Goal: Task Accomplishment & Management: Complete application form

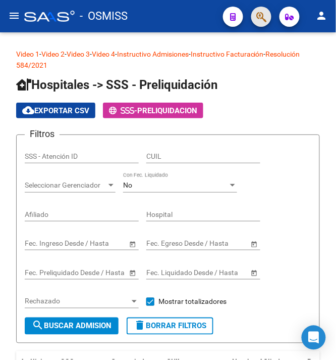
click at [256, 13] on button "button" at bounding box center [262, 17] width 20 height 20
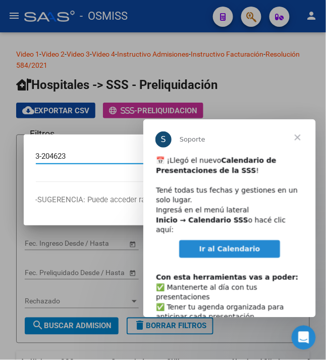
type input "3-204623"
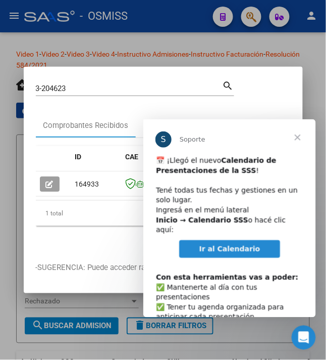
click at [302, 134] on span "Cerrar" at bounding box center [297, 137] width 36 height 36
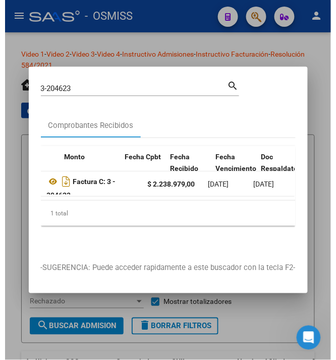
scroll to position [0, 604]
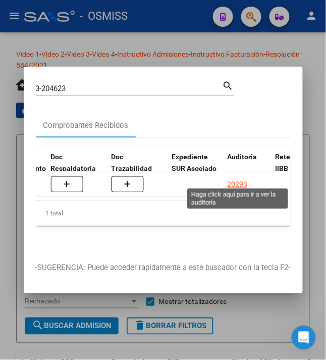
click at [235, 178] on div "20293" at bounding box center [238, 184] width 20 height 12
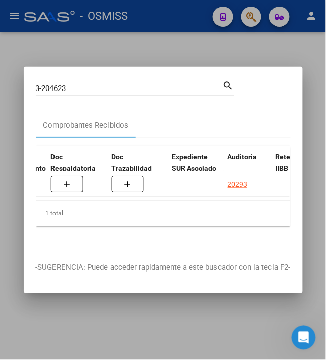
click at [306, 41] on div at bounding box center [163, 180] width 326 height 360
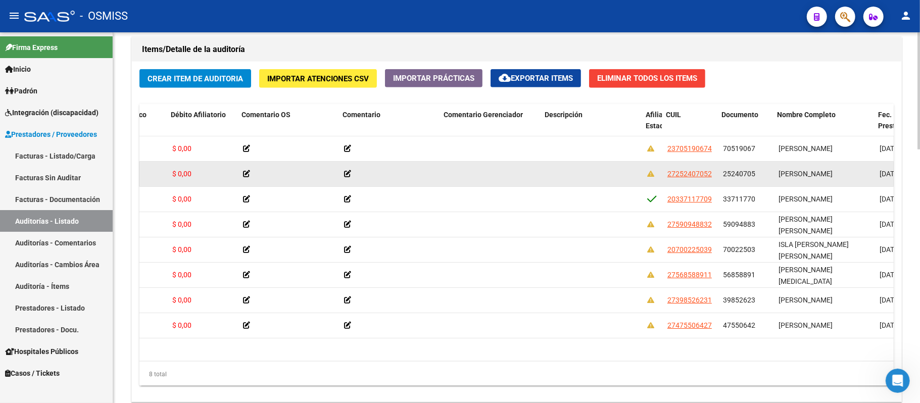
scroll to position [0, 399]
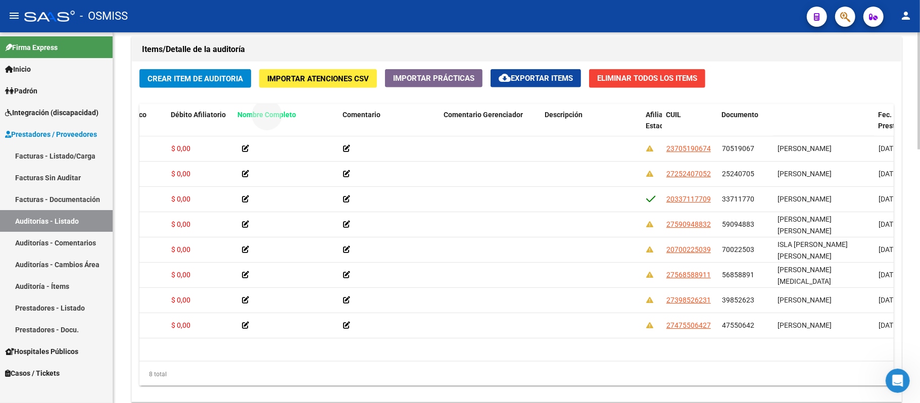
drag, startPoint x: 795, startPoint y: 114, endPoint x: 256, endPoint y: 116, distance: 539.6
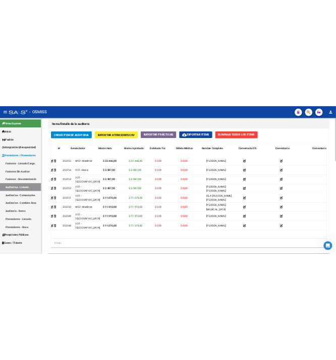
scroll to position [0, 0]
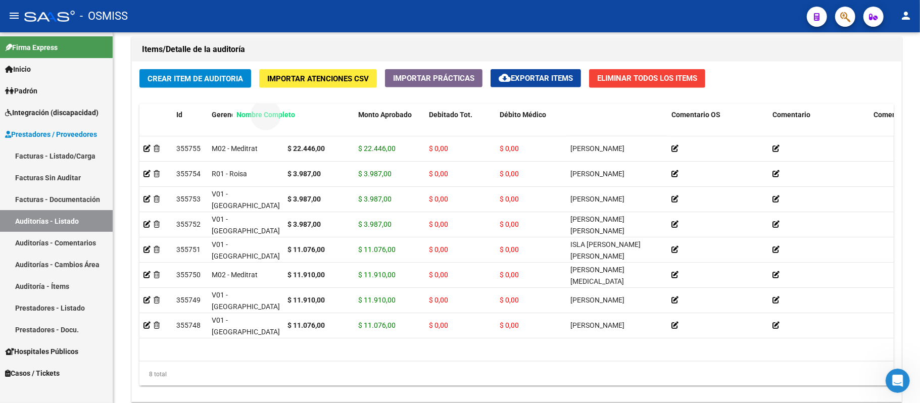
drag, startPoint x: 587, startPoint y: 116, endPoint x: 253, endPoint y: 127, distance: 334.1
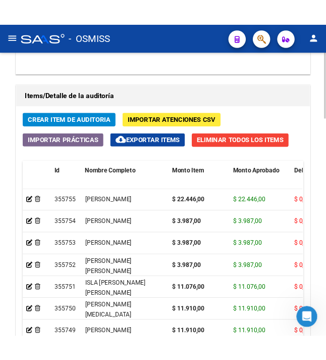
scroll to position [956, 0]
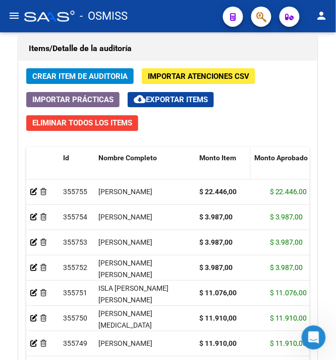
drag, startPoint x: 263, startPoint y: 164, endPoint x: 241, endPoint y: 164, distance: 22.2
click at [241, 164] on datatable-header-cell "Monto Item" at bounding box center [224, 169] width 56 height 44
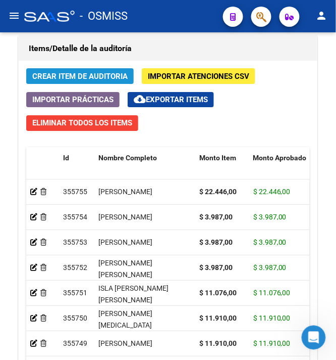
click at [78, 76] on span "Crear Item de Auditoria" at bounding box center [79, 76] width 95 height 9
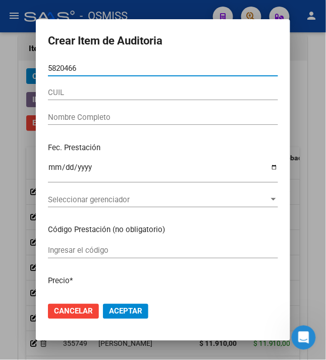
type input "58204660"
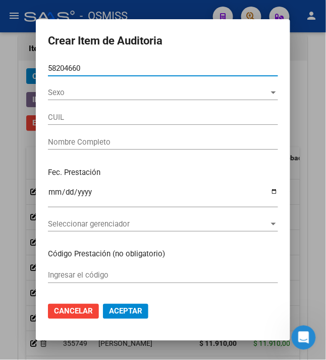
type input "27582046609"
type input "[PERSON_NAME]"
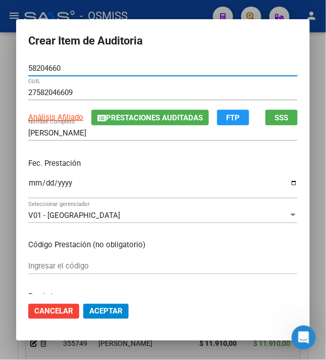
type input "58204660"
click at [28, 186] on input "Ingresar la fecha" at bounding box center [163, 187] width 270 height 16
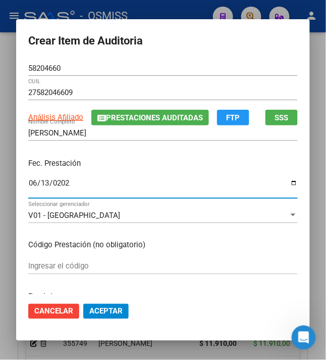
type input "[DATE]"
click at [122, 156] on div "Fec. Prestación [DATE] Ingresar la fecha" at bounding box center [163, 179] width 270 height 58
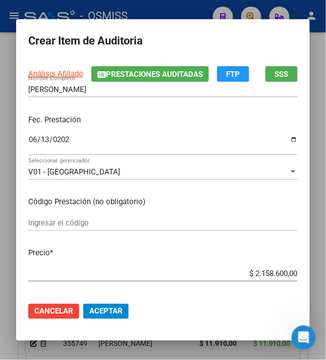
scroll to position [67, 0]
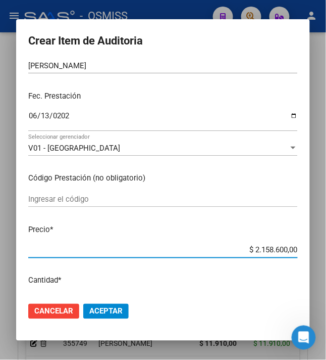
drag, startPoint x: 247, startPoint y: 250, endPoint x: 326, endPoint y: 242, distance: 79.6
click at [324, 242] on div "Crear Item de Auditoria 58204660 Nro Documento 27582046609 CUIL Análisis Afilia…" at bounding box center [163, 180] width 326 height 360
type input "$ 0,03"
type input "$ 0,39"
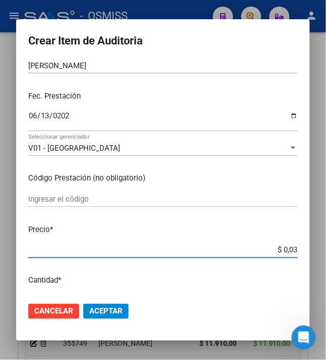
type input "$ 0,39"
type input "$ 3,98"
type input "$ 39,87"
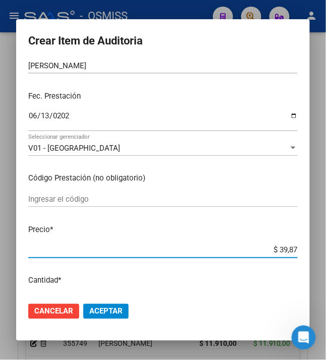
type input "$ 398,70"
type input "$ 3.987,00"
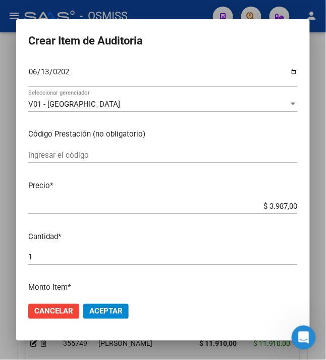
scroll to position [134, 0]
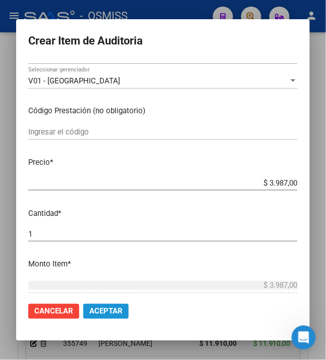
click at [102, 308] on span "Aceptar" at bounding box center [105, 311] width 33 height 9
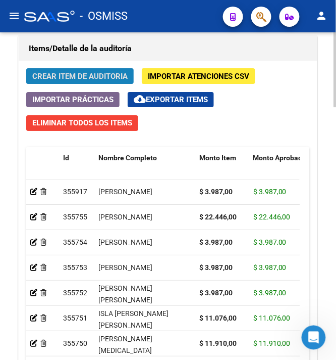
click at [88, 75] on span "Crear Item de Auditoria" at bounding box center [79, 76] width 95 height 9
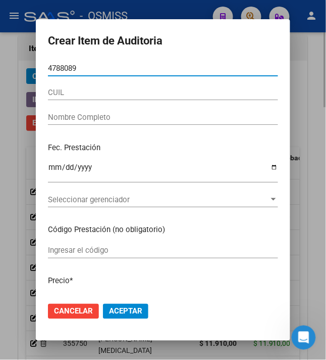
type input "47880892"
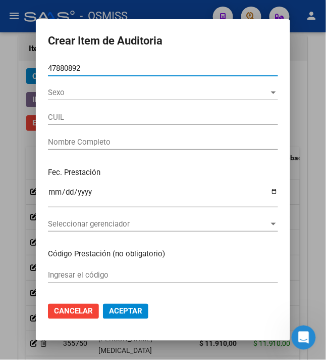
type input "27478808920"
type input "PUNTANO, [PERSON_NAME]"
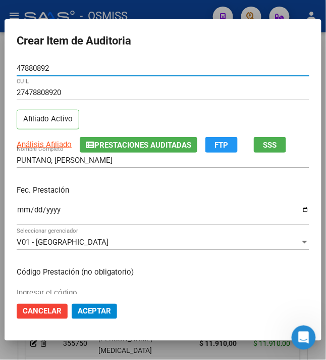
type input "47880892"
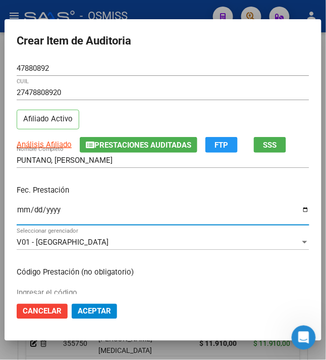
click at [17, 206] on input "Ingresar la fecha" at bounding box center [163, 214] width 293 height 16
type input "[DATE]"
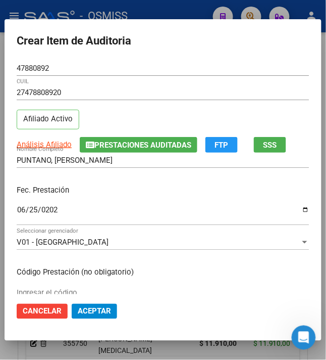
click at [105, 205] on div "[DATE] Ingresar la fecha" at bounding box center [163, 215] width 293 height 22
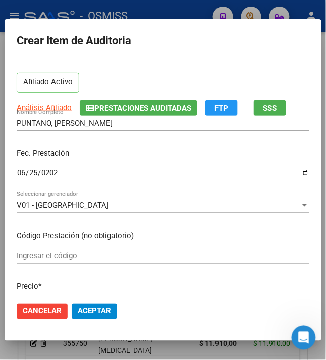
scroll to position [67, 0]
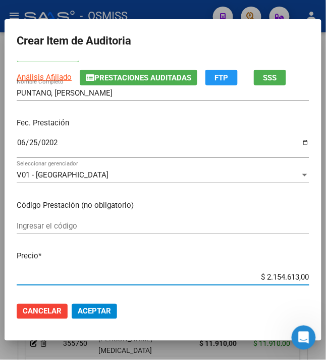
drag, startPoint x: 258, startPoint y: 278, endPoint x: 344, endPoint y: 279, distance: 86.4
click at [326, 279] on html "menu - OSMISS person Firma Express Inicio Calendario SSS Instructivos Contacto …" at bounding box center [163, 180] width 326 height 360
type input "$ 0,07"
type input "$ 0,77"
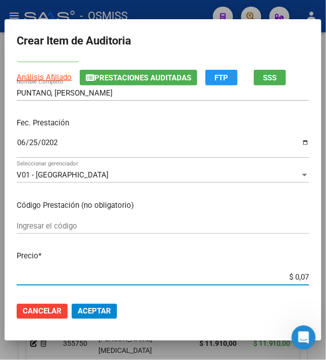
type input "$ 0,77"
type input "$ 7,76"
type input "$ 77,65"
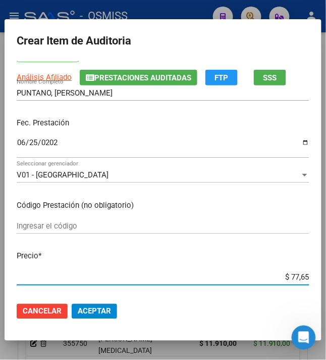
type input "$ 776,59"
type input "$ 7.765,90"
type input "$ 77.659,00"
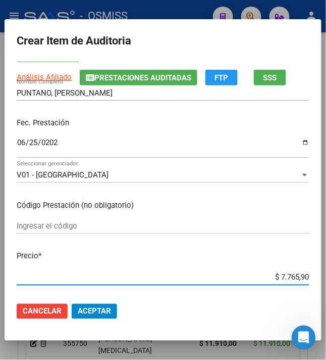
type input "$ 77.659,00"
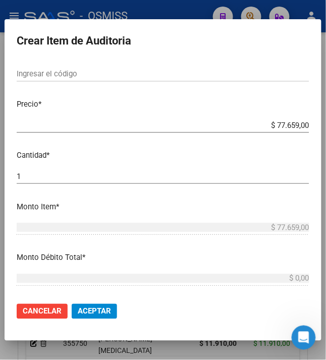
scroll to position [336, 0]
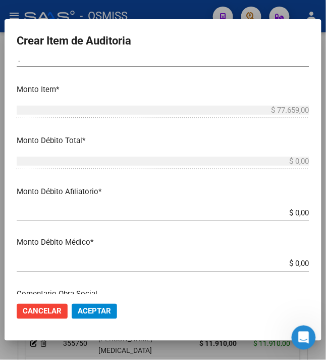
click at [87, 310] on span "Aceptar" at bounding box center [94, 311] width 33 height 9
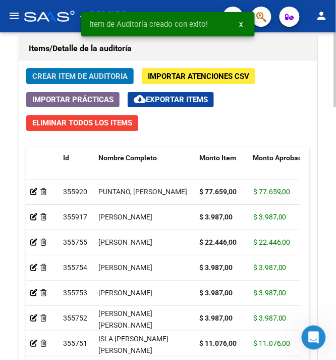
click at [93, 77] on span "Crear Item de Auditoria" at bounding box center [79, 76] width 95 height 9
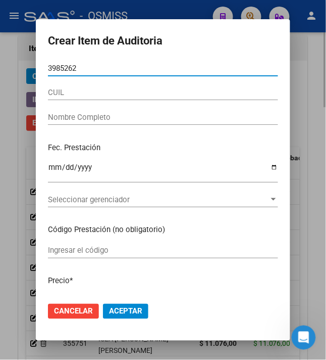
type input "39852623"
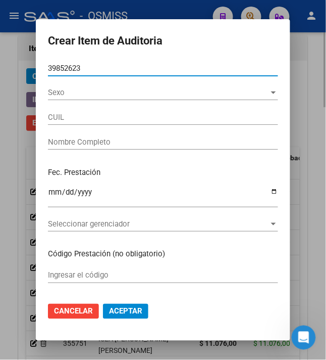
type input "27398526231"
type input "[PERSON_NAME]"
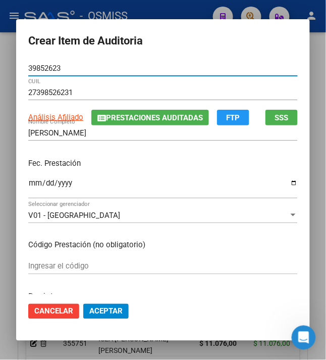
type input "39852623"
click at [30, 186] on input "Ingresar la fecha" at bounding box center [163, 187] width 270 height 16
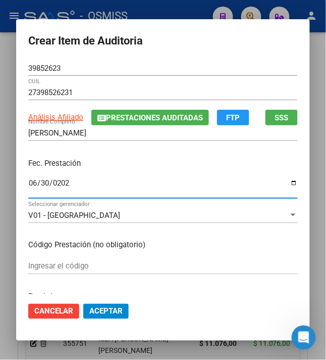
type input "[DATE]"
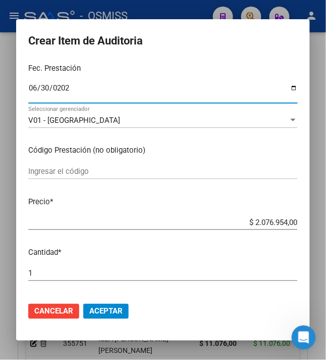
scroll to position [134, 0]
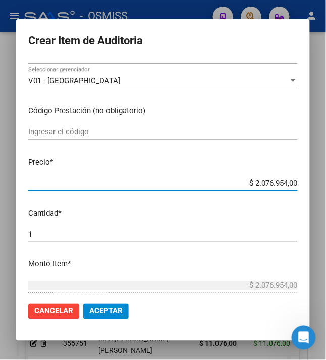
drag, startPoint x: 249, startPoint y: 182, endPoint x: 344, endPoint y: 188, distance: 95.2
click at [326, 188] on html "menu - OSMISS person Firma Express Inicio Calendario SSS Instructivos Contacto …" at bounding box center [163, 180] width 326 height 360
type input "$ 0,06"
type input "$ 0,66"
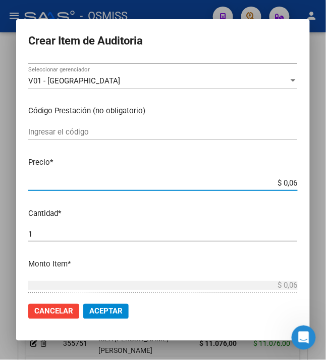
type input "$ 0,66"
type input "$ 0,06"
type input "$ 0,69"
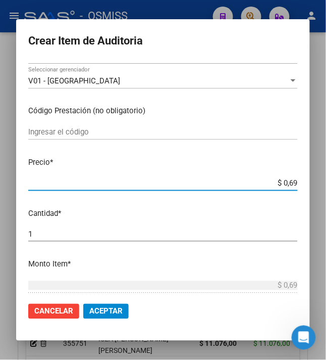
type input "$ 6,98"
type input "$ 69,87"
type input "$ 698,78"
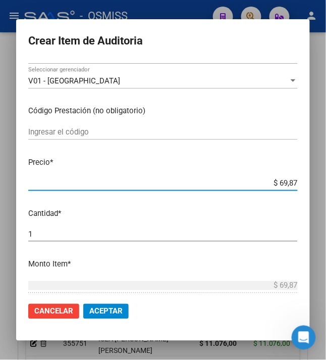
type input "$ 698,78"
type input "$ 6.987,80"
type input "$ 69.878,00"
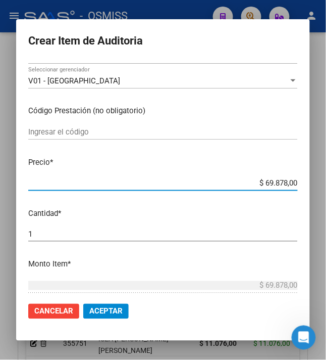
click at [105, 165] on p "Precio *" at bounding box center [163, 163] width 270 height 12
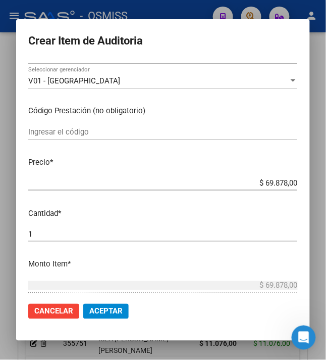
click at [93, 307] on span "Aceptar" at bounding box center [105, 311] width 33 height 9
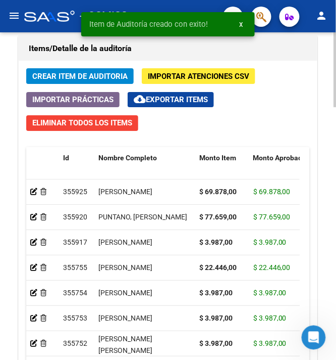
click at [68, 69] on div "Crear Item de Auditoria Importar Atenciones CSV Importar Prácticas cloud_downlo…" at bounding box center [168, 246] width 299 height 370
click at [63, 76] on span "Crear Item de Auditoria" at bounding box center [79, 76] width 95 height 9
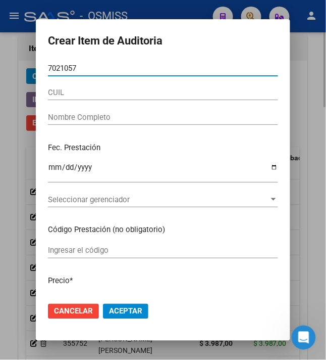
type input "70210578"
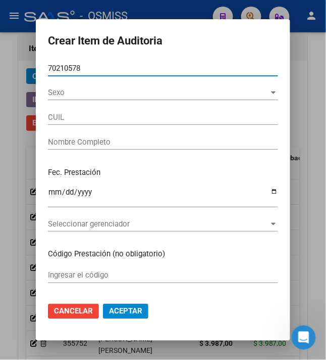
type input "27702105787"
type input "[PERSON_NAME] [PERSON_NAME]"
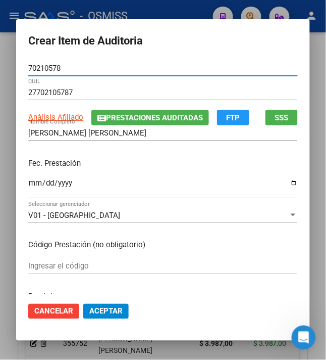
type input "70210578"
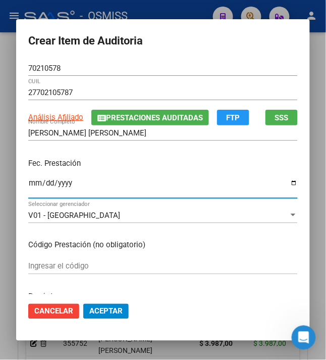
click at [28, 189] on input "Ingresar la fecha" at bounding box center [163, 187] width 270 height 16
type input "[DATE]"
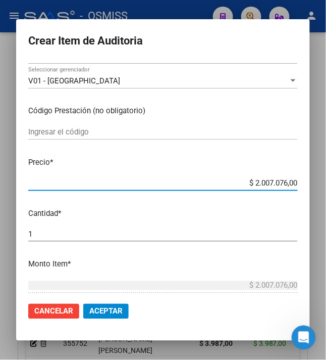
drag, startPoint x: 251, startPoint y: 183, endPoint x: 342, endPoint y: 191, distance: 91.3
click at [326, 191] on html "menu - OSMISS person Firma Express Inicio Calendario SSS Instructivos Contacto …" at bounding box center [163, 180] width 326 height 360
type input "$ 0,01"
type input "$ 0,11"
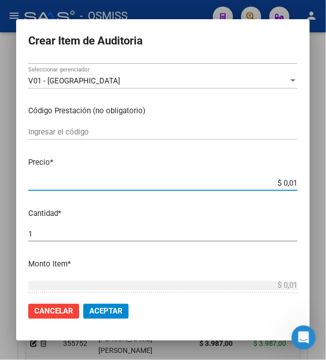
type input "$ 0,11"
type input "$ 1,19"
type input "$ 11,91"
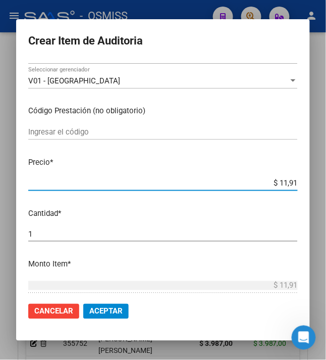
type input "$ 119,10"
type input "$ 1.191,00"
type input "$ 11.910,00"
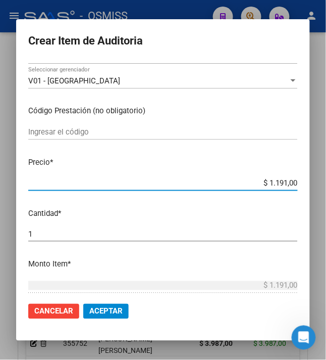
type input "$ 11.910,00"
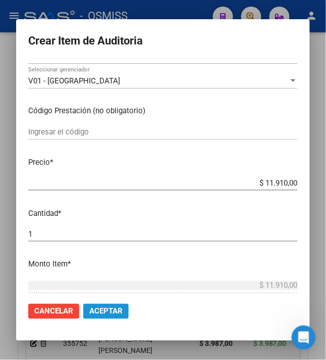
click at [94, 310] on span "Aceptar" at bounding box center [105, 311] width 33 height 9
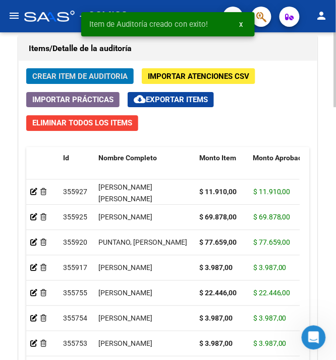
click at [63, 84] on button "Crear Item de Auditoria" at bounding box center [80, 76] width 108 height 16
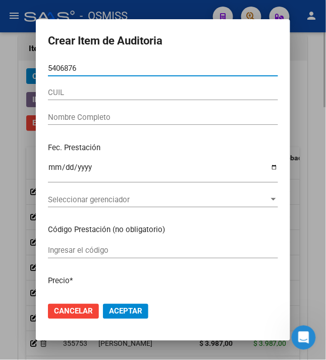
type input "54068765"
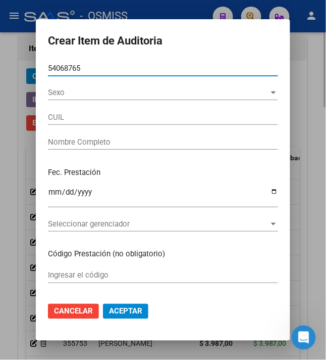
type input "27540687655"
type input "[PERSON_NAME] [PERSON_NAME]"
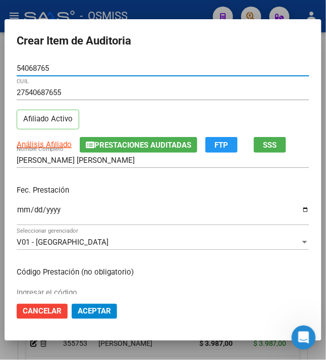
type input "54068765"
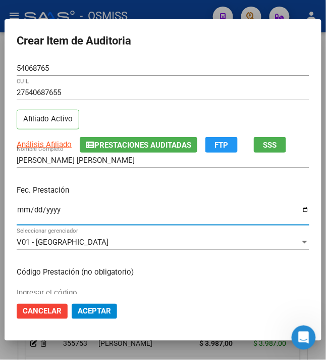
click at [17, 217] on input "Ingresar la fecha" at bounding box center [163, 214] width 293 height 16
type input "[DATE]"
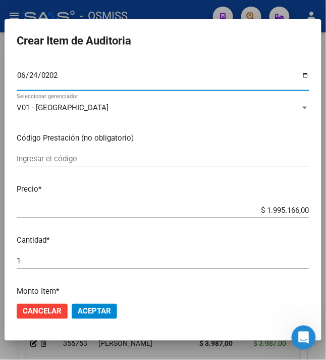
drag, startPoint x: 258, startPoint y: 210, endPoint x: 342, endPoint y: 214, distance: 84.5
click at [326, 214] on html "menu - OSMISS person Firma Express Inicio Calendario SSS Instructivos Contacto …" at bounding box center [163, 180] width 326 height 360
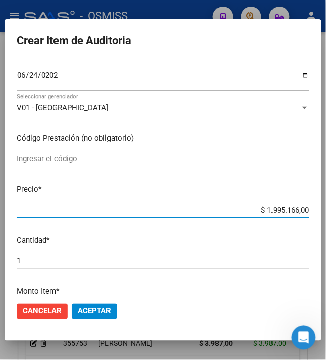
type input "$ 0,01"
type input "$ 0,11"
type input "$ 1,19"
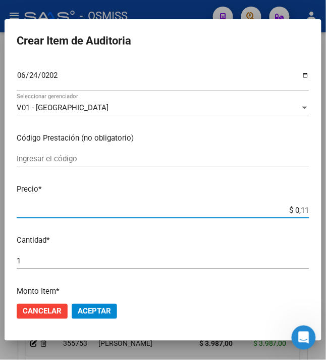
type input "$ 1,19"
type input "$ 11,91"
type input "$ 119,10"
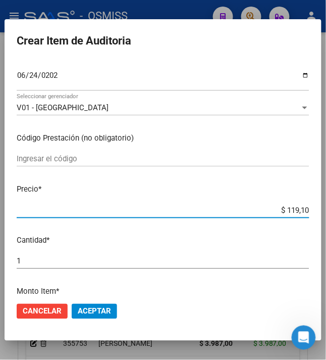
type input "$ 1.191,00"
type input "$ 11.910,00"
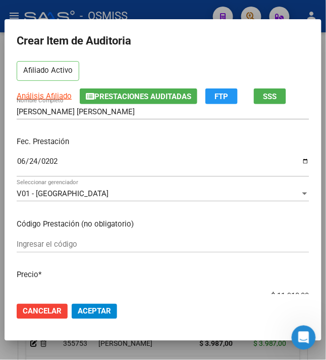
scroll to position [67, 0]
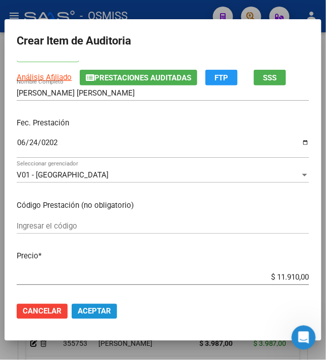
click at [100, 314] on span "Aceptar" at bounding box center [94, 311] width 33 height 9
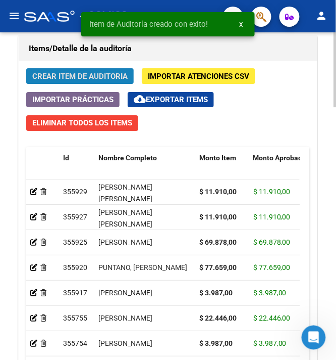
click at [54, 81] on span "Crear Item de Auditoria" at bounding box center [79, 76] width 95 height 9
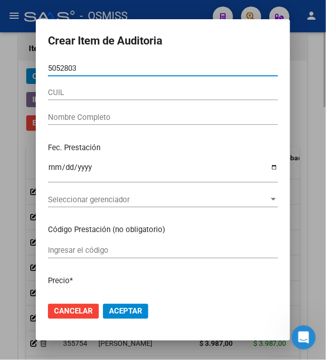
type input "50528032"
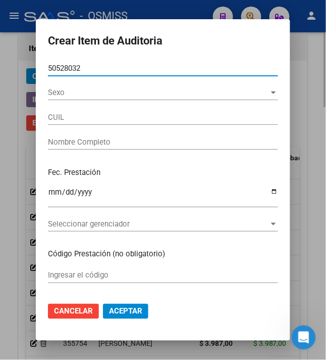
type input "20505280327"
type input "[PERSON_NAME]"
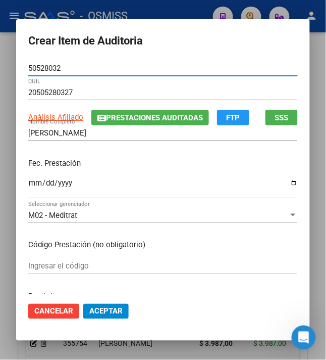
type input "50528032"
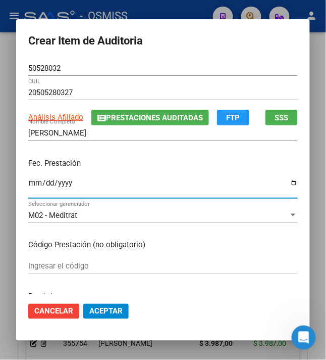
click at [28, 186] on input "Ingresar la fecha" at bounding box center [163, 187] width 270 height 16
type input "[DATE]"
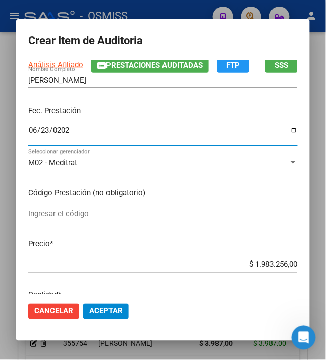
scroll to position [134, 0]
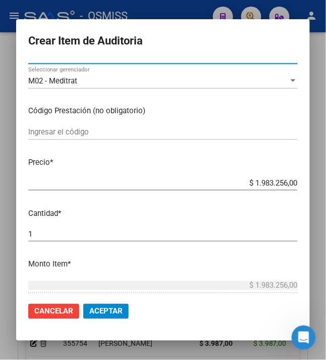
drag, startPoint x: 248, startPoint y: 184, endPoint x: 342, endPoint y: 184, distance: 94.5
click at [326, 184] on html "menu - OSMISS person Firma Express Inicio Calendario SSS Instructivos Contacto …" at bounding box center [163, 180] width 326 height 360
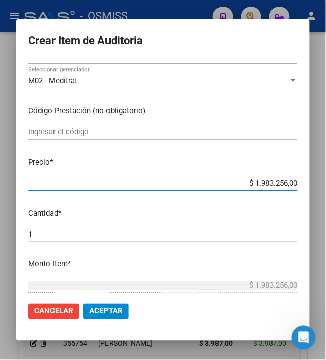
type input "$ 0,01"
type input "$ 0,11"
type input "$ 1,19"
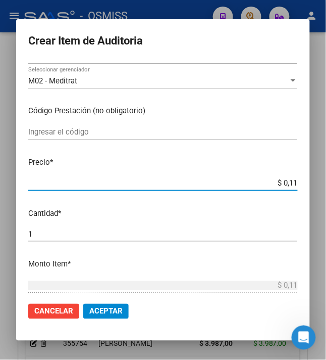
type input "$ 1,19"
type input "$ 11,91"
type input "$ 119,10"
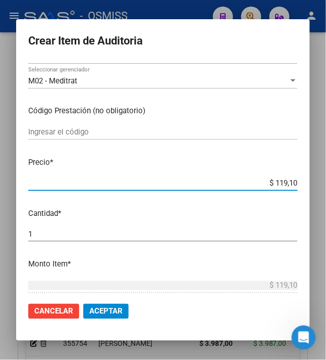
type input "$ 1.191,00"
type input "$ 11.910,00"
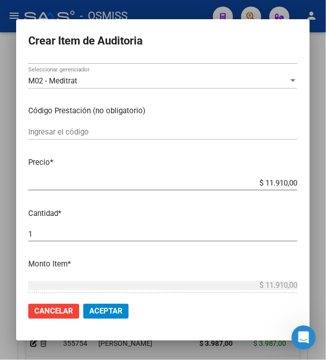
click at [104, 310] on span "Aceptar" at bounding box center [105, 311] width 33 height 9
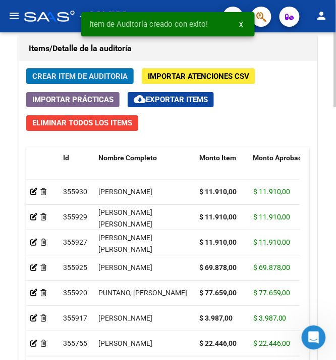
click at [83, 75] on span "Crear Item de Auditoria" at bounding box center [79, 76] width 95 height 9
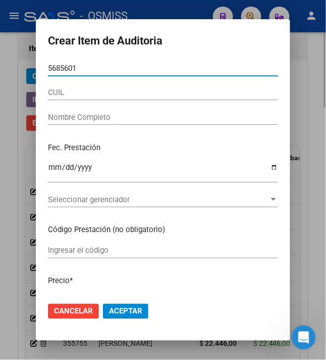
type input "56856012"
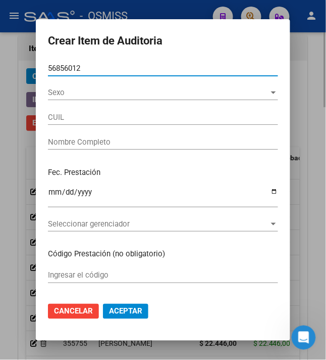
type input "20568560125"
type input "[PERSON_NAME]"
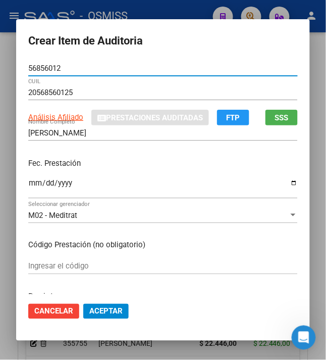
type input "56856012"
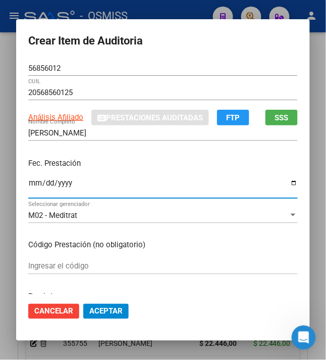
click at [28, 186] on input "Ingresar la fecha" at bounding box center [163, 187] width 270 height 16
type input "[DATE]"
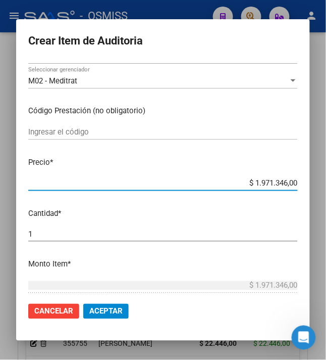
drag, startPoint x: 250, startPoint y: 183, endPoint x: 342, endPoint y: 189, distance: 92.7
click at [326, 189] on html "menu - OSMISS person Firma Express Inicio Calendario SSS Instructivos Contacto …" at bounding box center [163, 180] width 326 height 360
type input "$ 0,08"
type input "$ 0,81"
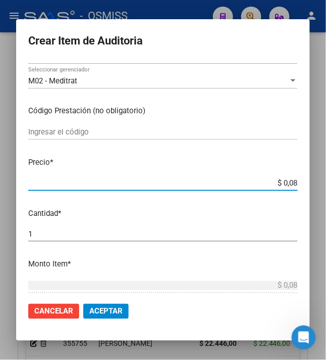
type input "$ 0,81"
type input "$ 8,13"
type input "$ 81,31"
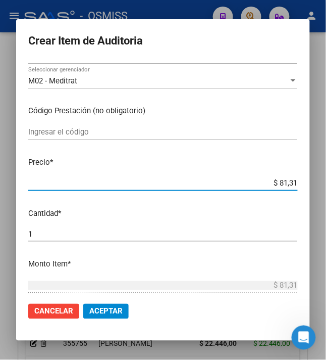
type input "$ 813,19"
type input "$ 8.131,90"
type input "$ 81.319,00"
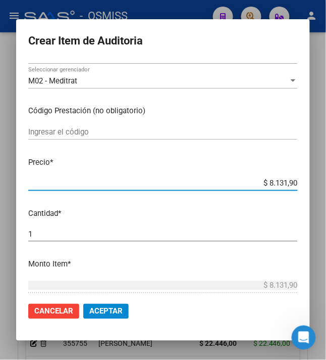
type input "$ 81.319,00"
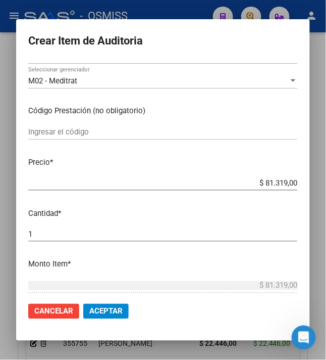
click at [105, 308] on span "Aceptar" at bounding box center [105, 311] width 33 height 9
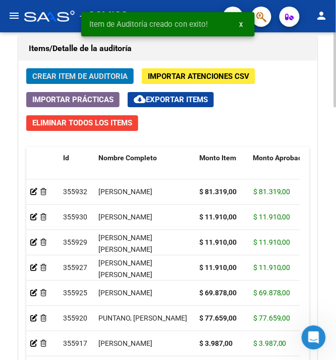
click at [60, 76] on span "Crear Item de Auditoria" at bounding box center [79, 76] width 95 height 9
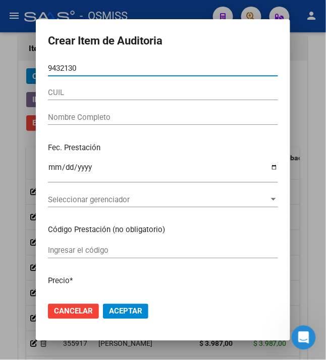
drag, startPoint x: 78, startPoint y: 69, endPoint x: 5, endPoint y: 73, distance: 72.9
click at [5, 73] on div "Crear Item de Auditoria 9432130 Nro Documento CUIL Nombre Completo Fec. Prestac…" at bounding box center [163, 180] width 326 height 360
type input "94832130"
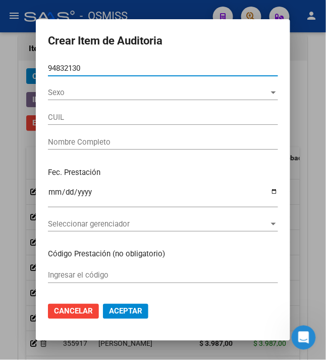
type input "20948321301"
type input "[PERSON_NAME]"
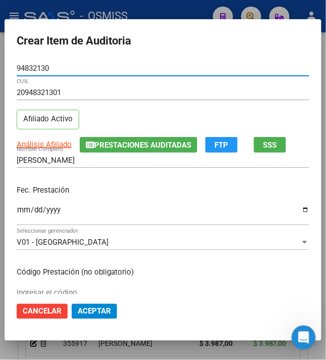
type input "94832130"
click at [17, 214] on input "Ingresar la fecha" at bounding box center [163, 214] width 293 height 16
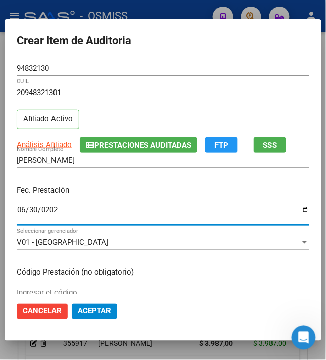
type input "[DATE]"
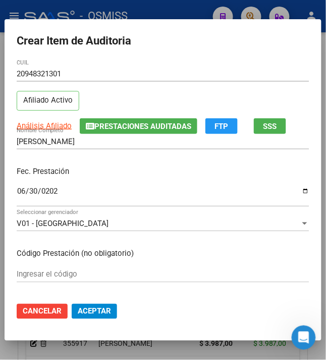
scroll to position [67, 0]
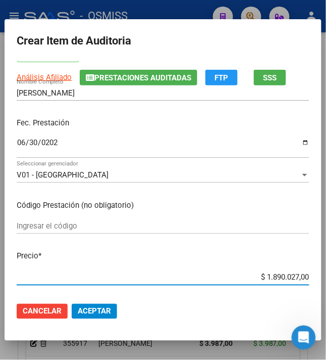
drag, startPoint x: 260, startPoint y: 272, endPoint x: 339, endPoint y: 273, distance: 79.8
click at [326, 273] on html "menu - OSMISS person Firma Express Inicio Calendario SSS Instructivos Contacto …" at bounding box center [163, 180] width 326 height 360
type input "$ 0,01"
type input "$ 0,11"
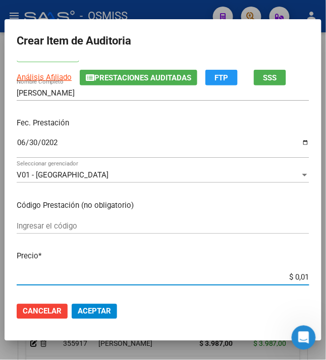
type input "$ 0,11"
type input "$ 1,10"
type input "$ 11,07"
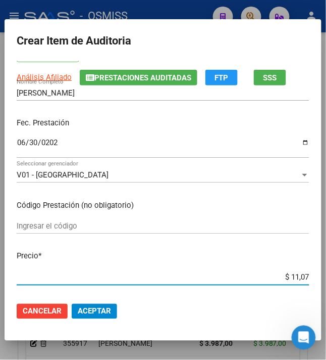
type input "$ 110,76"
type input "$ 1.107,60"
type input "$ 11.076,00"
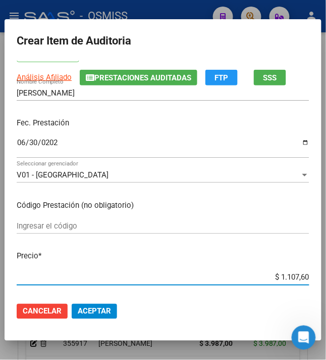
type input "$ 11.076,00"
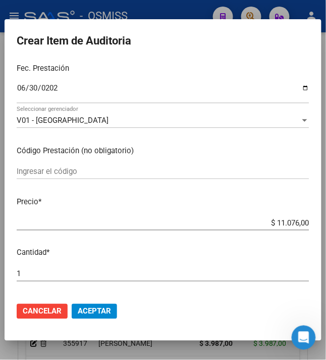
scroll to position [202, 0]
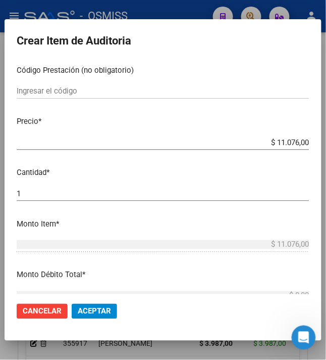
click at [101, 311] on span "Aceptar" at bounding box center [94, 311] width 33 height 9
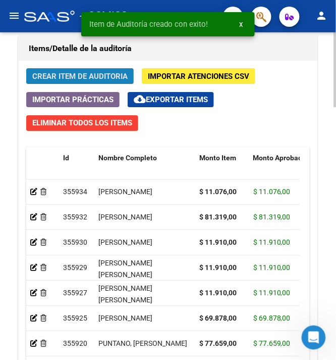
click at [69, 75] on span "Crear Item de Auditoria" at bounding box center [79, 76] width 95 height 9
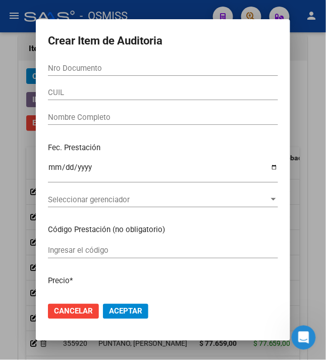
click at [61, 63] on div "Nro Documento" at bounding box center [163, 68] width 230 height 15
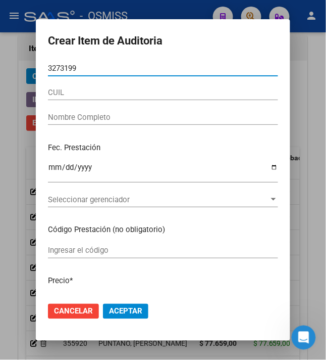
type input "32731998"
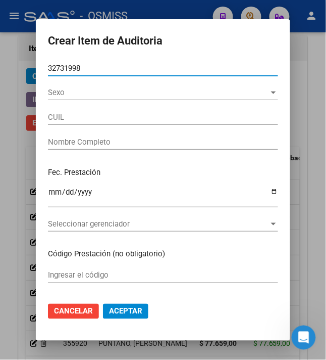
type input "20327319982"
type input "[PERSON_NAME]"
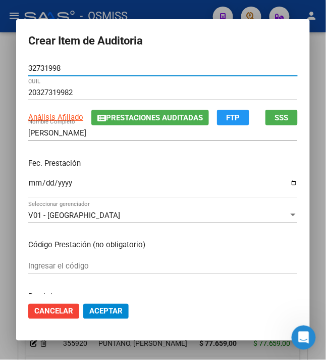
type input "32731998"
click at [28, 182] on input "Ingresar la fecha" at bounding box center [163, 187] width 270 height 16
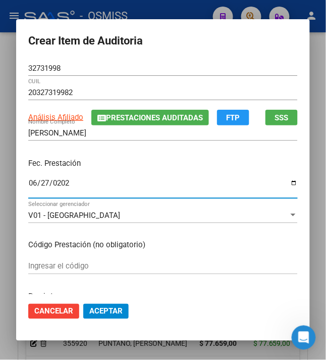
type input "[DATE]"
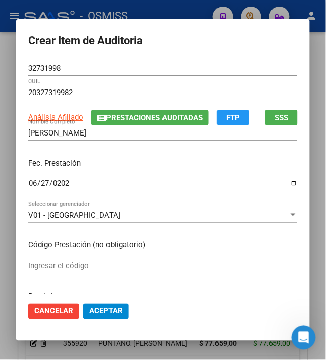
click at [154, 166] on p "Fec. Prestación" at bounding box center [163, 164] width 270 height 12
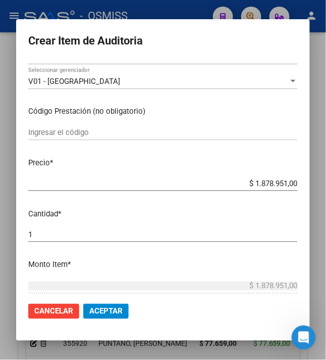
scroll to position [134, 0]
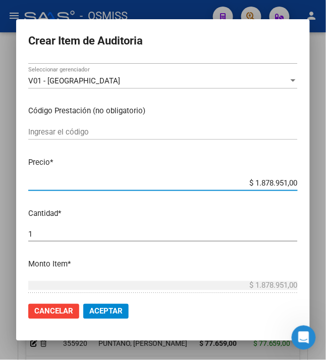
drag, startPoint x: 247, startPoint y: 183, endPoint x: 342, endPoint y: 190, distance: 95.2
click at [326, 190] on html "menu - OSMISS person Firma Express Inicio Calendario SSS Instructivos Contacto …" at bounding box center [163, 180] width 326 height 360
type input "$ 0,03"
type input "$ 0,37"
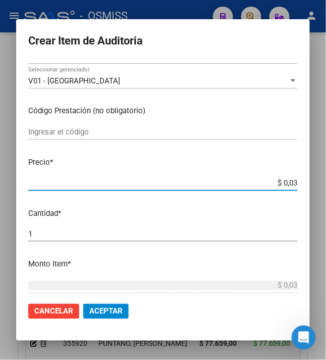
type input "$ 0,37"
type input "$ 3,75"
type input "$ 37,59"
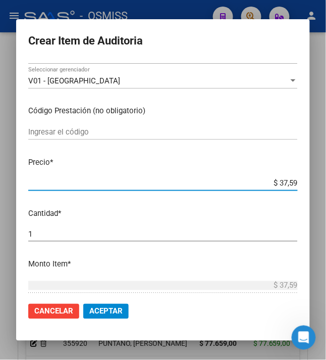
type input "$ 375,92"
type input "$ 3.759,20"
type input "$ 37.592,00"
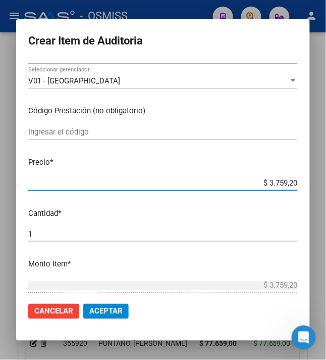
type input "$ 37.592,00"
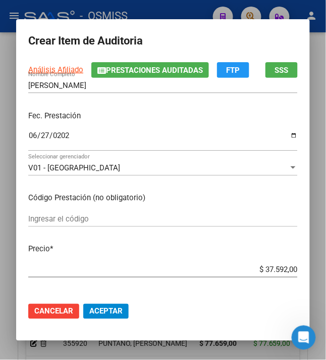
scroll to position [67, 0]
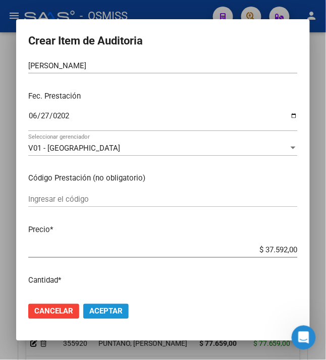
click at [100, 310] on span "Aceptar" at bounding box center [105, 311] width 33 height 9
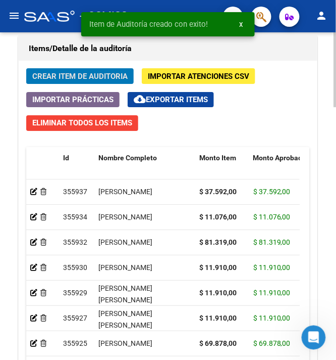
click at [79, 72] on button "Crear Item de Auditoria" at bounding box center [80, 76] width 108 height 16
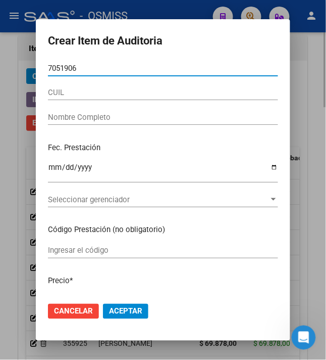
type input "70519067"
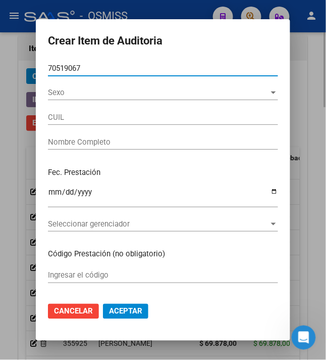
type input "23705190674"
type input "[PERSON_NAME]"
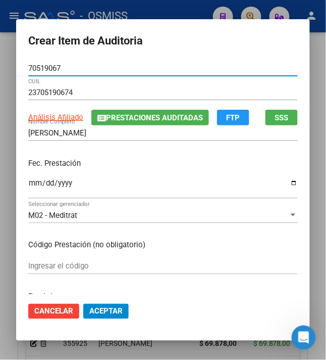
type input "70519067"
click at [128, 150] on div "[PERSON_NAME] Nombre Completo" at bounding box center [163, 137] width 270 height 25
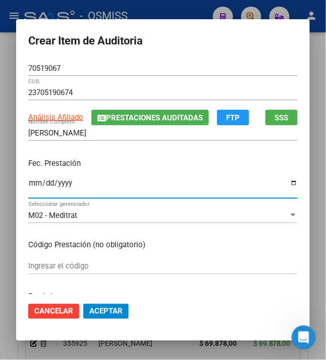
click at [31, 180] on input "Ingresar la fecha" at bounding box center [163, 187] width 270 height 16
type input "[DATE]"
click at [114, 158] on p "Fec. Prestación" at bounding box center [163, 164] width 270 height 12
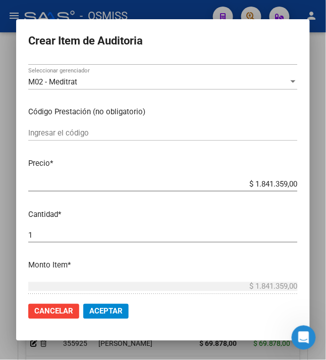
scroll to position [134, 0]
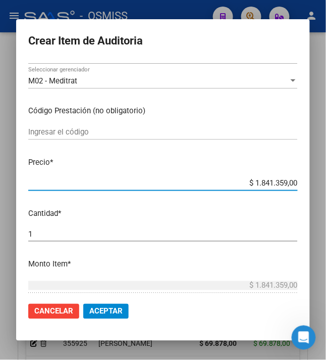
drag, startPoint x: 249, startPoint y: 180, endPoint x: 342, endPoint y: 192, distance: 94.2
click at [326, 192] on html "menu - OSMISS person Firma Express Inicio Calendario SSS Instructivos Contacto …" at bounding box center [163, 180] width 326 height 360
type input "$ 0,01"
type input "$ 0,11"
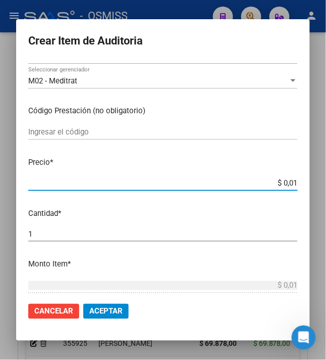
type input "$ 0,11"
type input "$ 1,10"
type input "$ 11,07"
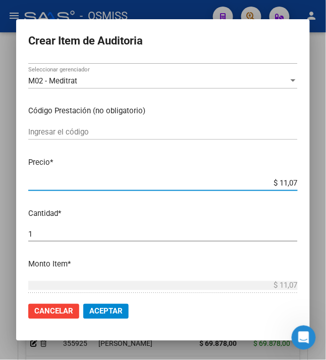
type input "$ 110,76"
type input "$ 1.107,60"
type input "$ 11.076,00"
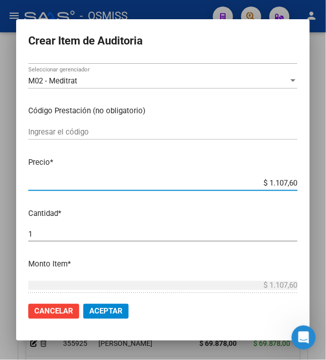
type input "$ 11.076,00"
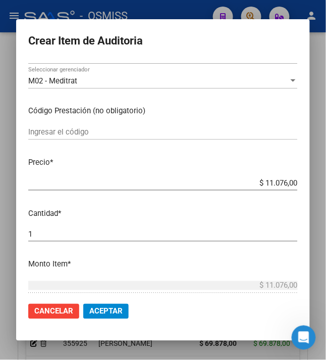
click at [89, 311] on span "Aceptar" at bounding box center [105, 311] width 33 height 9
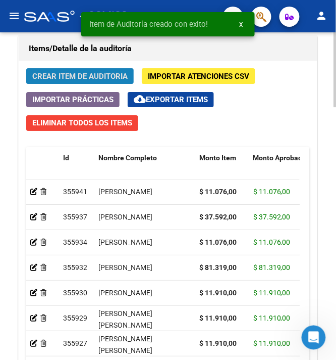
click at [78, 80] on span "Crear Item de Auditoria" at bounding box center [79, 76] width 95 height 9
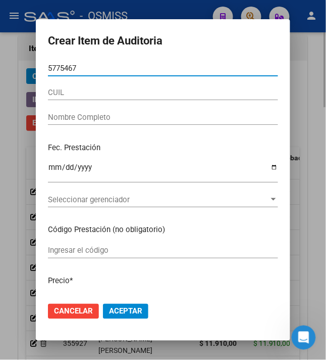
type input "57754677"
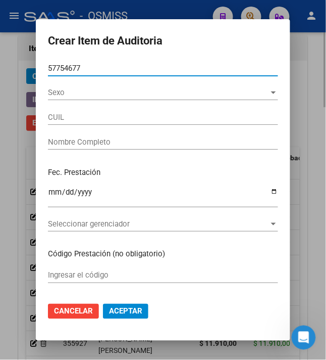
type input "20577546771"
type input "[PERSON_NAME] [PERSON_NAME]"
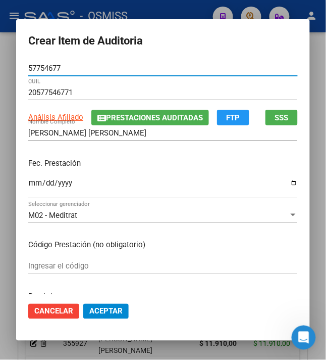
type input "57754677"
click at [28, 180] on input "Ingresar la fecha" at bounding box center [163, 187] width 270 height 16
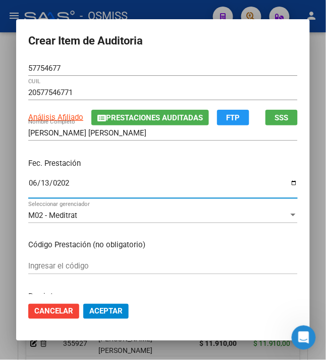
type input "[DATE]"
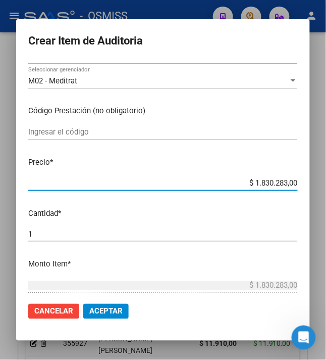
drag, startPoint x: 251, startPoint y: 180, endPoint x: 312, endPoint y: 181, distance: 60.6
click at [310, 181] on mat-dialog-content "57754677 Nro Documento 20577546771 CUIL Análisis Afiliado Prestaciones Auditada…" at bounding box center [163, 178] width 294 height 234
type input "$ 0,01"
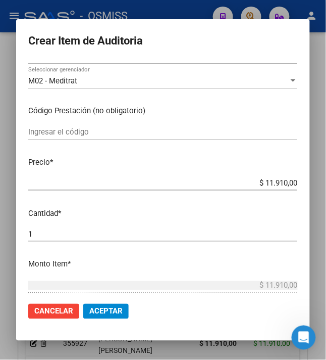
click at [104, 308] on span "Aceptar" at bounding box center [105, 311] width 33 height 9
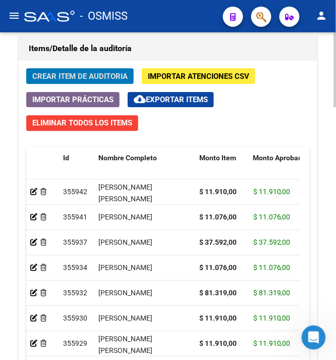
click at [61, 73] on span "Crear Item de Auditoria" at bounding box center [79, 76] width 95 height 9
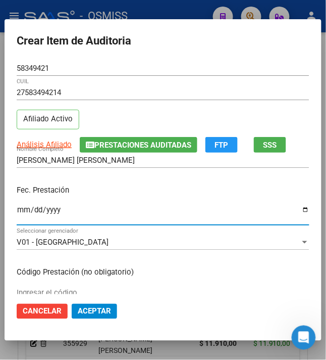
click at [17, 211] on input "Ingresar la fecha" at bounding box center [163, 214] width 293 height 16
click at [156, 184] on div "Fec. Prestación [DATE] Ingresar la fecha" at bounding box center [163, 206] width 293 height 58
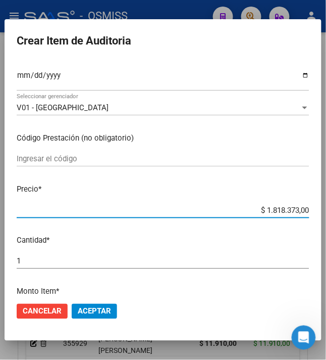
drag, startPoint x: 259, startPoint y: 213, endPoint x: 340, endPoint y: 207, distance: 81.6
click at [326, 207] on html "menu - OSMISS person Firma Express Inicio Calendario SSS Instructivos Contacto …" at bounding box center [163, 180] width 326 height 360
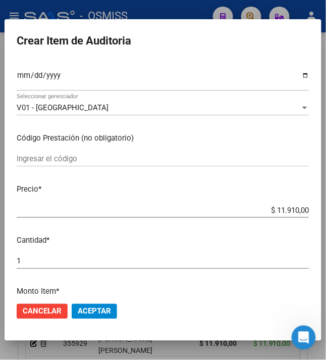
click at [95, 312] on span "Aceptar" at bounding box center [94, 311] width 33 height 9
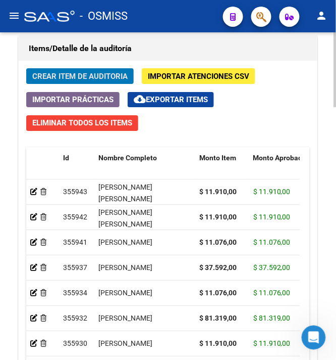
click at [78, 77] on span "Crear Item de Auditoria" at bounding box center [79, 76] width 95 height 9
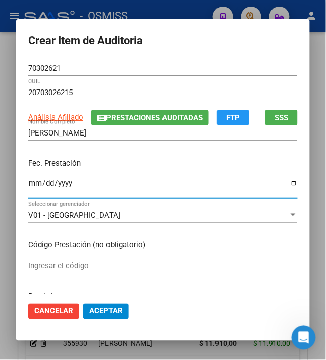
click at [31, 183] on input "Ingresar la fecha" at bounding box center [163, 187] width 270 height 16
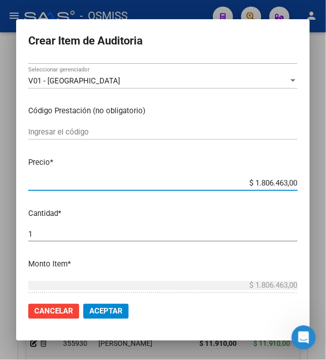
drag, startPoint x: 249, startPoint y: 183, endPoint x: 342, endPoint y: 204, distance: 95.3
click at [326, 204] on html "menu - OSMISS person Firma Express Inicio Calendario SSS Instructivos Contacto …" at bounding box center [163, 180] width 326 height 360
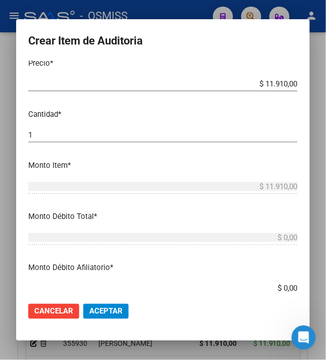
scroll to position [404, 0]
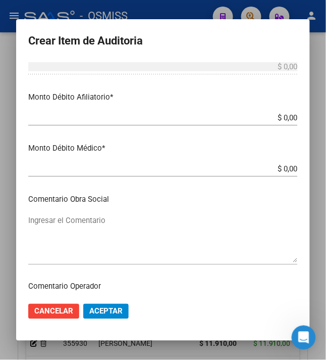
click at [104, 304] on button "Aceptar" at bounding box center [105, 311] width 45 height 15
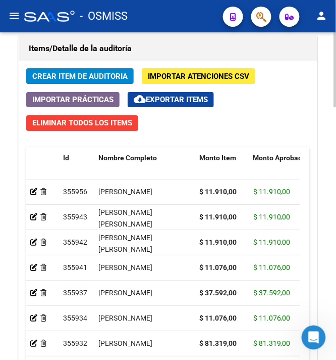
click at [77, 77] on span "Crear Item de Auditoria" at bounding box center [79, 76] width 95 height 9
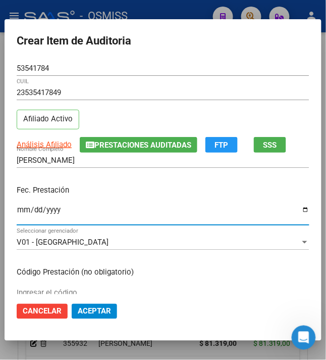
click at [17, 210] on input "Ingresar la fecha" at bounding box center [163, 214] width 293 height 16
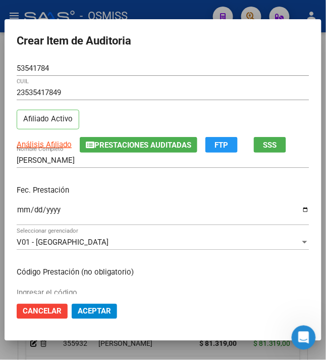
click at [89, 199] on div "Fec. Prestación [DATE] Ingresar la fecha" at bounding box center [163, 206] width 293 height 58
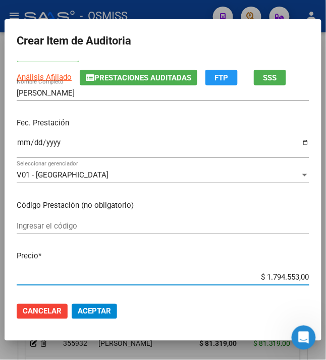
drag, startPoint x: 259, startPoint y: 279, endPoint x: 342, endPoint y: 275, distance: 83.0
click at [326, 275] on html "menu - OSMISS person Firma Express Inicio Calendario SSS Instructivos Contacto …" at bounding box center [163, 180] width 326 height 360
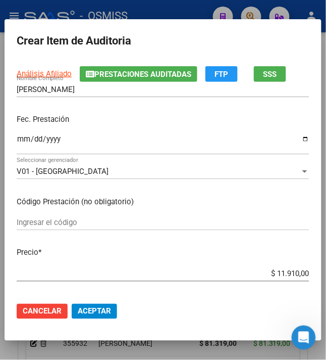
scroll to position [134, 0]
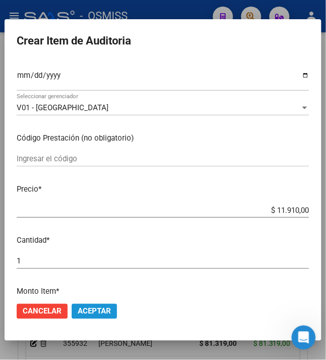
click at [90, 304] on button "Aceptar" at bounding box center [94, 311] width 45 height 15
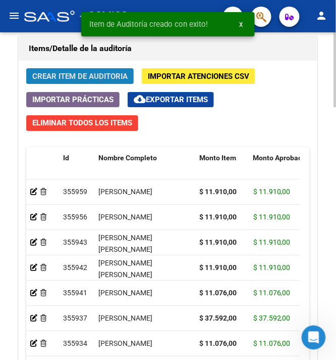
click at [95, 80] on span "Crear Item de Auditoria" at bounding box center [79, 76] width 95 height 9
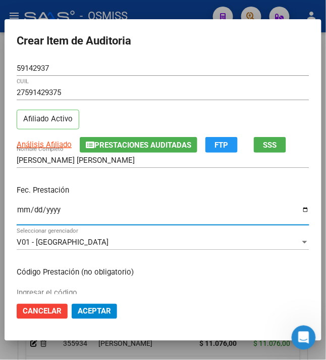
click at [17, 215] on input "Ingresar la fecha" at bounding box center [163, 214] width 293 height 16
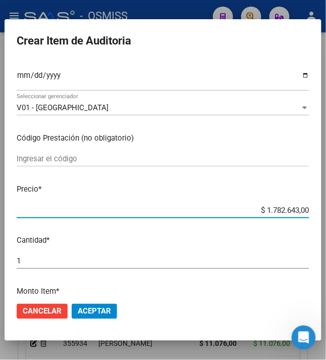
drag, startPoint x: 261, startPoint y: 207, endPoint x: 342, endPoint y: 217, distance: 82.0
click at [326, 217] on html "menu - OSMISS person Firma Express Inicio Calendario SSS Instructivos Contacto …" at bounding box center [163, 180] width 326 height 360
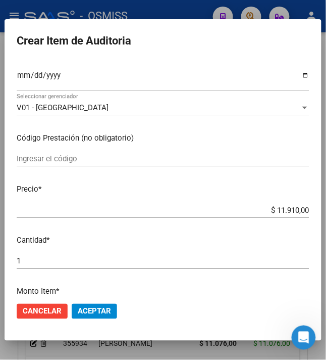
click at [88, 310] on span "Aceptar" at bounding box center [94, 311] width 33 height 9
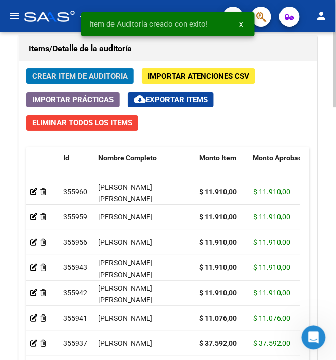
click at [75, 80] on span "Crear Item de Auditoria" at bounding box center [79, 76] width 95 height 9
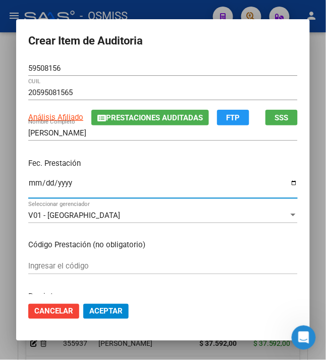
click at [28, 186] on input "Ingresar la fecha" at bounding box center [163, 187] width 270 height 16
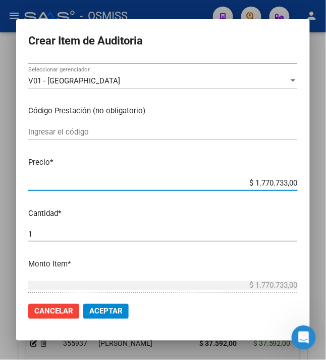
drag, startPoint x: 247, startPoint y: 181, endPoint x: 312, endPoint y: 183, distance: 65.2
click at [310, 183] on mat-dialog-content "59508156 Nro Documento 20595081565 CUIL Análisis Afiliado Prestaciones Auditada…" at bounding box center [163, 178] width 294 height 234
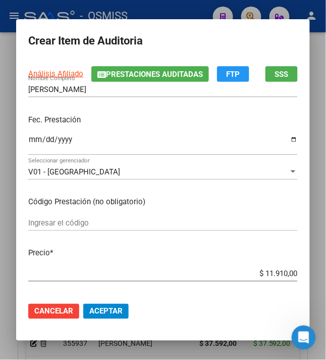
scroll to position [67, 0]
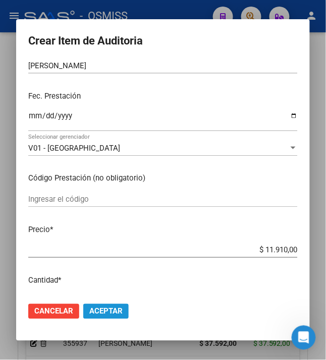
click at [94, 312] on span "Aceptar" at bounding box center [105, 311] width 33 height 9
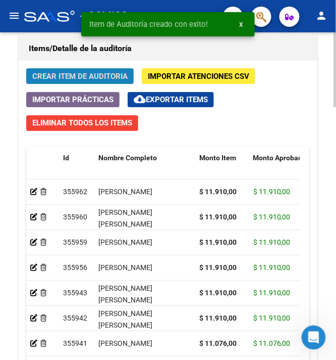
click at [55, 81] on span "Crear Item de Auditoria" at bounding box center [79, 76] width 95 height 9
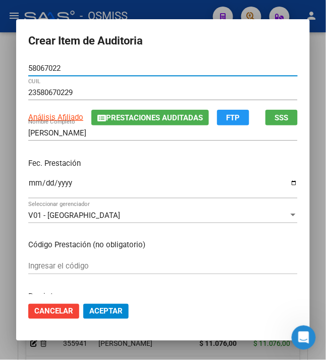
click at [28, 187] on input "Ingresar la fecha" at bounding box center [163, 187] width 270 height 16
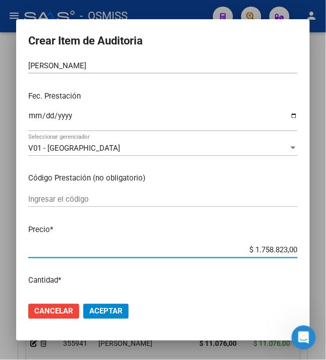
drag, startPoint x: 250, startPoint y: 248, endPoint x: 342, endPoint y: 249, distance: 92.5
click at [326, 249] on html "menu - OSMISS person Firma Express Inicio Calendario SSS Instructivos Contacto …" at bounding box center [163, 180] width 326 height 360
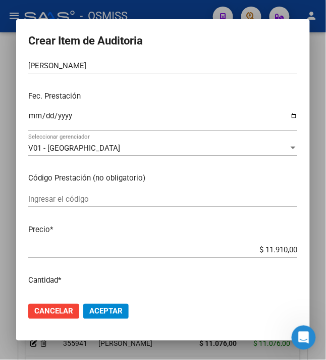
click at [113, 316] on button "Aceptar" at bounding box center [105, 311] width 45 height 15
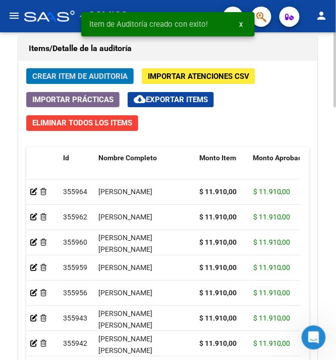
click at [65, 78] on span "Crear Item de Auditoria" at bounding box center [79, 76] width 95 height 9
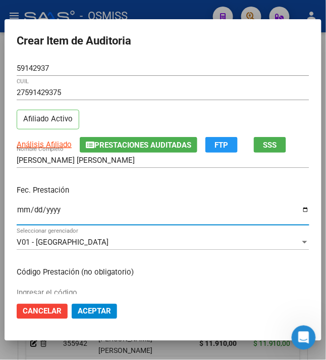
click at [17, 211] on input "Ingresar la fecha" at bounding box center [163, 214] width 293 height 16
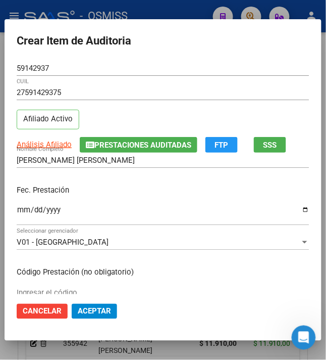
click at [134, 182] on div "Fec. Prestación [DATE] Ingresar la fecha" at bounding box center [163, 206] width 293 height 58
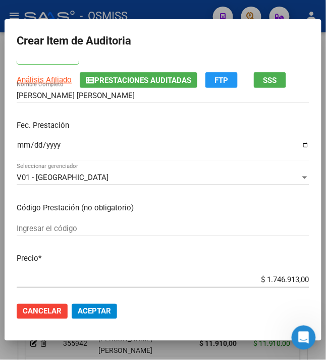
scroll to position [134, 0]
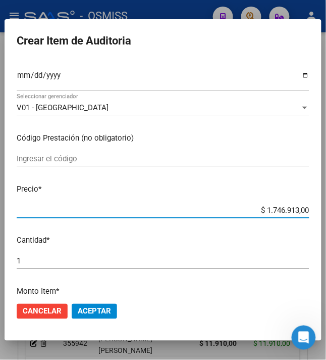
click at [326, 212] on html "menu - OSMISS person Firma Express Inicio Calendario SSS Instructivos Contacto …" at bounding box center [163, 180] width 326 height 360
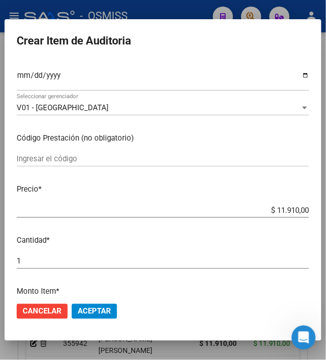
click at [87, 316] on span "Aceptar" at bounding box center [94, 311] width 33 height 9
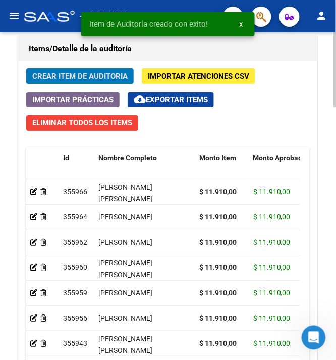
click at [79, 81] on span "Crear Item de Auditoria" at bounding box center [79, 76] width 95 height 9
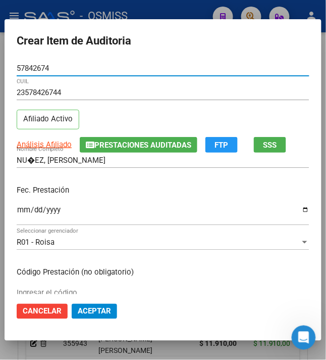
click at [30, 163] on input "NU�EZ, [PERSON_NAME]" at bounding box center [163, 160] width 293 height 9
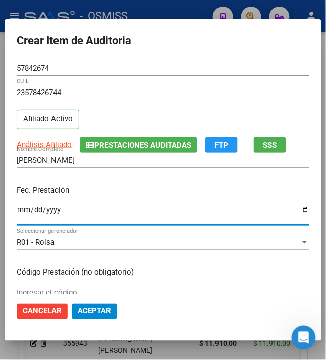
click at [21, 209] on input "Ingresar la fecha" at bounding box center [163, 214] width 293 height 16
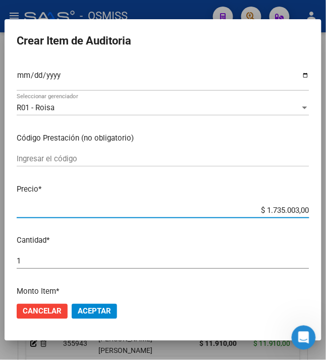
drag, startPoint x: 257, startPoint y: 211, endPoint x: 342, endPoint y: 225, distance: 86.1
click at [326, 225] on html "menu - OSMISS person Firma Express Inicio Calendario SSS Instructivos Contacto …" at bounding box center [163, 180] width 326 height 360
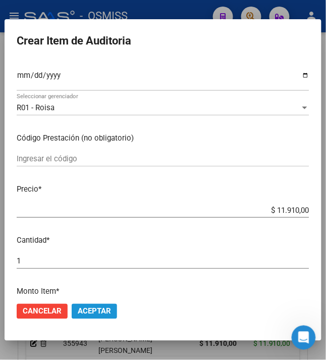
click at [102, 312] on span "Aceptar" at bounding box center [94, 311] width 33 height 9
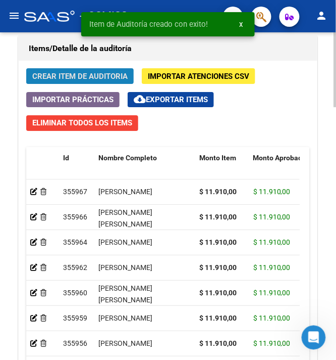
click at [70, 81] on span "Crear Item de Auditoria" at bounding box center [79, 76] width 95 height 9
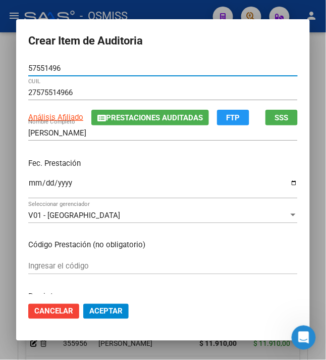
click at [28, 186] on input "Ingresar la fecha" at bounding box center [163, 187] width 270 height 16
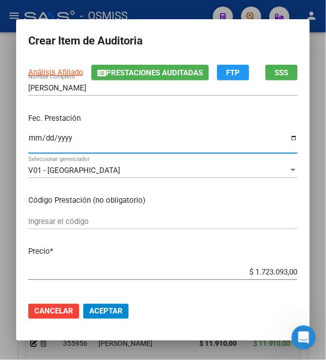
scroll to position [67, 0]
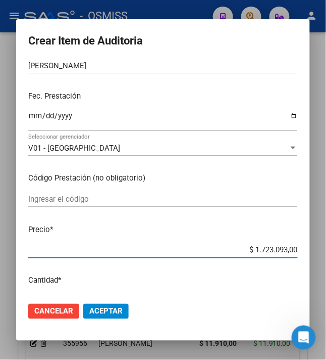
drag, startPoint x: 247, startPoint y: 249, endPoint x: 342, endPoint y: 242, distance: 95.2
click at [326, 242] on html "menu - OSMISS person Firma Express Inicio Calendario SSS Instructivos Contacto …" at bounding box center [163, 180] width 326 height 360
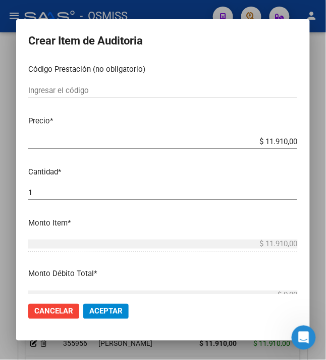
scroll to position [202, 0]
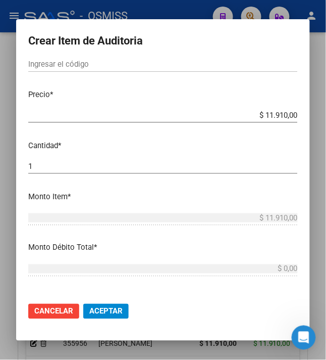
click at [106, 312] on span "Aceptar" at bounding box center [105, 311] width 33 height 9
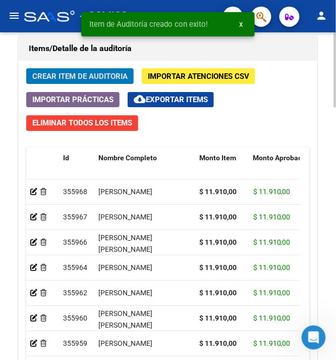
click at [69, 79] on span "Crear Item de Auditoria" at bounding box center [79, 76] width 95 height 9
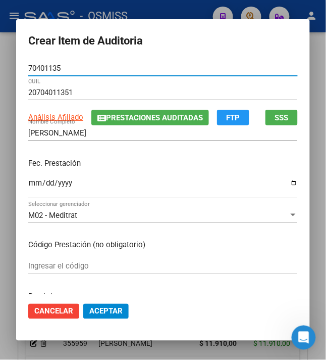
click at [28, 185] on input "Ingresar la fecha" at bounding box center [163, 187] width 270 height 16
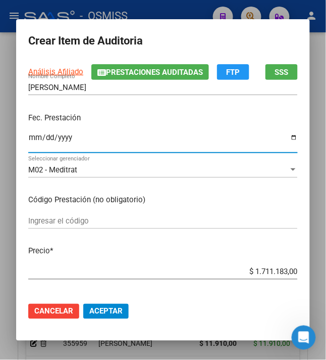
scroll to position [67, 0]
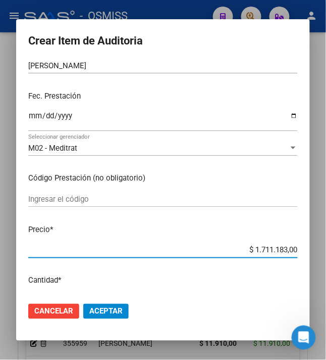
drag, startPoint x: 251, startPoint y: 251, endPoint x: 342, endPoint y: 264, distance: 91.9
click at [326, 264] on html "menu - OSMISS person Firma Express Inicio Calendario SSS Instructivos Contacto …" at bounding box center [163, 180] width 326 height 360
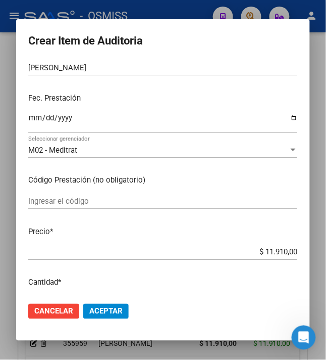
scroll to position [134, 0]
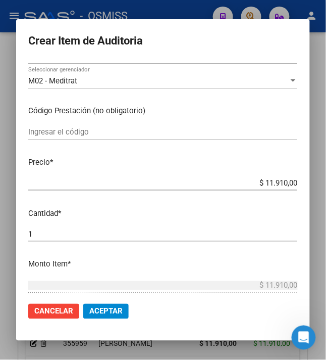
click at [104, 310] on span "Aceptar" at bounding box center [105, 311] width 33 height 9
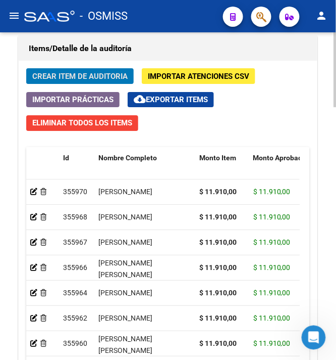
click at [77, 80] on span "Crear Item de Auditoria" at bounding box center [79, 76] width 95 height 9
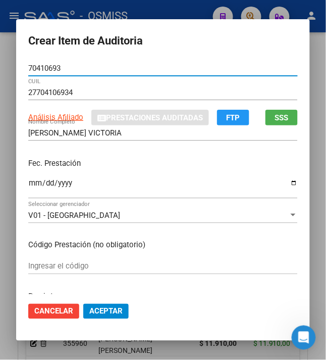
click at [28, 180] on input "Ingresar la fecha" at bounding box center [163, 187] width 270 height 16
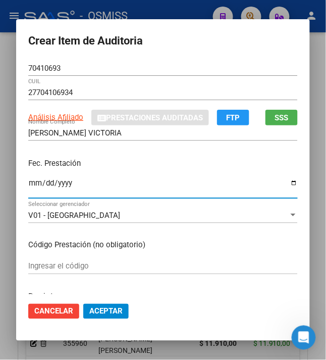
scroll to position [67, 0]
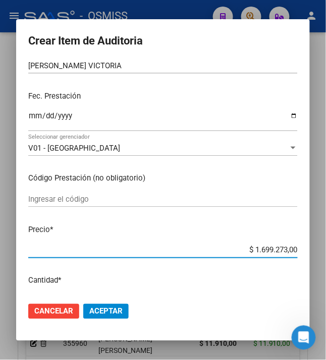
drag, startPoint x: 247, startPoint y: 249, endPoint x: 335, endPoint y: 251, distance: 88.4
click at [326, 251] on html "menu - OSMISS person Firma Express Inicio Calendario SSS Instructivos Contacto …" at bounding box center [163, 180] width 326 height 360
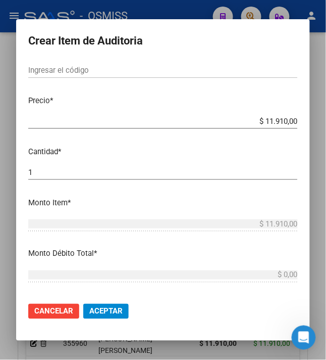
scroll to position [202, 0]
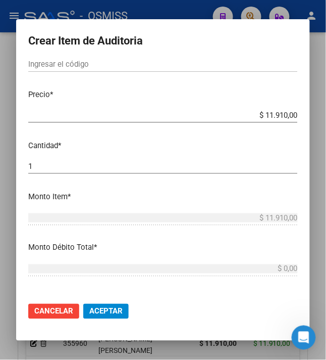
click at [103, 312] on span "Aceptar" at bounding box center [105, 311] width 33 height 9
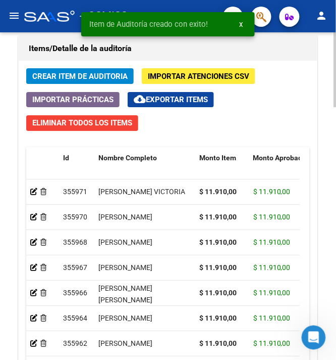
click at [50, 68] on div "Crear Item de Auditoria Importar Atenciones CSV Importar Prácticas cloud_downlo…" at bounding box center [168, 246] width 299 height 370
click at [51, 75] on span "Crear Item de Auditoria" at bounding box center [79, 76] width 95 height 9
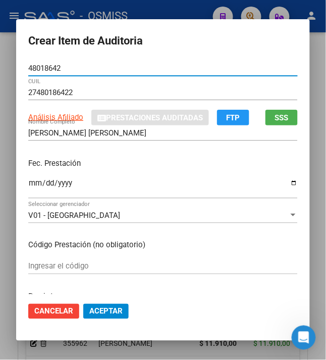
click at [28, 181] on input "Ingresar la fecha" at bounding box center [163, 187] width 270 height 16
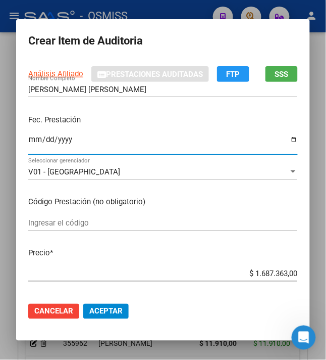
scroll to position [67, 0]
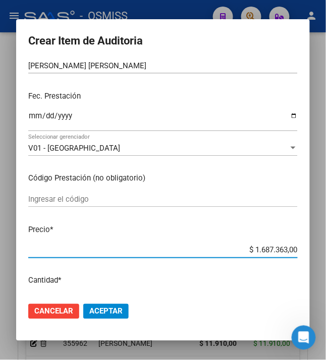
drag, startPoint x: 281, startPoint y: 249, endPoint x: 342, endPoint y: 267, distance: 63.3
click at [326, 267] on html "menu - OSMISS person Firma Express Inicio Calendario SSS Instructivos Contacto …" at bounding box center [163, 180] width 326 height 360
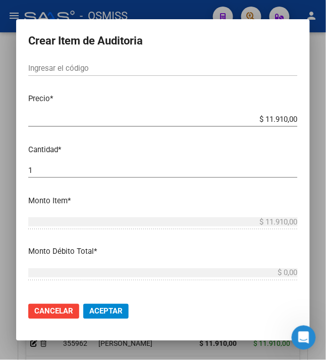
scroll to position [202, 0]
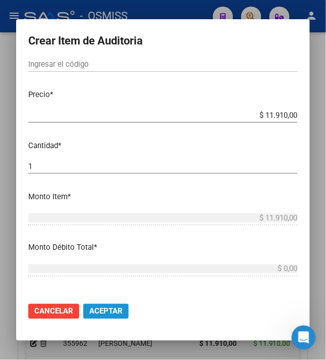
click at [94, 307] on span "Aceptar" at bounding box center [105, 311] width 33 height 9
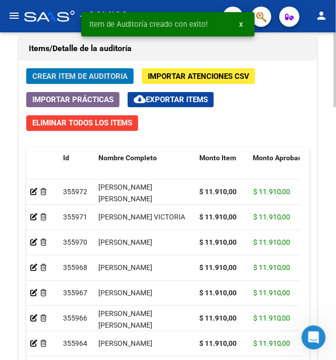
click at [65, 84] on button "Crear Item de Auditoria" at bounding box center [80, 76] width 108 height 16
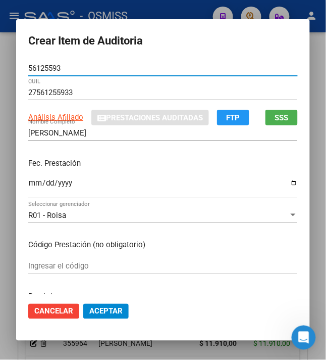
click at [28, 186] on input "Ingresar la fecha" at bounding box center [163, 187] width 270 height 16
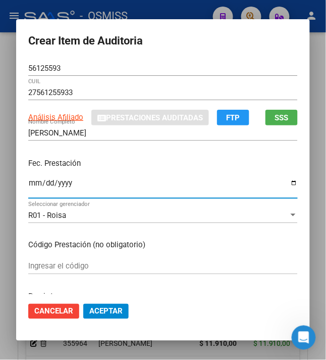
click at [141, 163] on p "Fec. Prestación" at bounding box center [163, 164] width 270 height 12
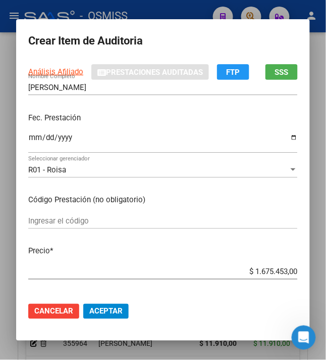
scroll to position [67, 0]
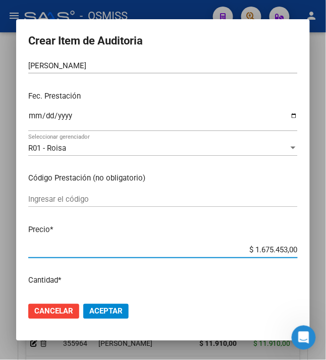
drag, startPoint x: 247, startPoint y: 250, endPoint x: 313, endPoint y: 249, distance: 66.2
click at [310, 249] on mat-dialog-content "56125593 Nro Documento 27561255933 CUIL Análisis Afiliado Prestaciones Auditada…" at bounding box center [163, 178] width 294 height 234
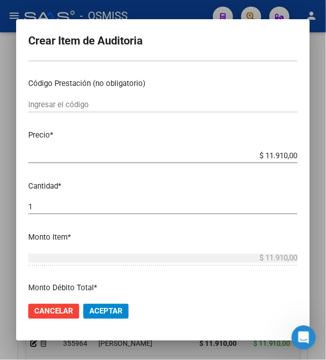
scroll to position [202, 0]
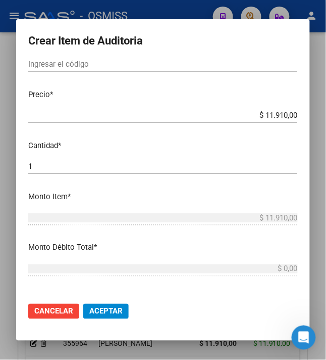
click at [102, 314] on span "Aceptar" at bounding box center [105, 311] width 33 height 9
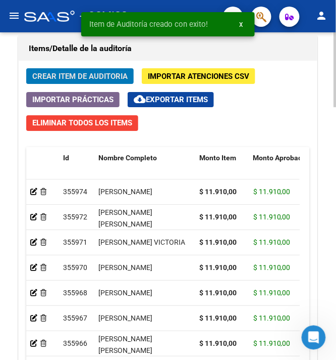
click at [83, 76] on span "Crear Item de Auditoria" at bounding box center [79, 76] width 95 height 9
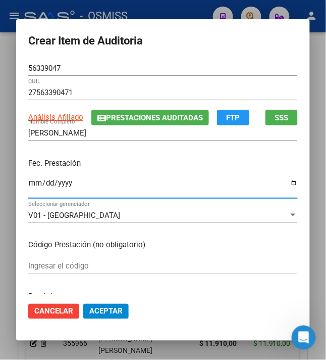
click at [28, 189] on input "Ingresar la fecha" at bounding box center [163, 187] width 270 height 16
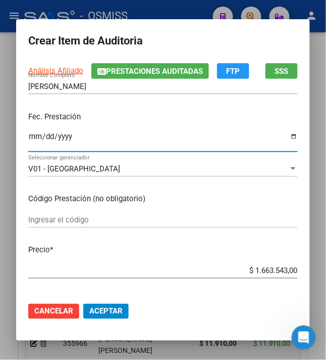
scroll to position [67, 0]
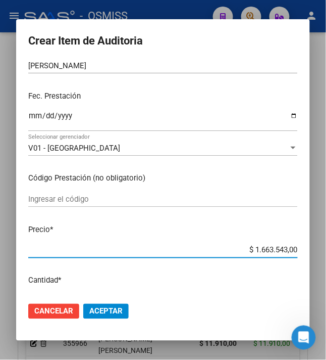
drag, startPoint x: 249, startPoint y: 251, endPoint x: 342, endPoint y: 251, distance: 93.5
click at [326, 251] on html "menu - OSMISS person Firma Express Inicio Calendario SSS Instructivos Contacto …" at bounding box center [163, 180] width 326 height 360
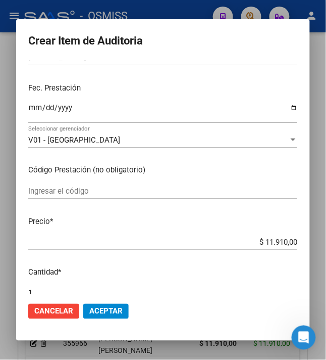
scroll to position [202, 0]
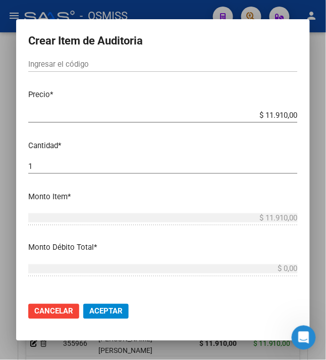
click at [103, 314] on span "Aceptar" at bounding box center [105, 311] width 33 height 9
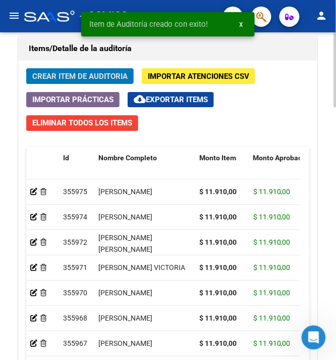
click at [67, 80] on span "Crear Item de Auditoria" at bounding box center [79, 76] width 95 height 9
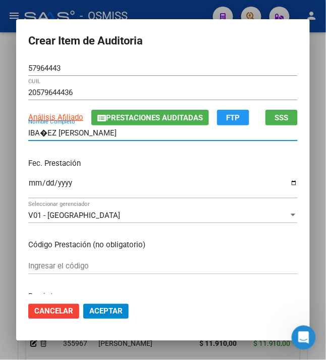
click at [38, 134] on input "IBA�EZ [PERSON_NAME]" at bounding box center [163, 132] width 270 height 9
click at [28, 181] on input "Ingresar la fecha" at bounding box center [163, 187] width 270 height 16
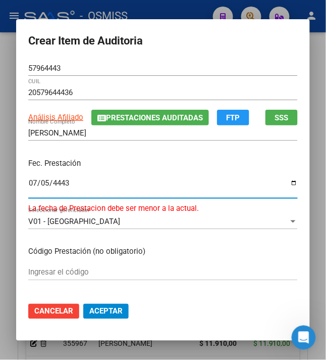
click at [28, 181] on input "4443-07-05" at bounding box center [163, 187] width 270 height 16
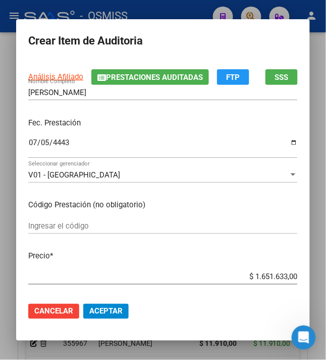
scroll to position [67, 0]
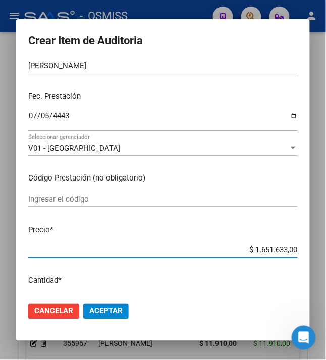
drag, startPoint x: 253, startPoint y: 251, endPoint x: 291, endPoint y: 250, distance: 37.9
click at [291, 250] on input "$ 1.651.633,00" at bounding box center [163, 250] width 270 height 9
click at [278, 252] on input "$ 0,00" at bounding box center [163, 250] width 270 height 9
drag, startPoint x: 272, startPoint y: 251, endPoint x: 342, endPoint y: 244, distance: 70.6
click at [326, 244] on html "menu - OSMISS person Firma Express Inicio Calendario SSS Instructivos Contacto …" at bounding box center [163, 180] width 326 height 360
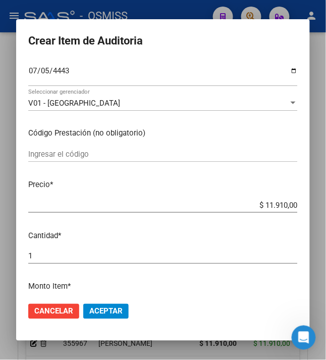
scroll to position [134, 0]
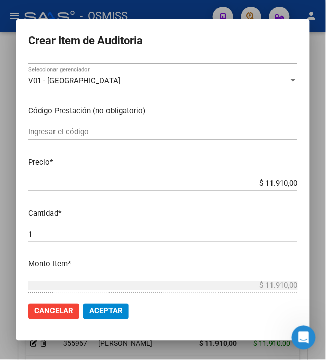
click at [102, 314] on span "Aceptar" at bounding box center [105, 311] width 33 height 9
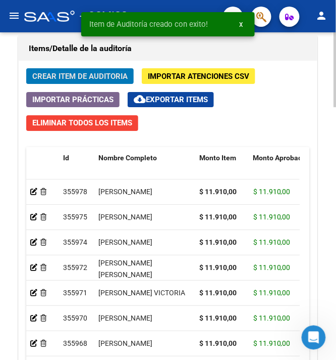
click at [64, 75] on span "Crear Item de Auditoria" at bounding box center [79, 76] width 95 height 9
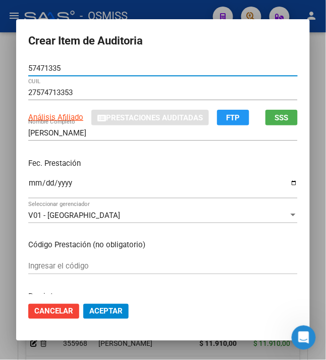
click at [28, 184] on input "Ingresar la fecha" at bounding box center [163, 187] width 270 height 16
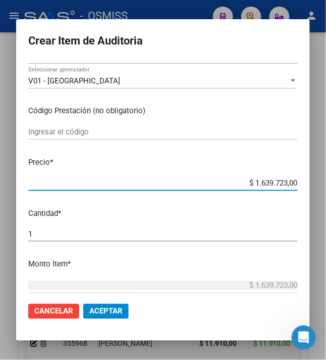
drag, startPoint x: 252, startPoint y: 178, endPoint x: 306, endPoint y: 180, distance: 54.1
click at [306, 180] on mat-dialog-content "57471335 Nro Documento 27574713353 CUIL Análisis Afiliado Prestaciones Auditada…" at bounding box center [163, 178] width 294 height 234
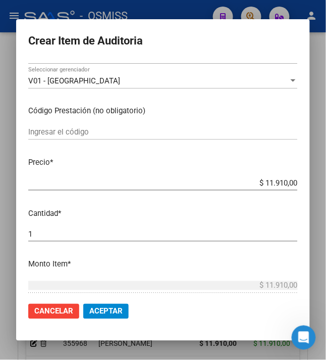
click at [98, 312] on span "Aceptar" at bounding box center [105, 311] width 33 height 9
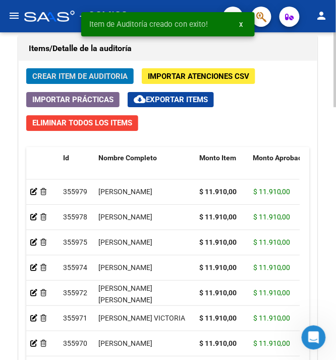
click at [49, 80] on span "Crear Item de Auditoria" at bounding box center [79, 76] width 95 height 9
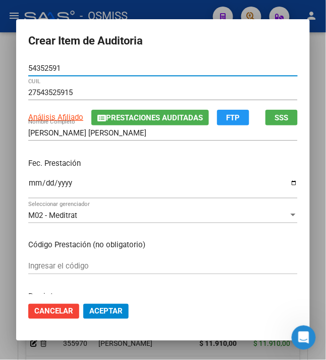
click at [28, 186] on input "Ingresar la fecha" at bounding box center [163, 187] width 270 height 16
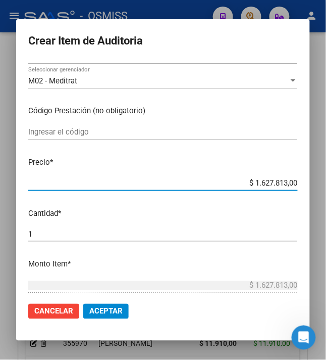
drag, startPoint x: 251, startPoint y: 184, endPoint x: 327, endPoint y: 204, distance: 79.3
click at [325, 204] on div "Crear Item de Auditoria 54352591 Nro Documento 27543525915 CUIL Análisis Afilia…" at bounding box center [163, 180] width 326 height 360
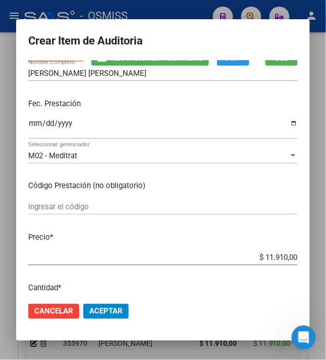
scroll to position [202, 0]
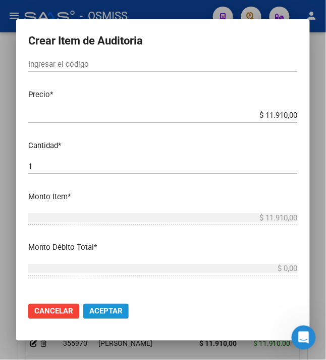
click at [93, 315] on span "Aceptar" at bounding box center [105, 311] width 33 height 9
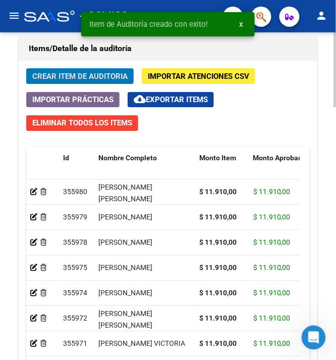
click at [65, 77] on span "Crear Item de Auditoria" at bounding box center [79, 76] width 95 height 9
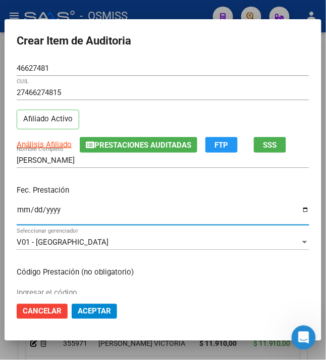
click at [17, 212] on input "Ingresar la fecha" at bounding box center [163, 214] width 293 height 16
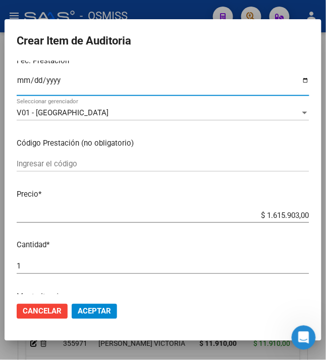
scroll to position [134, 0]
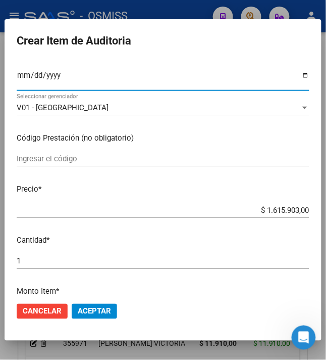
drag, startPoint x: 259, startPoint y: 207, endPoint x: 342, endPoint y: 209, distance: 82.9
click at [326, 209] on html "menu - OSMISS person Firma Express Inicio Calendario SSS Instructivos Contacto …" at bounding box center [163, 180] width 326 height 360
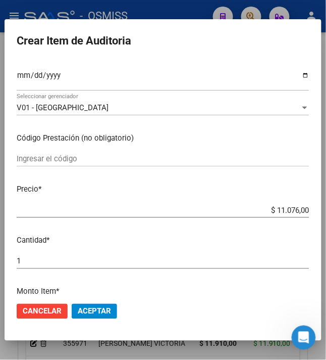
click at [95, 311] on span "Aceptar" at bounding box center [94, 311] width 33 height 9
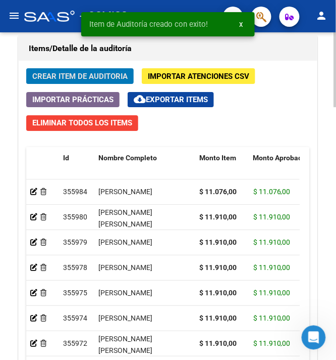
click at [73, 75] on span "Crear Item de Auditoria" at bounding box center [79, 76] width 95 height 9
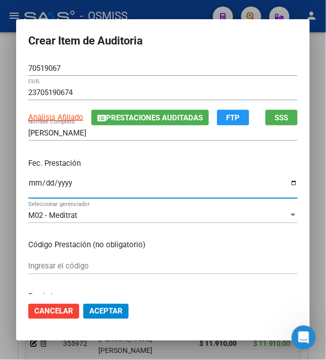
click at [28, 184] on input "Ingresar la fecha" at bounding box center [163, 187] width 270 height 16
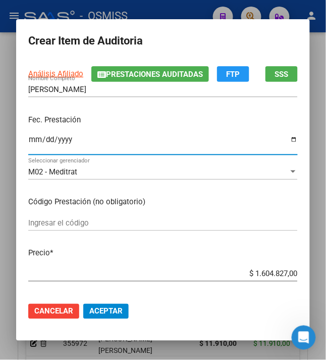
scroll to position [67, 0]
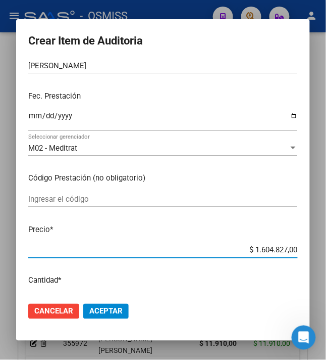
drag, startPoint x: 249, startPoint y: 249, endPoint x: 342, endPoint y: 253, distance: 93.5
click at [326, 253] on html "menu - OSMISS person Firma Express Inicio Calendario SSS Instructivos Contacto …" at bounding box center [163, 180] width 326 height 360
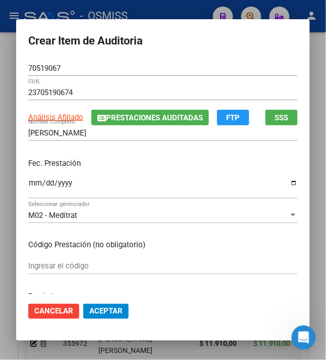
scroll to position [134, 0]
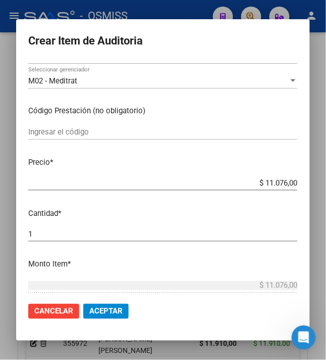
click at [95, 310] on span "Aceptar" at bounding box center [105, 311] width 33 height 9
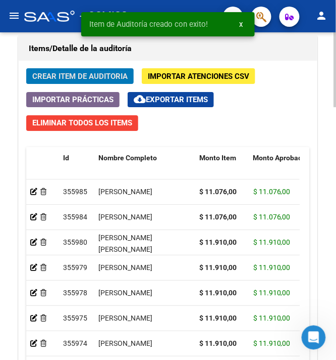
click at [37, 75] on span "Crear Item de Auditoria" at bounding box center [79, 76] width 95 height 9
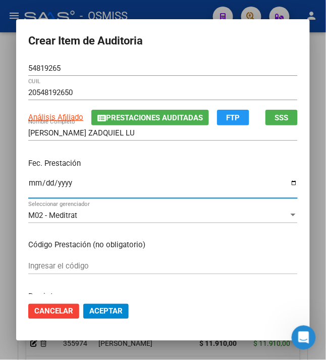
click at [28, 186] on input "Ingresar la fecha" at bounding box center [163, 187] width 270 height 16
click at [180, 174] on div "Fec. Prestación [DATE] Ingresar la fecha" at bounding box center [163, 179] width 270 height 58
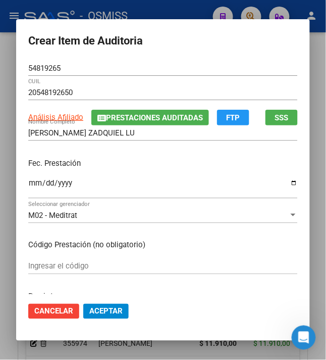
scroll to position [67, 0]
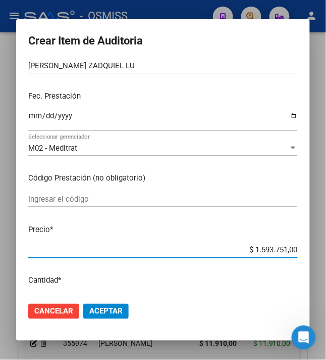
drag, startPoint x: 249, startPoint y: 248, endPoint x: 342, endPoint y: 239, distance: 93.8
click at [326, 239] on html "menu - OSMISS person Firma Express Inicio Calendario SSS Instructivos Contacto …" at bounding box center [163, 180] width 326 height 360
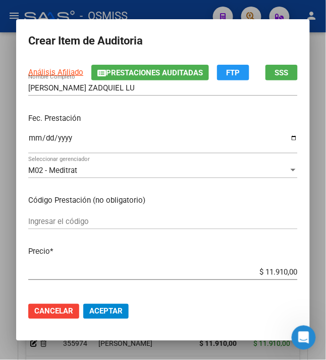
scroll to position [134, 0]
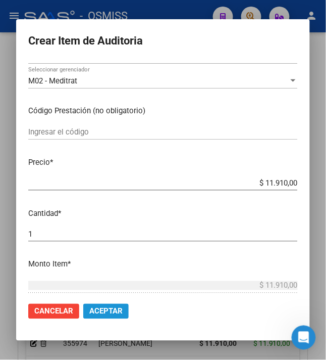
drag, startPoint x: 94, startPoint y: 310, endPoint x: 101, endPoint y: 304, distance: 9.3
click at [95, 310] on span "Aceptar" at bounding box center [105, 311] width 33 height 9
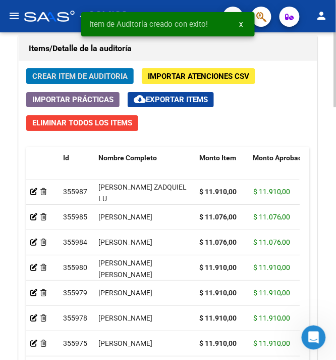
click at [92, 76] on span "Crear Item de Auditoria" at bounding box center [79, 76] width 95 height 9
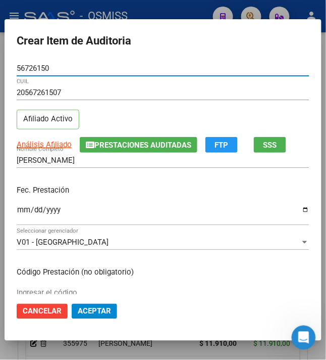
click at [17, 214] on input "Ingresar la fecha" at bounding box center [163, 214] width 293 height 16
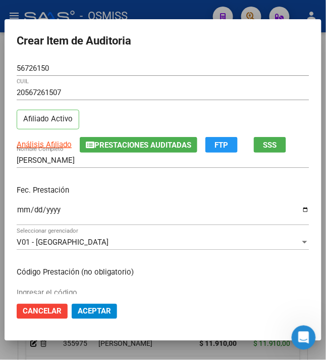
click at [130, 178] on div "Fec. Prestación [DATE] Ingresar la fecha" at bounding box center [163, 206] width 293 height 58
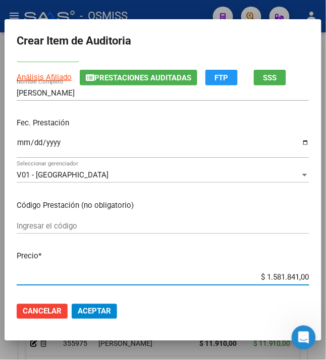
drag, startPoint x: 259, startPoint y: 276, endPoint x: 342, endPoint y: 269, distance: 83.1
click at [326, 269] on html "menu - OSMISS person Firma Express Inicio Calendario SSS Instructivos Contacto …" at bounding box center [163, 180] width 326 height 360
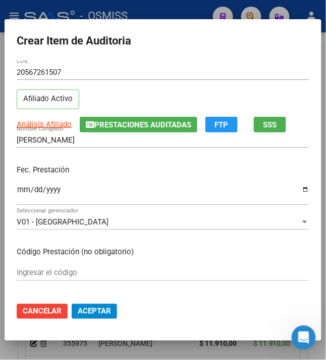
scroll to position [0, 0]
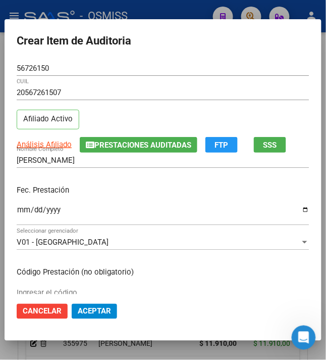
click at [125, 189] on p "Fec. Prestación" at bounding box center [163, 190] width 293 height 12
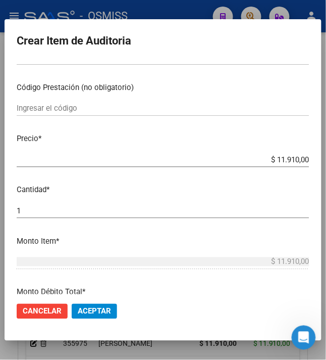
scroll to position [269, 0]
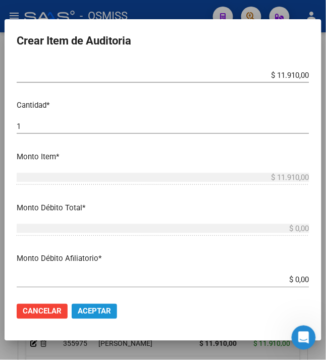
click at [96, 308] on span "Aceptar" at bounding box center [94, 311] width 33 height 9
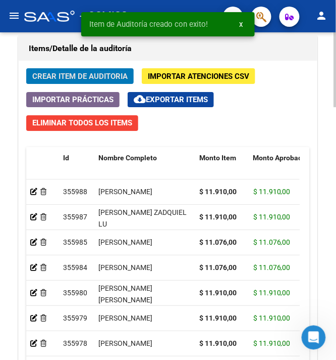
click at [106, 73] on span "Crear Item de Auditoria" at bounding box center [79, 76] width 95 height 9
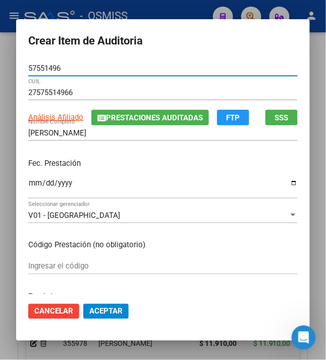
click at [28, 184] on input "Ingresar la fecha" at bounding box center [163, 187] width 270 height 16
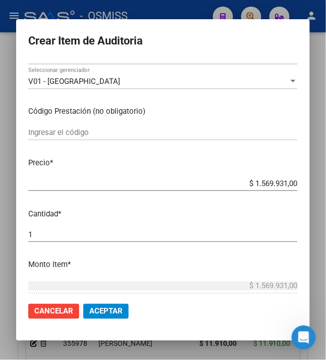
scroll to position [134, 0]
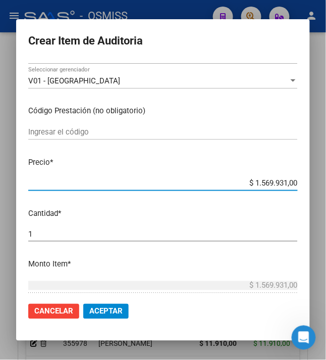
drag, startPoint x: 249, startPoint y: 182, endPoint x: 342, endPoint y: 182, distance: 93.5
click at [326, 182] on html "menu - OSMISS person Firma Express Inicio Calendario SSS Instructivos Contacto …" at bounding box center [163, 180] width 326 height 360
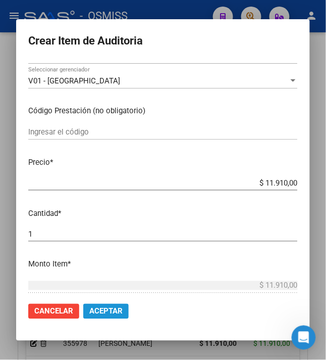
click at [102, 311] on span "Aceptar" at bounding box center [105, 311] width 33 height 9
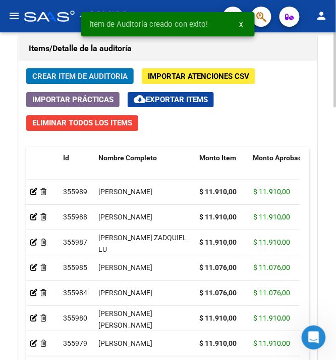
click at [51, 78] on span "Crear Item de Auditoria" at bounding box center [79, 76] width 95 height 9
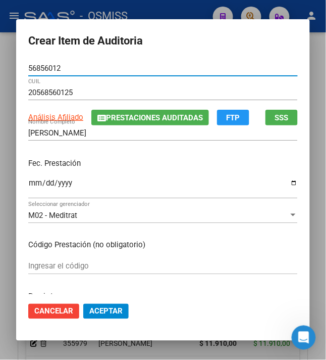
click at [28, 186] on input "Ingresar la fecha" at bounding box center [163, 187] width 270 height 16
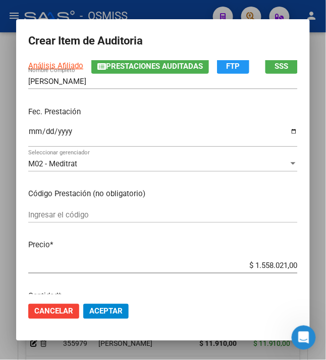
scroll to position [67, 0]
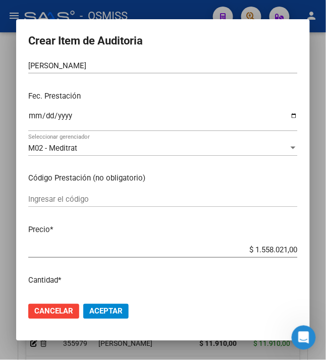
drag, startPoint x: 250, startPoint y: 249, endPoint x: 342, endPoint y: 239, distance: 93.0
click at [326, 239] on html "menu - OSMISS person Firma Express Inicio Calendario SSS Instructivos Contacto …" at bounding box center [163, 180] width 326 height 360
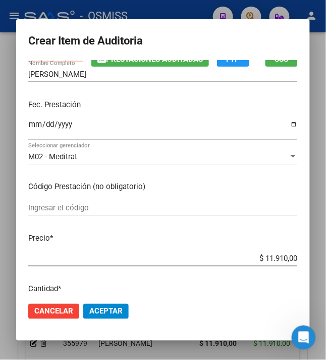
scroll to position [134, 0]
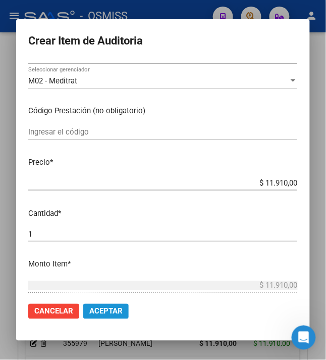
click at [105, 305] on button "Aceptar" at bounding box center [105, 311] width 45 height 15
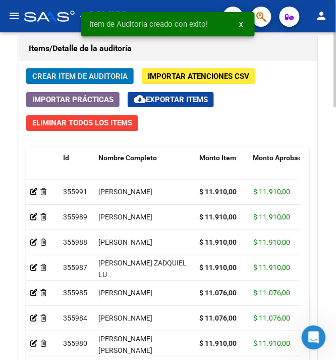
click at [41, 72] on button "Crear Item de Auditoria" at bounding box center [80, 76] width 108 height 16
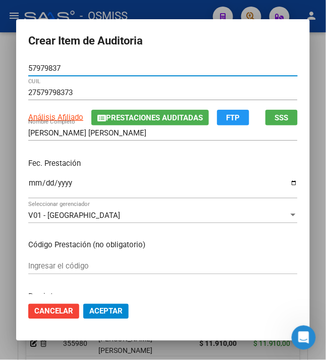
click at [28, 188] on input "Ingresar la fecha" at bounding box center [163, 187] width 270 height 16
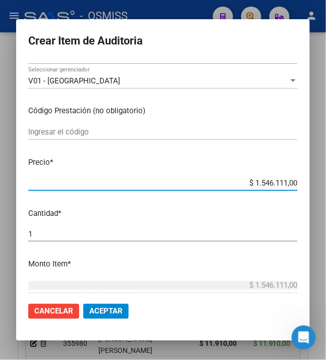
drag, startPoint x: 317, startPoint y: 186, endPoint x: 342, endPoint y: 181, distance: 25.3
click at [326, 181] on html "menu - OSMISS person Firma Express Inicio Calendario SSS Instructivos Contacto …" at bounding box center [163, 180] width 326 height 360
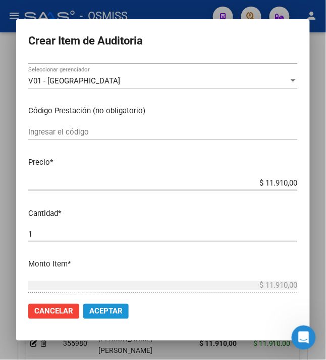
click at [91, 312] on span "Aceptar" at bounding box center [105, 311] width 33 height 9
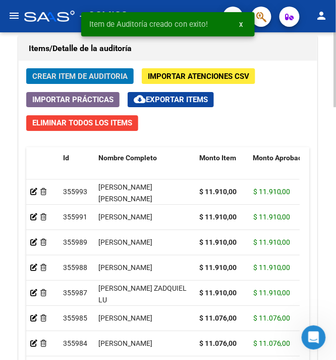
click at [39, 79] on span "Crear Item de Auditoria" at bounding box center [79, 76] width 95 height 9
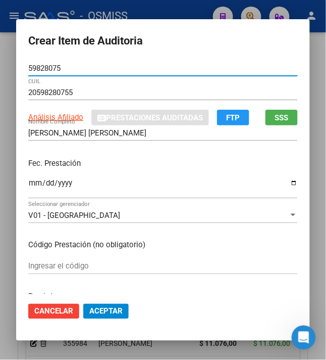
click at [28, 182] on input "Ingresar la fecha" at bounding box center [163, 187] width 270 height 16
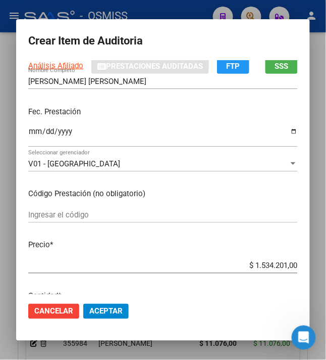
scroll to position [67, 0]
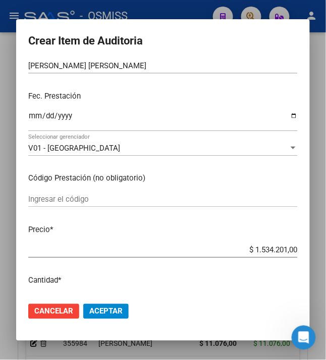
drag, startPoint x: 250, startPoint y: 250, endPoint x: 342, endPoint y: 265, distance: 93.7
click at [326, 265] on html "menu - OSMISS person Firma Express Inicio Calendario SSS Instructivos Contacto …" at bounding box center [163, 180] width 326 height 360
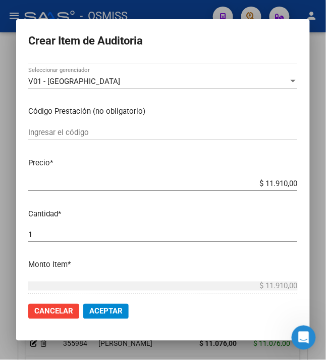
scroll to position [134, 0]
click at [99, 314] on span "Aceptar" at bounding box center [105, 311] width 33 height 9
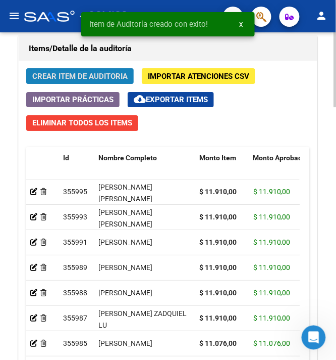
click at [69, 79] on span "Crear Item de Auditoria" at bounding box center [79, 76] width 95 height 9
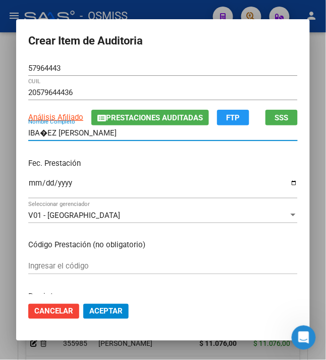
click at [38, 135] on input "IBA�EZ [PERSON_NAME]" at bounding box center [163, 132] width 270 height 9
click at [29, 184] on input "Ingresar la fecha" at bounding box center [163, 187] width 270 height 16
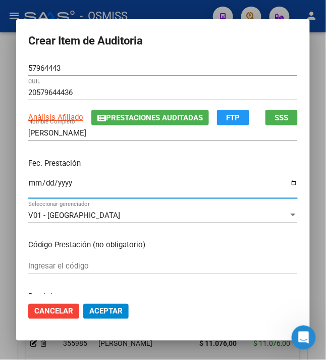
click at [211, 159] on p "Fec. Prestación" at bounding box center [163, 164] width 270 height 12
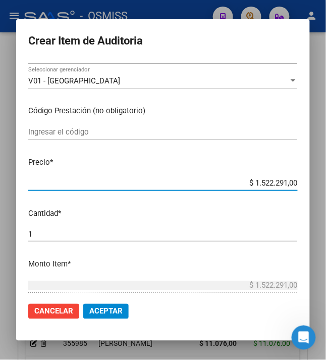
drag, startPoint x: 251, startPoint y: 181, endPoint x: 342, endPoint y: 192, distance: 92.1
click at [326, 192] on html "menu - OSMISS person Firma Express Inicio Calendario SSS Instructivos Contacto …" at bounding box center [163, 180] width 326 height 360
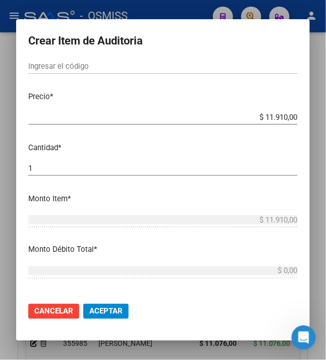
scroll to position [202, 0]
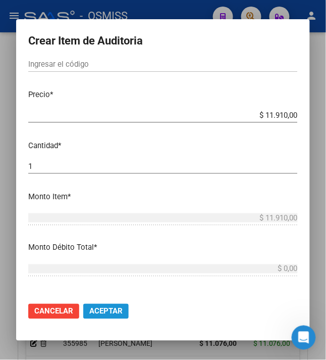
click at [105, 312] on span "Aceptar" at bounding box center [105, 311] width 33 height 9
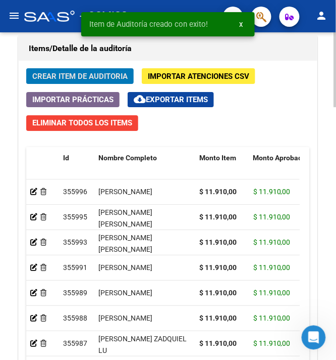
click at [91, 78] on span "Crear Item de Auditoria" at bounding box center [79, 76] width 95 height 9
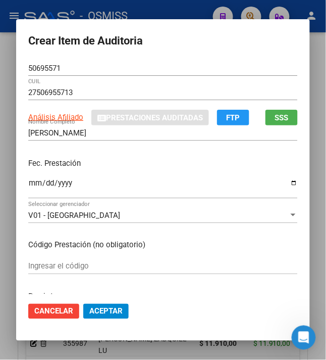
click at [29, 184] on input "Ingresar la fecha" at bounding box center [163, 187] width 270 height 16
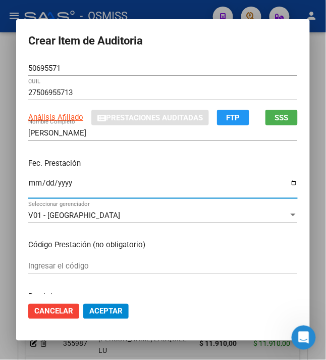
click at [118, 169] on div "Fec. Prestación [DATE] Ingresar la fecha" at bounding box center [163, 179] width 270 height 58
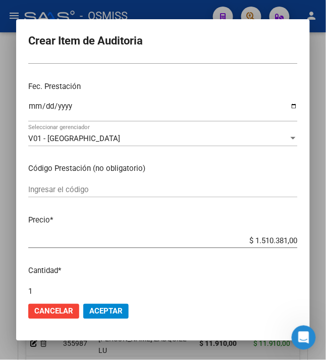
scroll to position [134, 0]
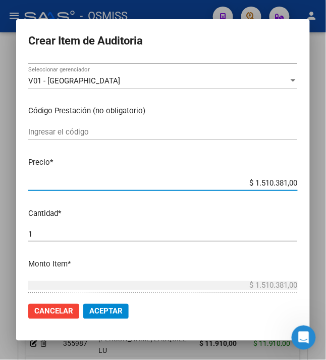
drag, startPoint x: 325, startPoint y: 186, endPoint x: 336, endPoint y: 186, distance: 10.6
click at [326, 186] on html "menu - OSMISS person Firma Express Inicio Calendario SSS Instructivos Contacto …" at bounding box center [163, 180] width 326 height 360
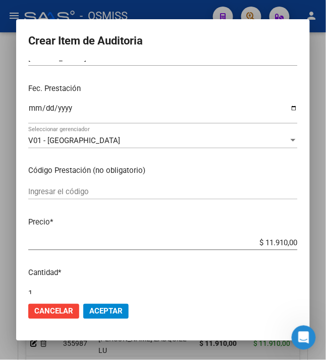
scroll to position [202, 0]
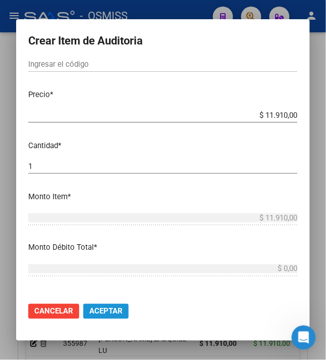
click at [87, 306] on button "Aceptar" at bounding box center [105, 311] width 45 height 15
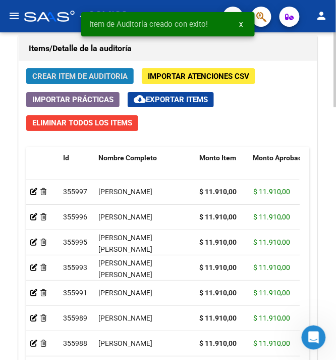
click at [45, 76] on span "Crear Item de Auditoria" at bounding box center [79, 76] width 95 height 9
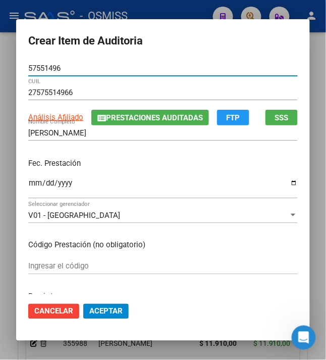
click at [28, 185] on input "Ingresar la fecha" at bounding box center [163, 187] width 270 height 16
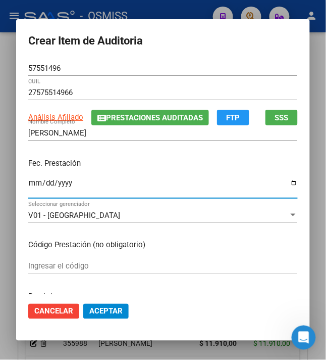
click at [165, 178] on div "[DATE] Ingresar la fecha" at bounding box center [163, 187] width 270 height 22
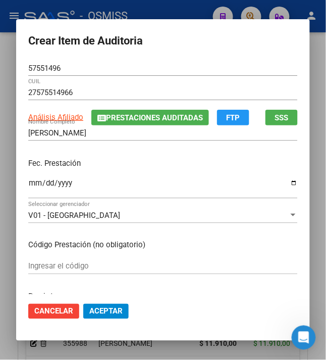
click at [170, 166] on p "Fec. Prestación" at bounding box center [163, 164] width 270 height 12
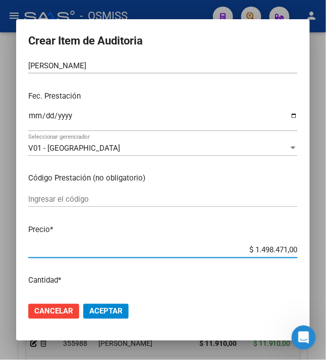
drag, startPoint x: 262, startPoint y: 249, endPoint x: 335, endPoint y: 229, distance: 76.3
click at [326, 229] on html "menu - OSMISS person Firma Express Inicio Calendario SSS Instructivos Contacto …" at bounding box center [163, 180] width 326 height 360
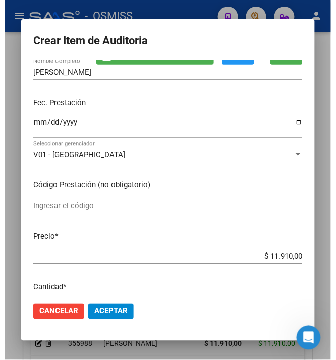
scroll to position [134, 0]
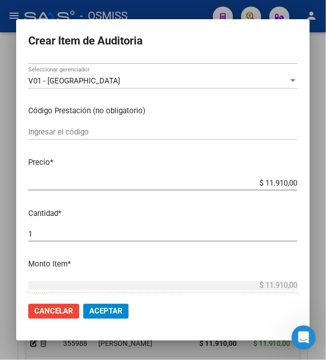
click at [104, 303] on mat-dialog-actions "Cancelar Aceptar" at bounding box center [163, 311] width 270 height 34
click at [104, 308] on span "Aceptar" at bounding box center [105, 311] width 33 height 9
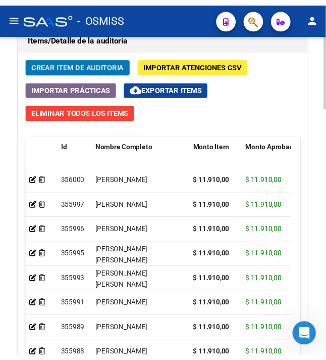
scroll to position [967, 0]
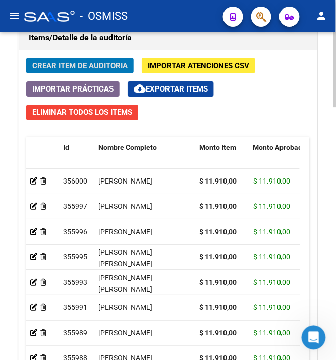
click at [109, 63] on span "Crear Item de Auditoria" at bounding box center [79, 65] width 95 height 9
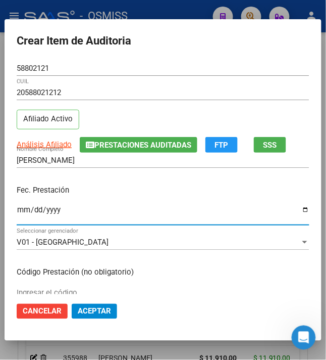
click at [18, 214] on input "Ingresar la fecha" at bounding box center [163, 214] width 293 height 16
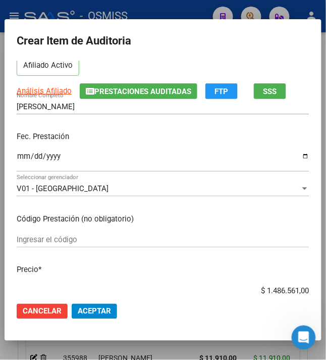
scroll to position [134, 0]
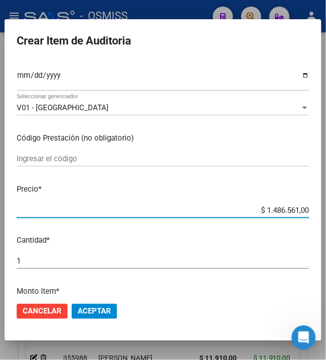
drag, startPoint x: 260, startPoint y: 211, endPoint x: 342, endPoint y: 220, distance: 82.3
click at [326, 220] on html "menu - OSMISS person Firma Express Inicio Calendario SSS Instructivos Contacto …" at bounding box center [163, 180] width 326 height 360
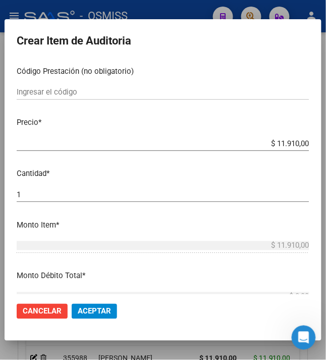
scroll to position [202, 0]
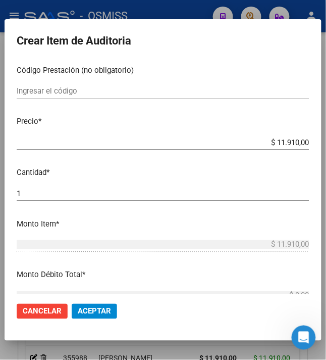
click at [86, 312] on span "Aceptar" at bounding box center [94, 311] width 33 height 9
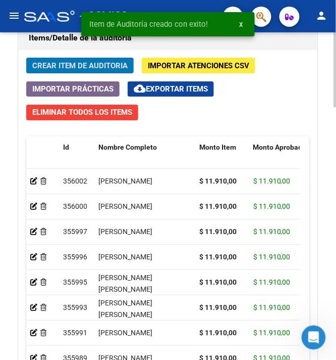
click at [61, 70] on span "Crear Item de Auditoria" at bounding box center [79, 65] width 95 height 9
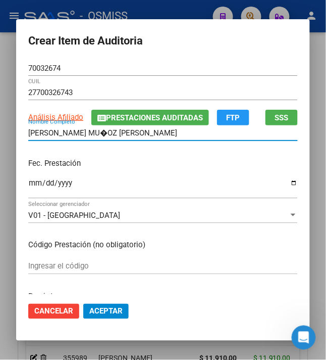
click at [69, 136] on input "[PERSON_NAME] MU�OZ [PERSON_NAME]" at bounding box center [163, 132] width 270 height 9
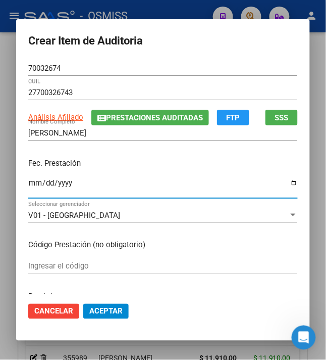
click at [29, 184] on input "Ingresar la fecha" at bounding box center [163, 187] width 270 height 16
click at [114, 158] on p "Fec. Prestación" at bounding box center [163, 164] width 270 height 12
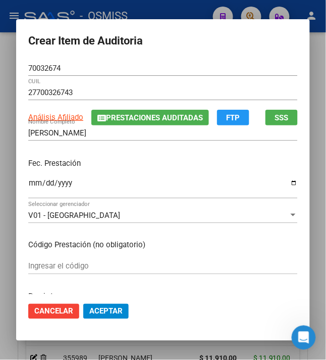
scroll to position [134, 0]
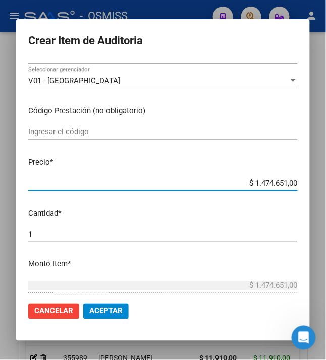
drag, startPoint x: 249, startPoint y: 184, endPoint x: 342, endPoint y: 182, distance: 93.5
click at [326, 182] on html "menu - OSMISS person Firma Express Inicio Calendario SSS Instructivos Contacto …" at bounding box center [163, 180] width 326 height 360
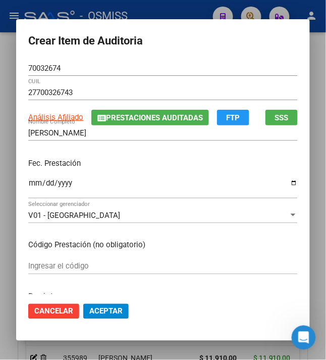
click at [113, 164] on p "Fec. Prestación" at bounding box center [163, 164] width 270 height 12
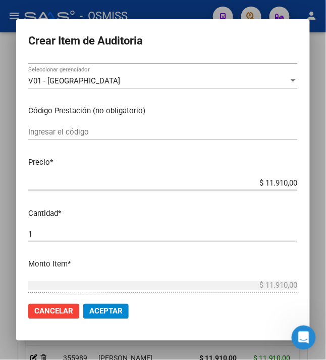
click at [102, 311] on span "Aceptar" at bounding box center [105, 311] width 33 height 9
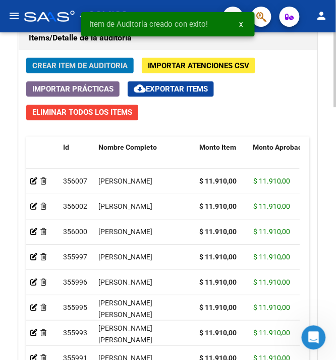
click at [77, 70] on span "Crear Item de Auditoria" at bounding box center [79, 65] width 95 height 9
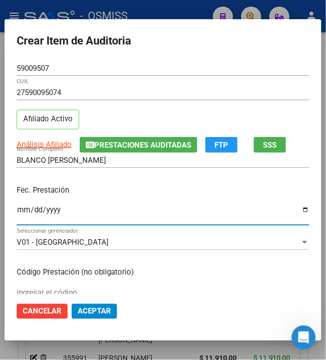
click at [17, 209] on input "Ingresar la fecha" at bounding box center [163, 214] width 293 height 16
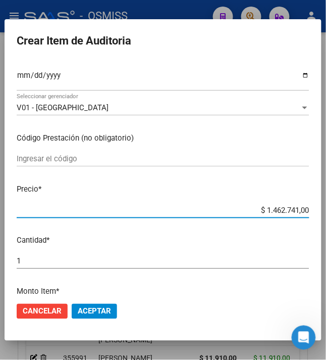
drag, startPoint x: 257, startPoint y: 209, endPoint x: 342, endPoint y: 219, distance: 85.4
click at [326, 219] on html "menu - OSMISS person Firma Express Inicio Calendario SSS Instructivos Contacto …" at bounding box center [163, 180] width 326 height 360
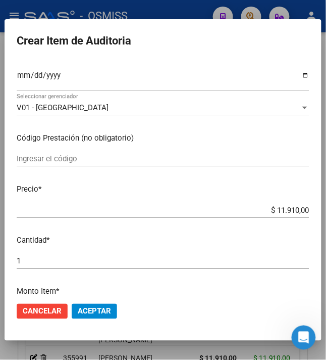
click at [83, 312] on span "Aceptar" at bounding box center [94, 311] width 33 height 9
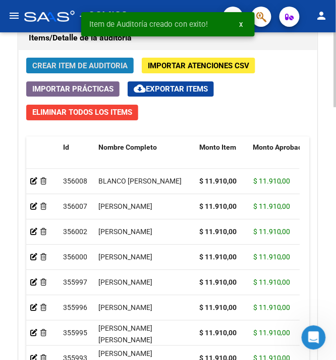
click at [93, 69] on span "Crear Item de Auditoria" at bounding box center [79, 65] width 95 height 9
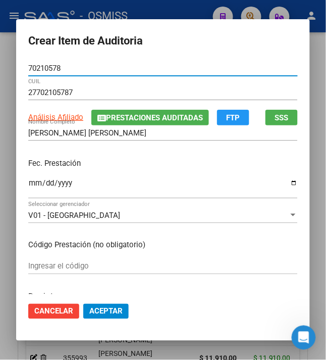
click at [28, 184] on input "Ingresar la fecha" at bounding box center [163, 187] width 270 height 16
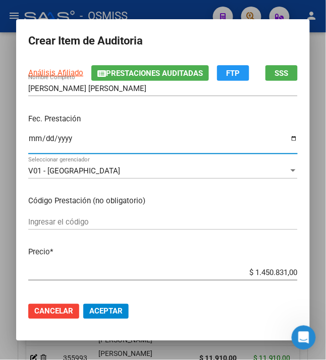
scroll to position [67, 0]
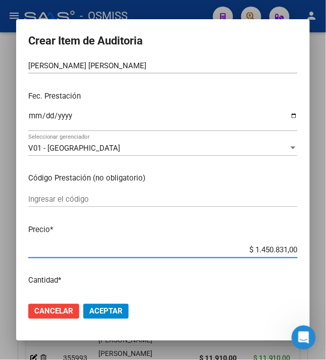
drag, startPoint x: 249, startPoint y: 251, endPoint x: 335, endPoint y: 256, distance: 86.5
click at [326, 256] on html "menu - OSMISS person Firma Express Inicio Calendario SSS Instructivos Contacto …" at bounding box center [163, 180] width 326 height 360
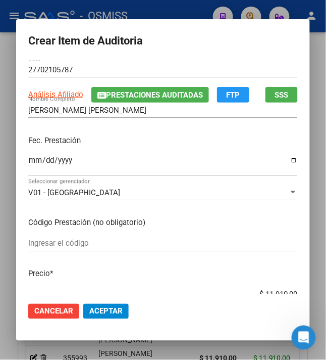
scroll to position [0, 0]
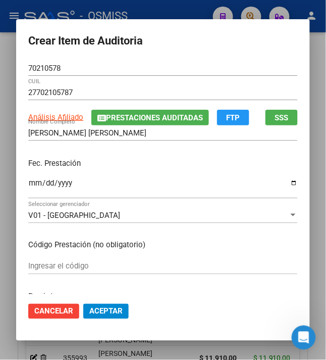
click at [82, 162] on p "Fec. Prestación" at bounding box center [163, 164] width 270 height 12
click at [87, 166] on p "Fec. Prestación" at bounding box center [163, 164] width 270 height 12
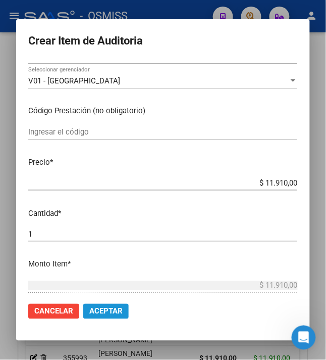
drag, startPoint x: 98, startPoint y: 309, endPoint x: 98, endPoint y: 303, distance: 6.1
click at [98, 310] on span "Aceptar" at bounding box center [105, 311] width 33 height 9
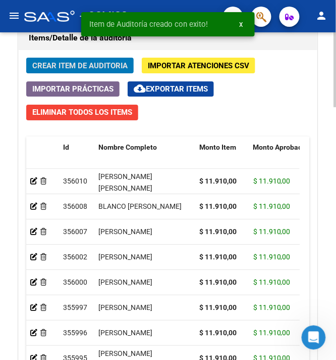
click at [74, 69] on span "Crear Item de Auditoria" at bounding box center [79, 65] width 95 height 9
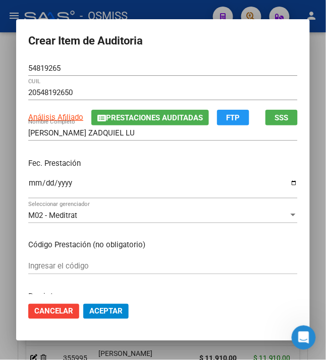
click at [21, 182] on mat-dialog-content "54819265 Nro Documento 20548192650 CUIL Análisis Afiliado Prestaciones Auditada…" at bounding box center [163, 178] width 294 height 234
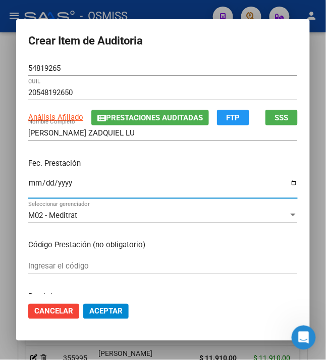
click at [28, 180] on input "Ingresar la fecha" at bounding box center [163, 187] width 270 height 16
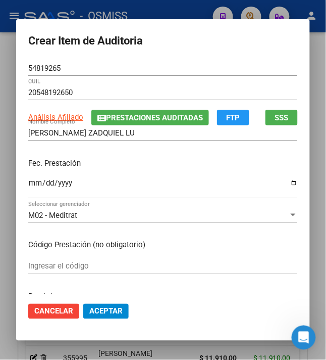
click at [131, 169] on div "Fec. Prestación [DATE] Ingresar la fecha" at bounding box center [163, 179] width 270 height 58
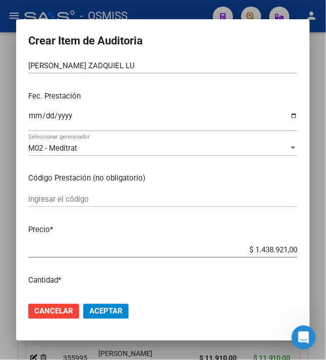
drag, startPoint x: 250, startPoint y: 250, endPoint x: 331, endPoint y: 255, distance: 82.0
click at [326, 255] on html "menu - OSMISS person Firma Express Inicio Calendario SSS Instructivos Contacto …" at bounding box center [163, 180] width 326 height 360
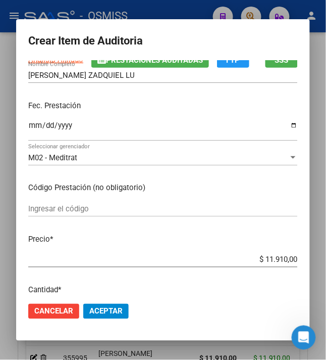
scroll to position [134, 0]
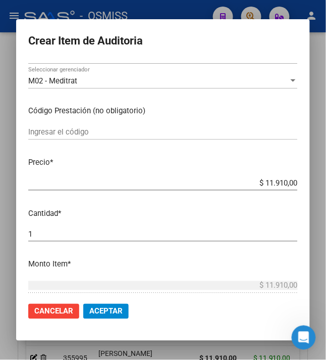
click at [93, 308] on span "Aceptar" at bounding box center [105, 311] width 33 height 9
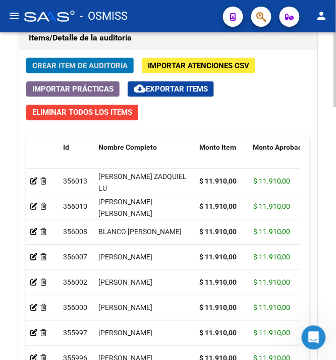
click at [59, 70] on span "Crear Item de Auditoria" at bounding box center [79, 65] width 95 height 9
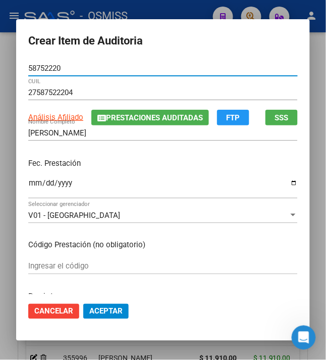
click at [29, 186] on input "Ingresar la fecha" at bounding box center [163, 187] width 270 height 16
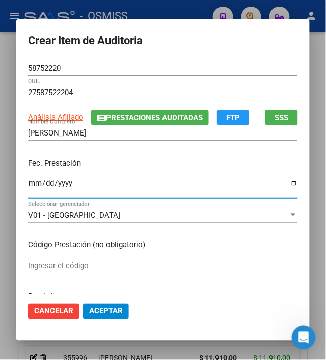
click at [148, 172] on div "Fec. Prestación [DATE] Ingresar la fecha" at bounding box center [163, 179] width 270 height 58
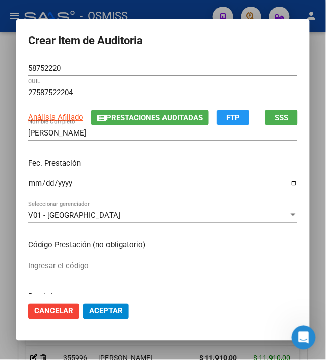
scroll to position [67, 0]
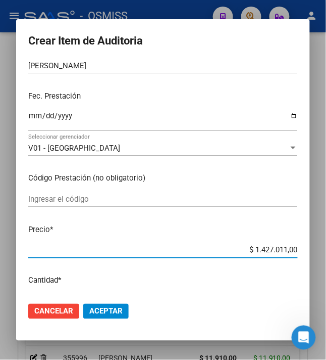
drag, startPoint x: 249, startPoint y: 249, endPoint x: 307, endPoint y: 248, distance: 58.6
click at [307, 249] on mat-dialog-content "58752220 Nro Documento 27587522204 CUIL Análisis Afiliado Prestaciones Auditada…" at bounding box center [163, 178] width 294 height 234
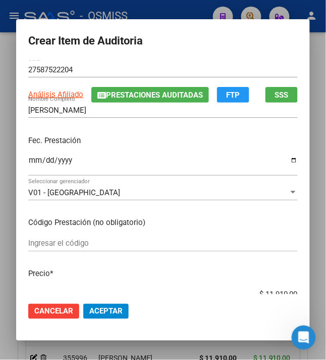
scroll to position [0, 0]
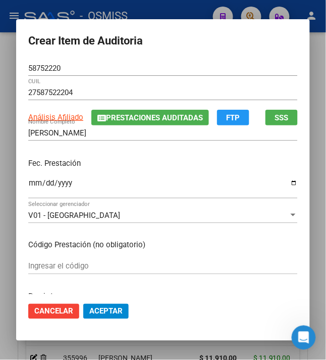
click at [209, 167] on p "Fec. Prestación" at bounding box center [163, 164] width 270 height 12
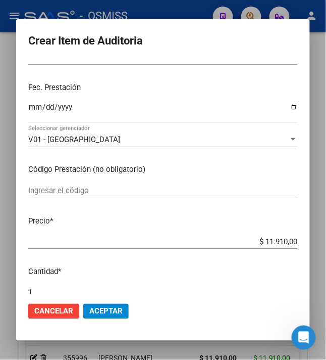
scroll to position [134, 0]
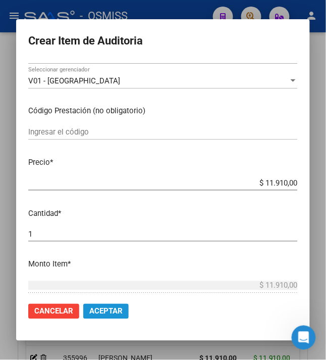
click at [95, 309] on span "Aceptar" at bounding box center [105, 311] width 33 height 9
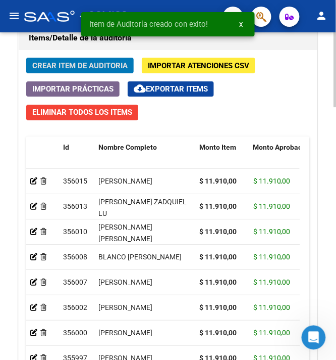
click at [85, 75] on div "Crear Item de Auditoria Importar Atenciones CSV Importar Prácticas cloud_downlo…" at bounding box center [168, 235] width 299 height 370
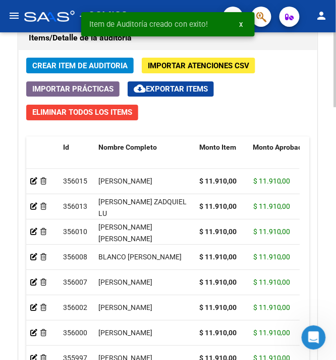
click at [87, 68] on span "Crear Item de Auditoria" at bounding box center [79, 65] width 95 height 9
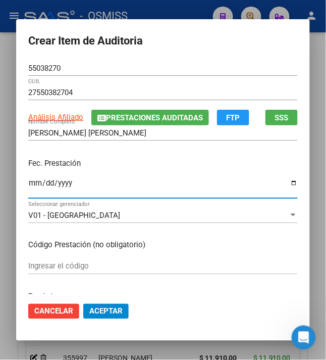
click at [28, 185] on input "Ingresar la fecha" at bounding box center [163, 187] width 270 height 16
click at [111, 172] on div "Fec. Prestación [DATE] Ingresar la fecha" at bounding box center [163, 179] width 270 height 58
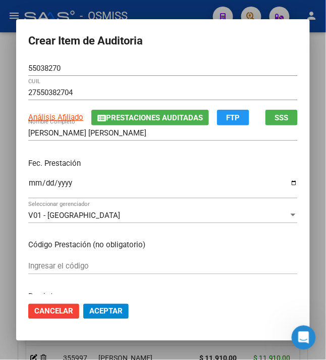
scroll to position [67, 0]
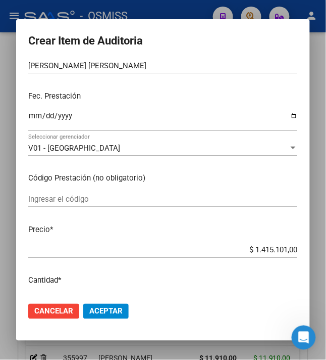
drag, startPoint x: 249, startPoint y: 249, endPoint x: 327, endPoint y: 249, distance: 78.8
click at [326, 249] on html "menu - OSMISS person Firma Express Inicio Calendario SSS Instructivos Contacto …" at bounding box center [163, 180] width 326 height 360
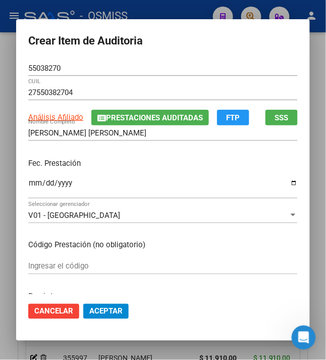
scroll to position [134, 0]
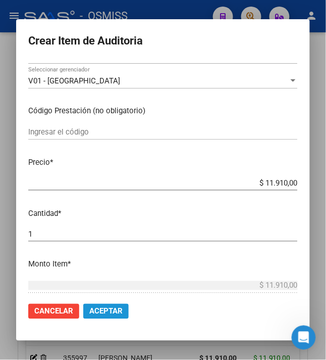
click at [108, 310] on span "Aceptar" at bounding box center [105, 311] width 33 height 9
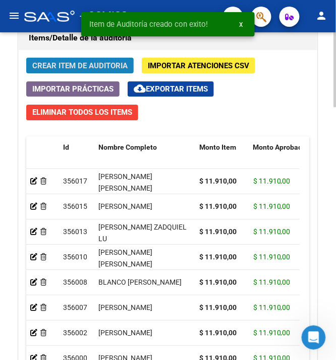
click at [100, 66] on span "Crear Item de Auditoria" at bounding box center [79, 65] width 95 height 9
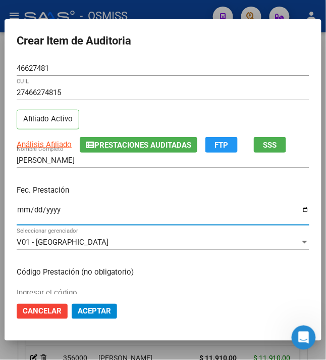
click at [17, 214] on input "Ingresar la fecha" at bounding box center [163, 214] width 293 height 16
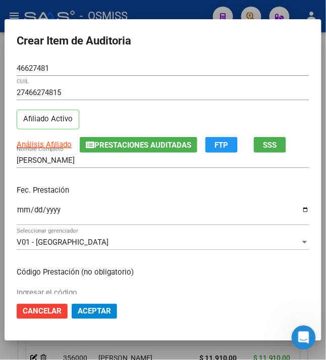
click at [102, 184] on p "Fec. Prestación" at bounding box center [163, 190] width 293 height 12
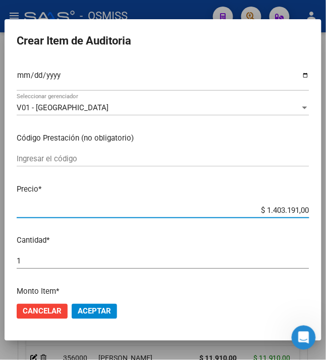
drag, startPoint x: 262, startPoint y: 212, endPoint x: 334, endPoint y: 218, distance: 73.0
click at [326, 219] on html "menu - OSMISS person Firma Express Inicio Calendario SSS Instructivos Contacto …" at bounding box center [163, 180] width 326 height 360
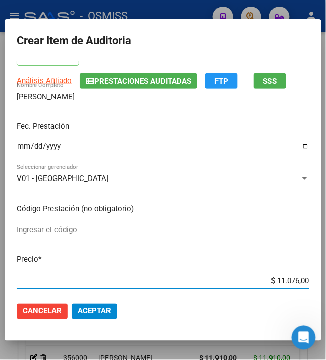
scroll to position [0, 0]
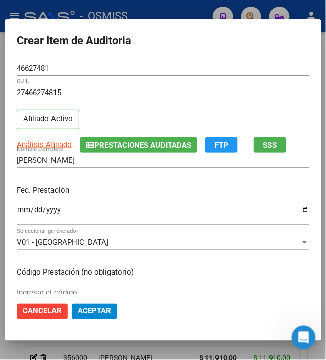
click at [140, 205] on div "[DATE] Ingresar la fecha" at bounding box center [163, 215] width 293 height 22
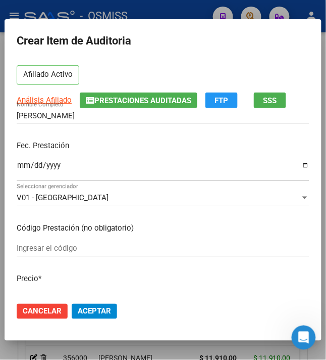
scroll to position [134, 0]
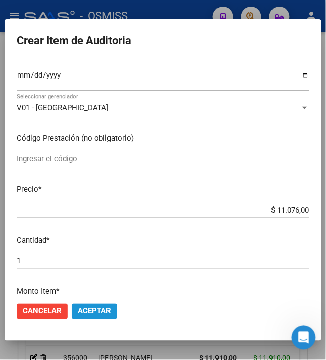
click at [89, 312] on span "Aceptar" at bounding box center [94, 311] width 33 height 9
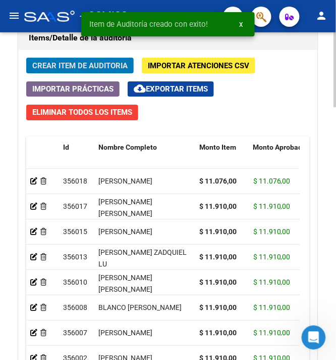
click at [81, 65] on span "Crear Item de Auditoria" at bounding box center [79, 65] width 95 height 9
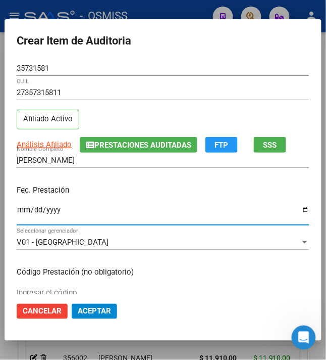
click at [19, 210] on input "Ingresar la fecha" at bounding box center [163, 214] width 293 height 16
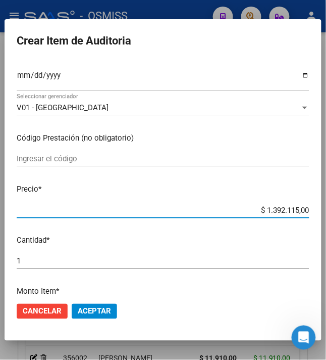
drag, startPoint x: 261, startPoint y: 211, endPoint x: 342, endPoint y: 213, distance: 80.9
click at [326, 213] on html "menu - OSMISS person Firma Express Inicio Calendario SSS Instructivos Contacto …" at bounding box center [163, 180] width 326 height 360
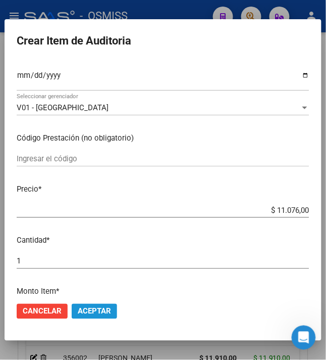
click at [89, 312] on span "Aceptar" at bounding box center [94, 311] width 33 height 9
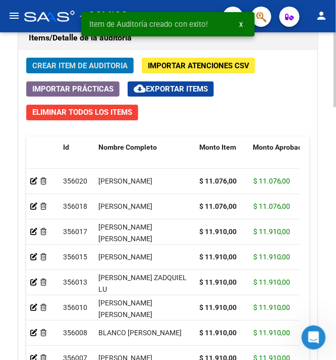
click at [63, 66] on span "Crear Item de Auditoria" at bounding box center [79, 65] width 95 height 9
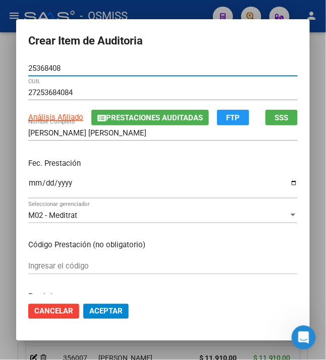
click at [28, 184] on input "Ingresar la fecha" at bounding box center [163, 187] width 270 height 16
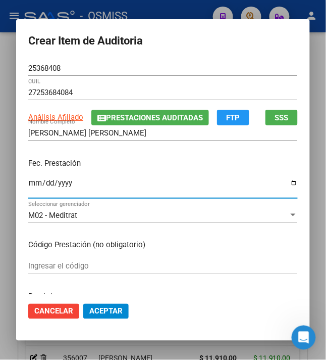
click at [160, 170] on div "Fec. Prestación [DATE] Ingresar la fecha" at bounding box center [163, 179] width 270 height 58
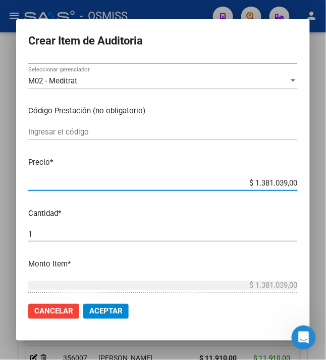
drag, startPoint x: 251, startPoint y: 184, endPoint x: 326, endPoint y: 191, distance: 75.6
click at [323, 191] on div "Crear Item de Auditoria 25368408 Nro Documento 27253684084 CUIL Análisis Afilia…" at bounding box center [163, 180] width 326 height 360
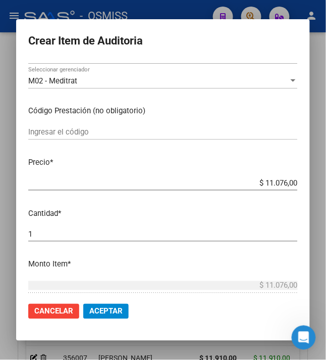
click at [106, 310] on span "Aceptar" at bounding box center [105, 311] width 33 height 9
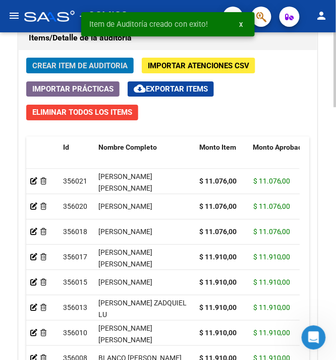
click at [57, 70] on span "Crear Item de Auditoria" at bounding box center [79, 65] width 95 height 9
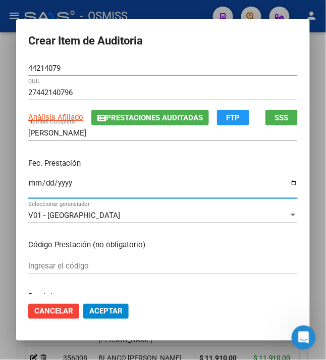
click at [30, 186] on input "Ingresar la fecha" at bounding box center [163, 187] width 270 height 16
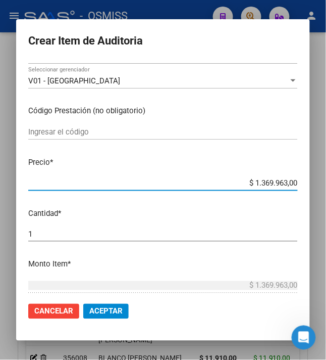
drag, startPoint x: 251, startPoint y: 180, endPoint x: 342, endPoint y: 182, distance: 91.5
click at [326, 182] on html "menu - OSMISS person Firma Express Inicio Calendario SSS Instructivos Contacto …" at bounding box center [163, 180] width 326 height 360
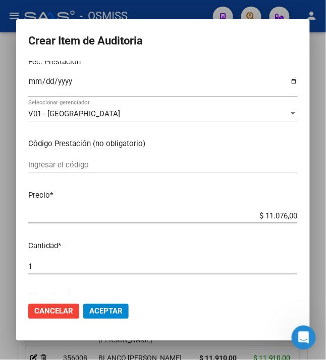
scroll to position [202, 0]
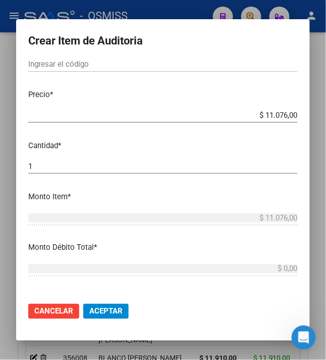
click at [93, 312] on span "Aceptar" at bounding box center [105, 311] width 33 height 9
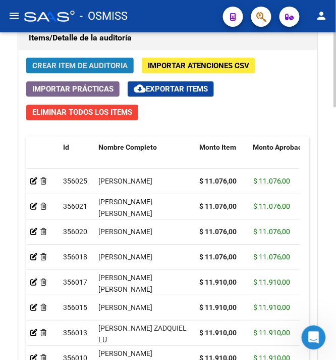
click at [51, 64] on span "Crear Item de Auditoria" at bounding box center [79, 65] width 95 height 9
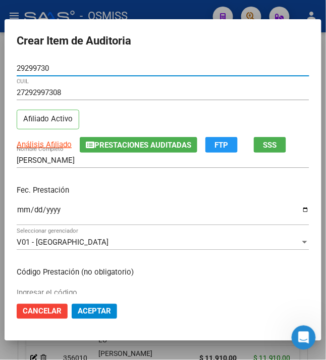
click at [19, 210] on input "Ingresar la fecha" at bounding box center [163, 214] width 293 height 16
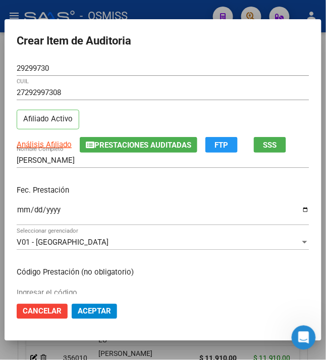
click at [110, 190] on p "Fec. Prestación" at bounding box center [163, 190] width 293 height 12
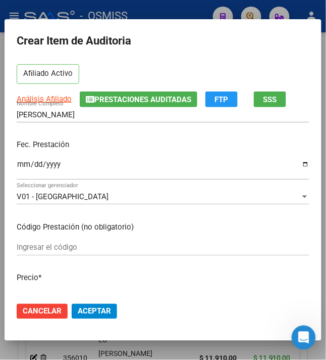
scroll to position [134, 0]
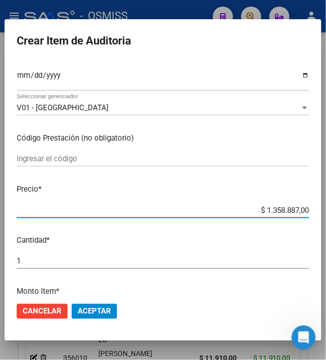
drag, startPoint x: 261, startPoint y: 211, endPoint x: 320, endPoint y: 210, distance: 59.1
click at [318, 211] on mat-dialog-content "29299730 Nro Documento 27292997308 CUIL Afiliado Activo Análisis Afiliado Prest…" at bounding box center [163, 178] width 317 height 234
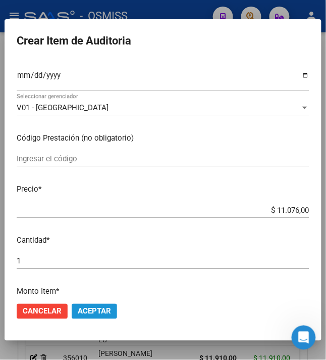
click at [88, 310] on span "Aceptar" at bounding box center [94, 311] width 33 height 9
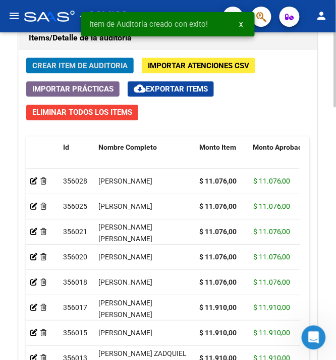
click at [43, 73] on button "Crear Item de Auditoria" at bounding box center [80, 66] width 108 height 16
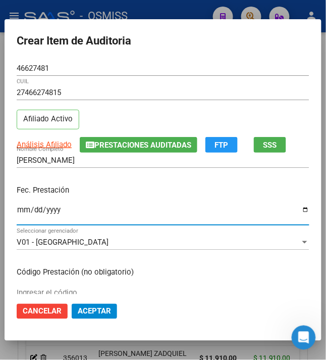
click at [17, 211] on input "Ingresar la fecha" at bounding box center [163, 214] width 293 height 16
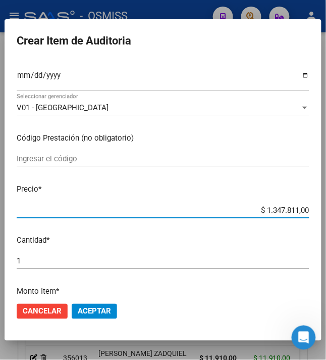
drag, startPoint x: 286, startPoint y: 212, endPoint x: 322, endPoint y: 208, distance: 36.1
click at [321, 208] on mat-dialog-content "46627481 Nro Documento 27466274815 CUIL Afiliado Activo Análisis Afiliado Prest…" at bounding box center [163, 178] width 317 height 234
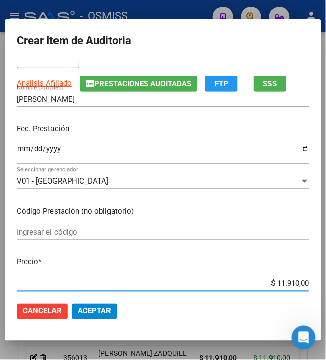
scroll to position [0, 0]
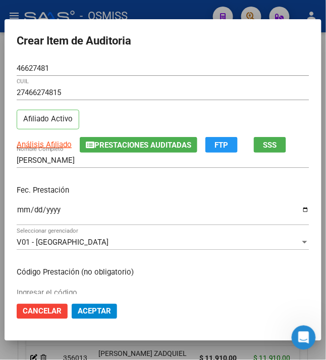
click at [118, 144] on span "Prestaciones Auditadas" at bounding box center [142, 144] width 97 height 9
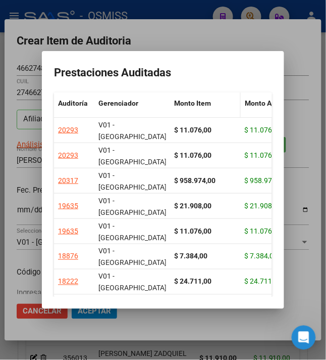
click at [236, 102] on span at bounding box center [238, 108] width 5 height 33
drag, startPoint x: 163, startPoint y: 102, endPoint x: 120, endPoint y: 102, distance: 42.4
click at [120, 102] on datatable-header-cell "Gerenciador" at bounding box center [116, 108] width 44 height 33
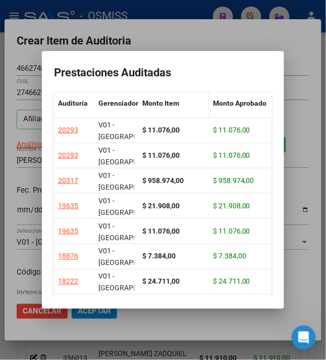
drag, startPoint x: 204, startPoint y: 101, endPoint x: 199, endPoint y: 101, distance: 5.6
click at [177, 72] on h2 "Prestaciones Auditadas" at bounding box center [163, 72] width 218 height 19
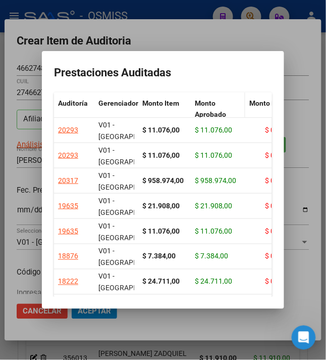
drag, startPoint x: 253, startPoint y: 101, endPoint x: 223, endPoint y: 100, distance: 29.3
click at [227, 101] on datatable-header-cell "Monto Aprobado" at bounding box center [218, 108] width 55 height 33
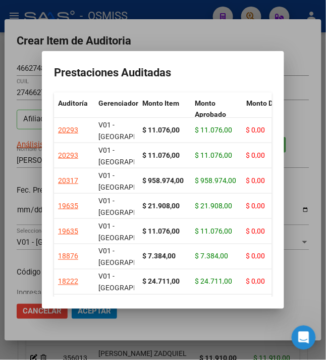
click at [217, 77] on h2 "Prestaciones Auditadas" at bounding box center [163, 72] width 218 height 19
click at [184, 29] on div at bounding box center [163, 180] width 326 height 360
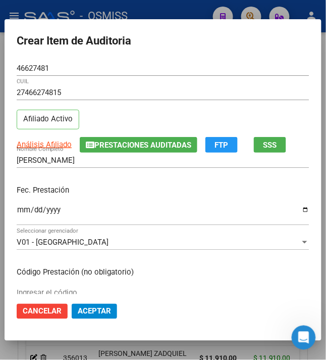
scroll to position [67, 0]
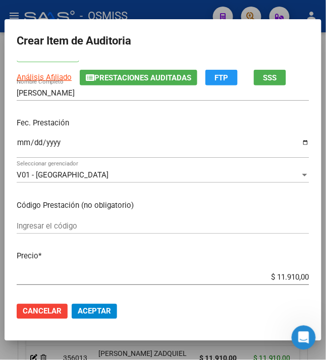
click at [95, 310] on span "Aceptar" at bounding box center [94, 311] width 33 height 9
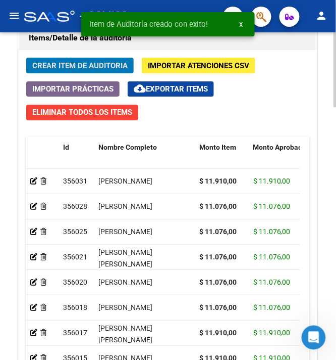
click at [76, 65] on span "Crear Item de Auditoria" at bounding box center [79, 65] width 95 height 9
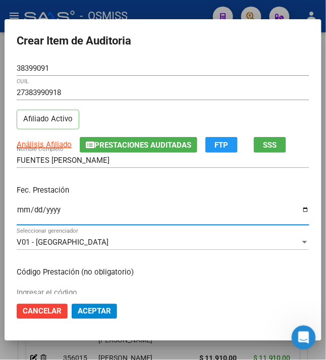
click at [17, 211] on input "Ingresar la fecha" at bounding box center [163, 214] width 293 height 16
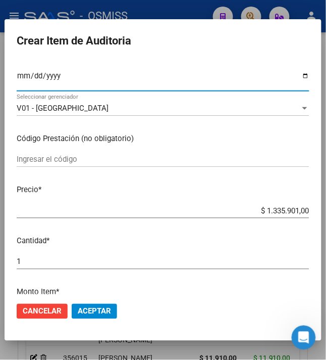
scroll to position [134, 0]
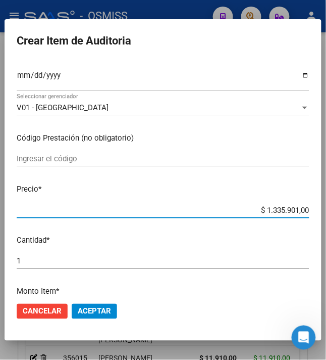
drag, startPoint x: 287, startPoint y: 212, endPoint x: 342, endPoint y: 214, distance: 55.1
click at [326, 214] on html "menu - OSMISS person Firma Express Inicio Calendario SSS Instructivos Contacto …" at bounding box center [163, 180] width 326 height 360
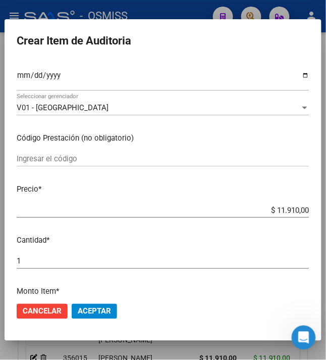
click at [85, 309] on span "Aceptar" at bounding box center [94, 311] width 33 height 9
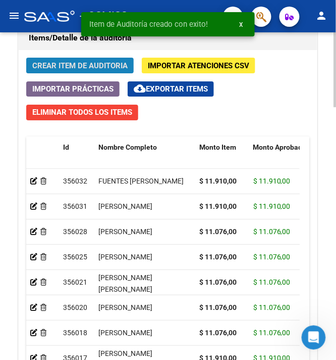
click at [65, 69] on span "Crear Item de Auditoria" at bounding box center [79, 65] width 95 height 9
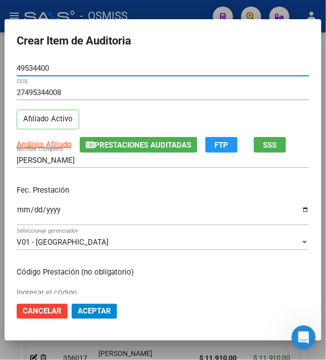
click at [19, 212] on input "Ingresar la fecha" at bounding box center [163, 214] width 293 height 16
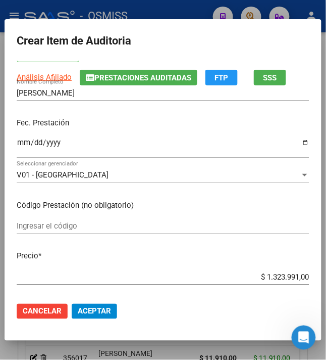
scroll to position [109, 0]
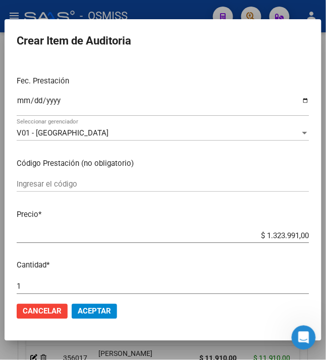
drag, startPoint x: 259, startPoint y: 281, endPoint x: 342, endPoint y: 287, distance: 83.6
click at [326, 287] on html "menu - OSMISS person Firma Express Inicio Calendario SSS Instructivos Contacto …" at bounding box center [163, 180] width 326 height 360
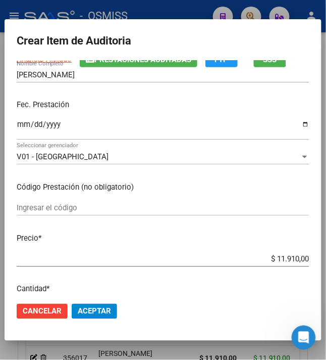
scroll to position [202, 0]
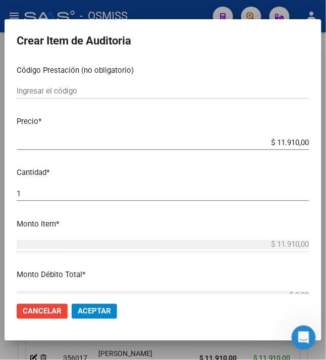
click at [88, 308] on span "Aceptar" at bounding box center [94, 311] width 33 height 9
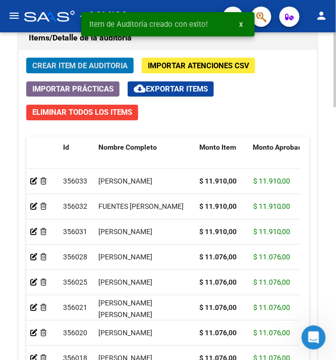
click at [71, 67] on span "Crear Item de Auditoria" at bounding box center [79, 65] width 95 height 9
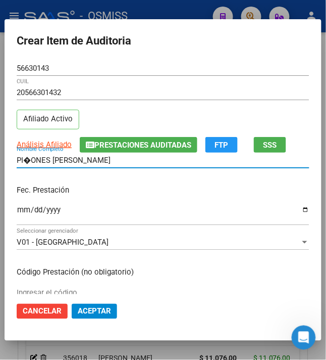
click at [22, 164] on input "PI�ONES [PERSON_NAME]" at bounding box center [163, 160] width 293 height 9
click at [17, 215] on input "Ingresar la fecha" at bounding box center [163, 214] width 293 height 16
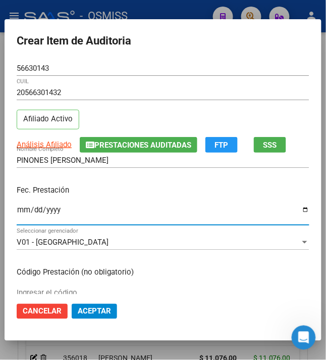
click at [217, 195] on p "Fec. Prestación" at bounding box center [163, 190] width 293 height 12
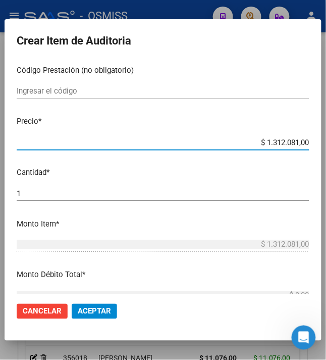
drag, startPoint x: 259, startPoint y: 142, endPoint x: 334, endPoint y: 159, distance: 77.5
click at [326, 159] on html "menu - OSMISS person Firma Express Inicio Calendario SSS Instructivos Contacto …" at bounding box center [163, 180] width 326 height 360
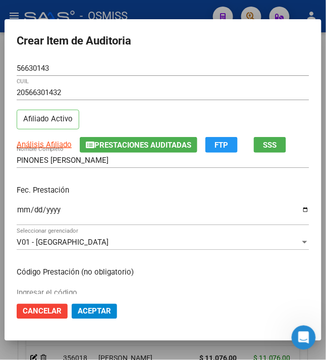
scroll to position [134, 0]
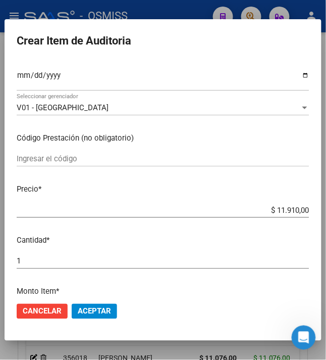
click at [86, 311] on span "Aceptar" at bounding box center [94, 311] width 33 height 9
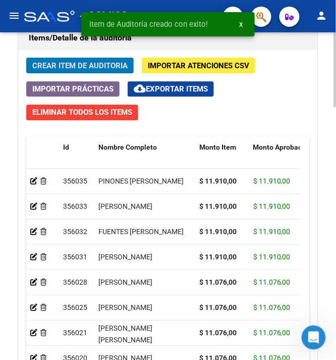
click at [33, 62] on span "Crear Item de Auditoria" at bounding box center [79, 65] width 95 height 9
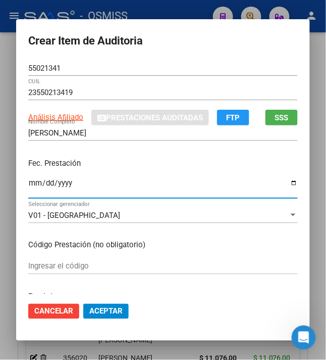
click at [29, 186] on input "Ingresar la fecha" at bounding box center [163, 187] width 270 height 16
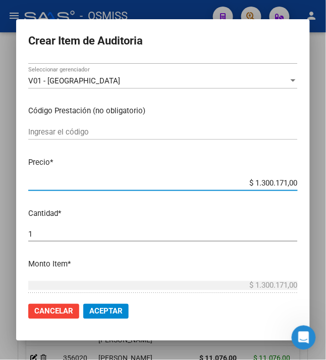
drag, startPoint x: 250, startPoint y: 182, endPoint x: 315, endPoint y: 182, distance: 65.7
click at [310, 183] on mat-dialog-content "55021341 Nro Documento 23550213419 CUIL Análisis Afiliado Prestaciones Auditada…" at bounding box center [163, 178] width 294 height 234
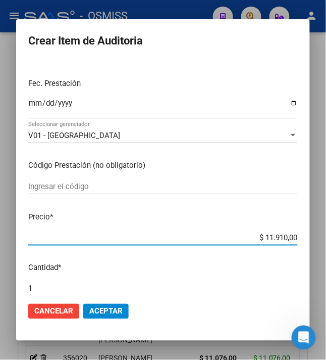
scroll to position [0, 0]
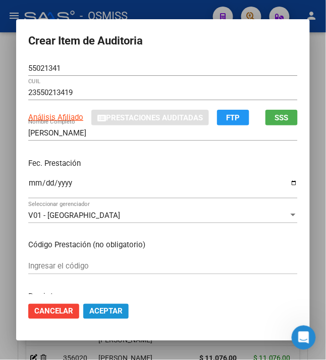
click at [98, 314] on span "Aceptar" at bounding box center [105, 311] width 33 height 9
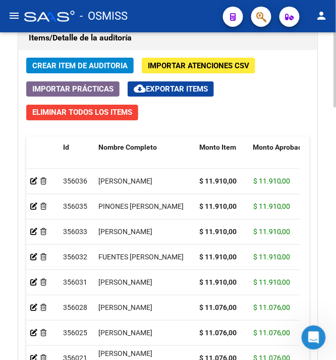
click at [94, 65] on span "Crear Item de Auditoria" at bounding box center [79, 65] width 95 height 9
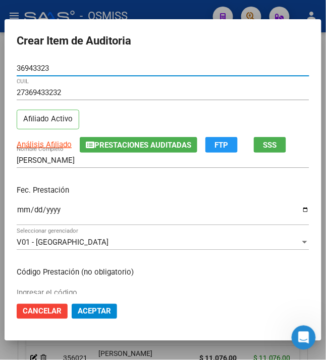
click at [17, 209] on input "Ingresar la fecha" at bounding box center [163, 214] width 293 height 16
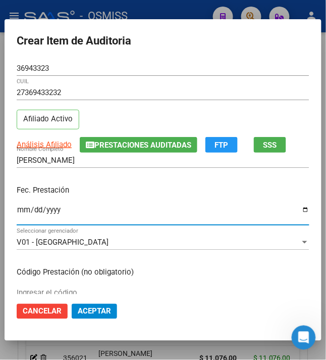
click at [158, 178] on div "Fec. Prestación [DATE] Ingresar la fecha" at bounding box center [163, 206] width 293 height 58
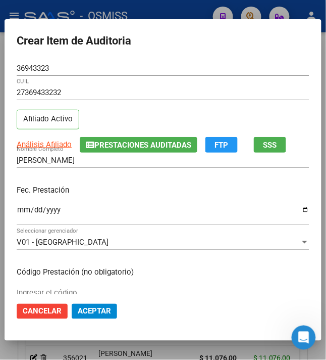
scroll to position [67, 0]
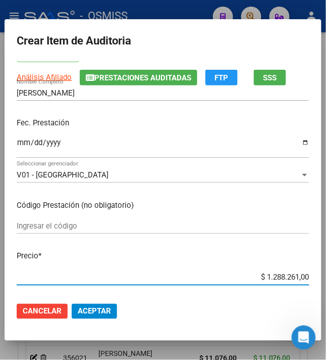
drag, startPoint x: 261, startPoint y: 277, endPoint x: 342, endPoint y: 277, distance: 80.8
click at [326, 277] on html "menu - OSMISS person Firma Express Inicio Calendario SSS Instructivos Contacto …" at bounding box center [163, 180] width 326 height 360
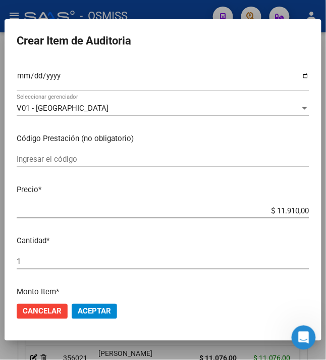
scroll to position [134, 0]
click at [92, 311] on span "Aceptar" at bounding box center [94, 311] width 33 height 9
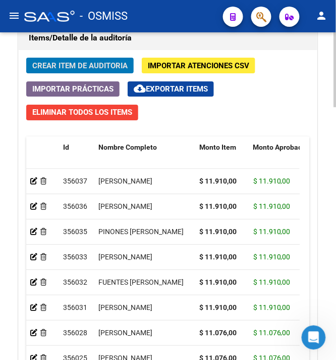
click at [95, 69] on span "Crear Item de Auditoria" at bounding box center [79, 65] width 95 height 9
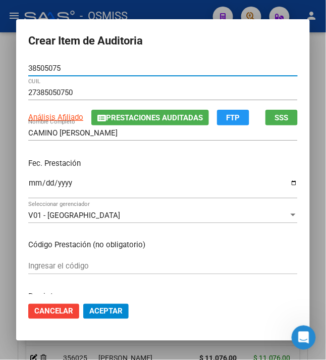
click at [28, 190] on input "Ingresar la fecha" at bounding box center [163, 187] width 270 height 16
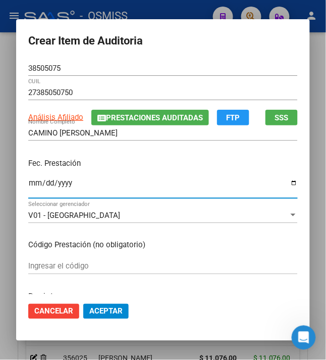
scroll to position [67, 0]
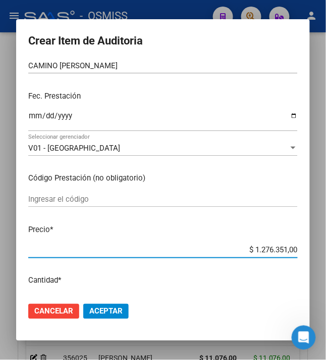
drag, startPoint x: 307, startPoint y: 248, endPoint x: 342, endPoint y: 249, distance: 34.9
click at [326, 249] on html "menu - OSMISS person Firma Express Inicio Calendario SSS Instructivos Contacto …" at bounding box center [163, 180] width 326 height 360
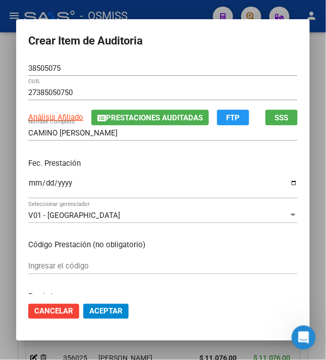
scroll to position [134, 0]
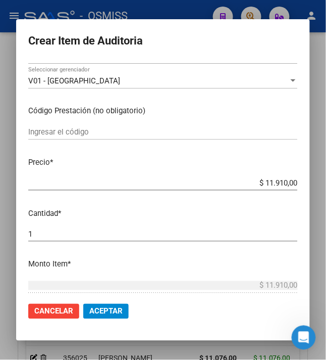
click at [108, 313] on span "Aceptar" at bounding box center [105, 311] width 33 height 9
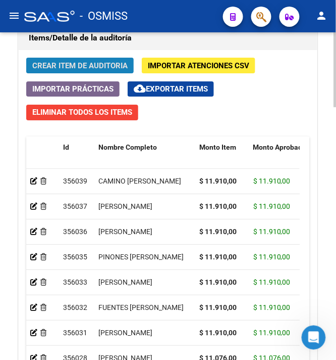
click at [75, 68] on span "Crear Item de Auditoria" at bounding box center [79, 65] width 95 height 9
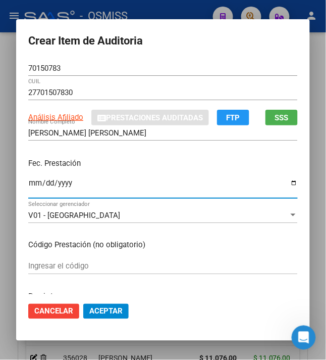
click at [28, 187] on input "Ingresar la fecha" at bounding box center [163, 187] width 270 height 16
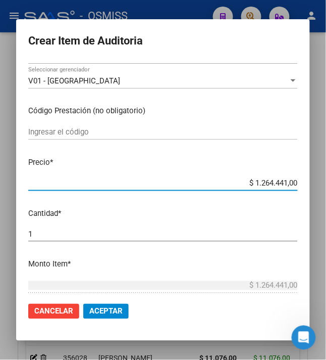
drag, startPoint x: 249, startPoint y: 182, endPoint x: 342, endPoint y: 188, distance: 93.2
click at [326, 188] on html "menu - OSMISS person Firma Express Inicio Calendario SSS Instructivos Contacto …" at bounding box center [163, 180] width 326 height 360
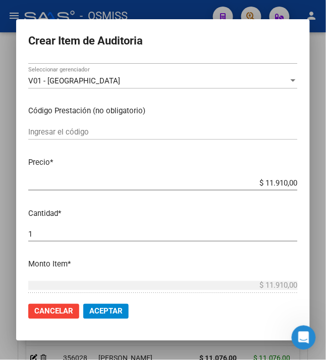
click at [116, 308] on span "Aceptar" at bounding box center [105, 311] width 33 height 9
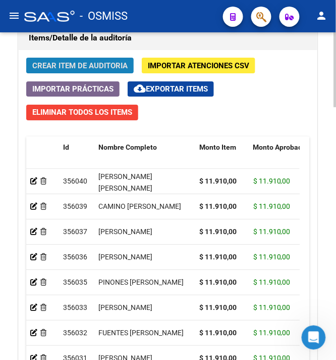
click at [72, 67] on span "Crear Item de Auditoria" at bounding box center [79, 65] width 95 height 9
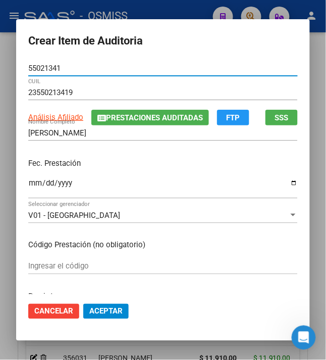
click at [28, 180] on input "Ingresar la fecha" at bounding box center [163, 187] width 270 height 16
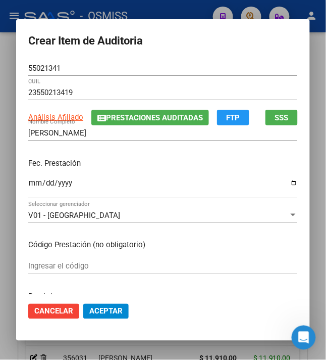
click at [228, 172] on div "Fec. Prestación [DATE] Ingresar la fecha" at bounding box center [163, 179] width 270 height 58
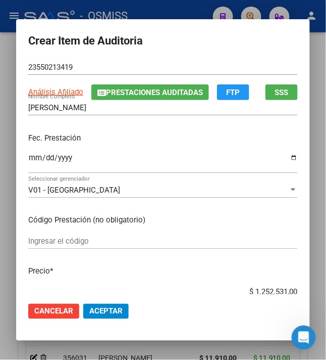
scroll to position [67, 0]
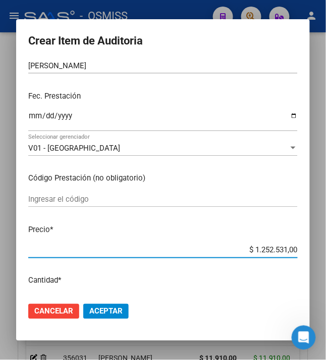
drag, startPoint x: 264, startPoint y: 247, endPoint x: 323, endPoint y: 245, distance: 59.6
click at [323, 245] on div "Crear Item de Auditoria 55021341 Nro Documento 23550213419 CUIL Análisis Afilia…" at bounding box center [163, 180] width 326 height 360
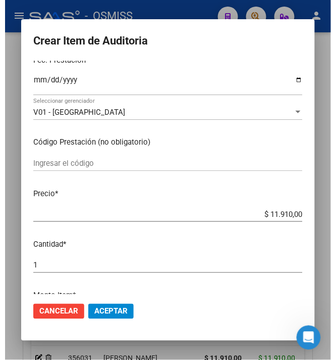
scroll to position [134, 0]
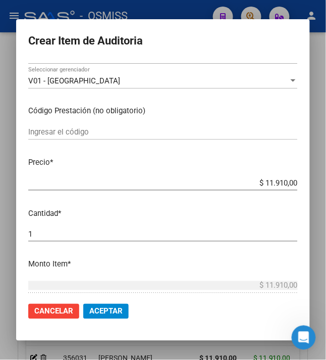
click at [97, 310] on span "Aceptar" at bounding box center [105, 311] width 33 height 9
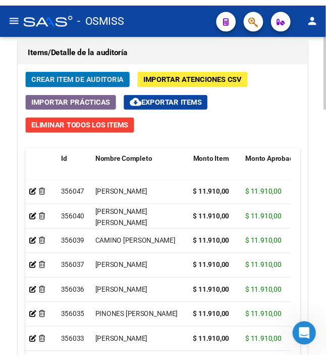
scroll to position [967, 0]
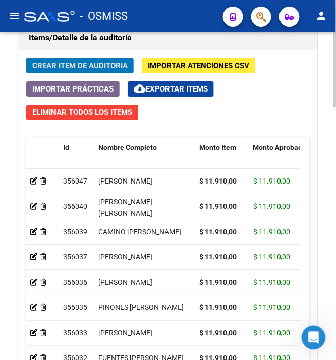
click at [71, 66] on span "Crear Item de Auditoria" at bounding box center [79, 65] width 95 height 9
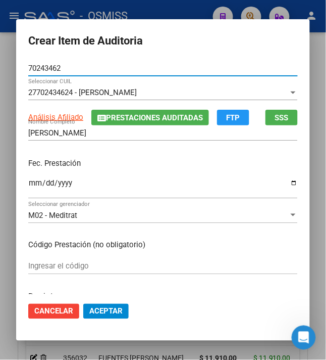
click at [28, 188] on input "Ingresar la fecha" at bounding box center [163, 187] width 270 height 16
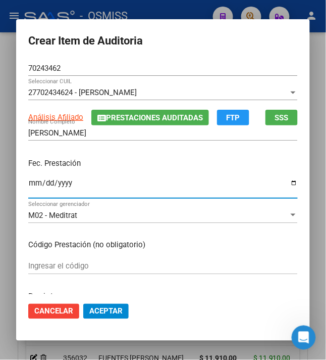
click at [132, 153] on div "Fec. Prestación [DATE] Ingresar la fecha" at bounding box center [163, 179] width 270 height 58
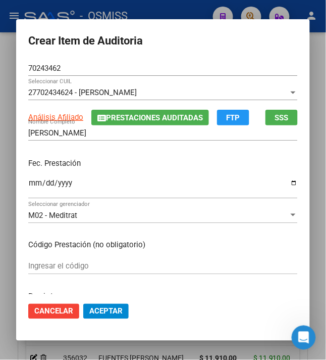
scroll to position [67, 0]
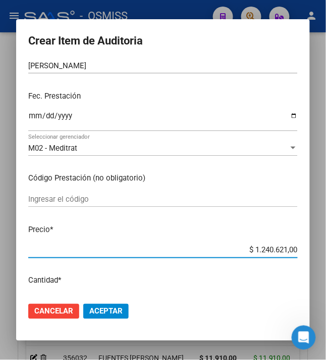
drag, startPoint x: 251, startPoint y: 249, endPoint x: 326, endPoint y: 239, distance: 75.3
click at [326, 239] on div "Crear Item de Auditoria 70243462 Nro Documento 27702434624 - [PERSON_NAME] Sele…" at bounding box center [163, 180] width 326 height 360
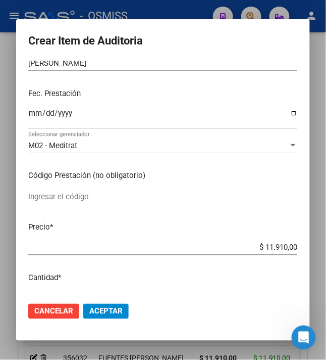
scroll to position [134, 0]
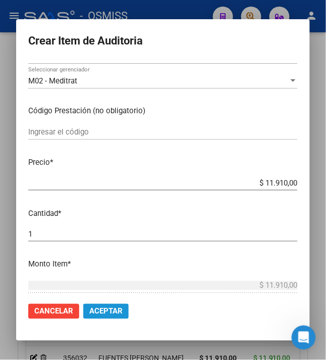
click at [106, 308] on span "Aceptar" at bounding box center [105, 311] width 33 height 9
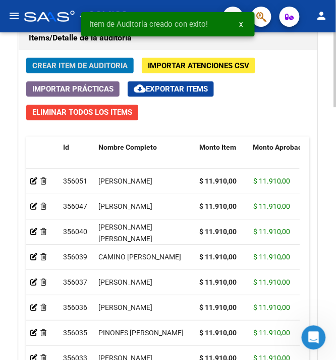
click at [77, 67] on span "Crear Item de Auditoria" at bounding box center [79, 65] width 95 height 9
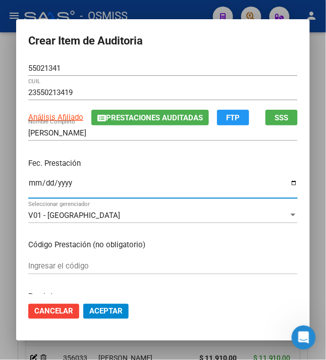
click at [28, 183] on input "Ingresar la fecha" at bounding box center [163, 187] width 270 height 16
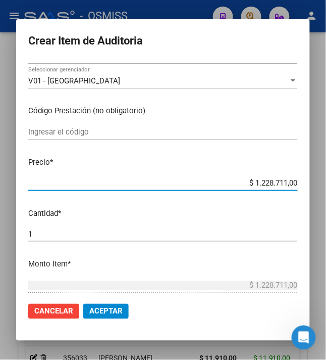
drag, startPoint x: 253, startPoint y: 180, endPoint x: 337, endPoint y: 184, distance: 85.0
click at [326, 184] on html "menu - OSMISS person Firma Express Inicio Calendario SSS Instructivos Contacto …" at bounding box center [163, 180] width 326 height 360
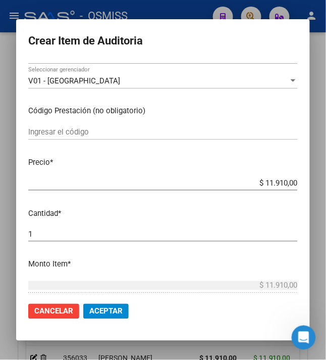
click at [100, 312] on span "Aceptar" at bounding box center [105, 311] width 33 height 9
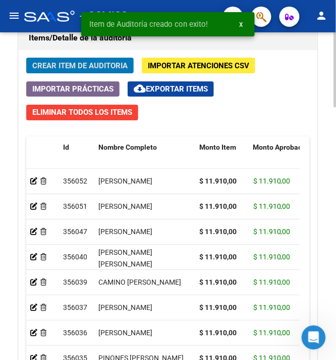
click at [75, 66] on span "Crear Item de Auditoria" at bounding box center [79, 65] width 95 height 9
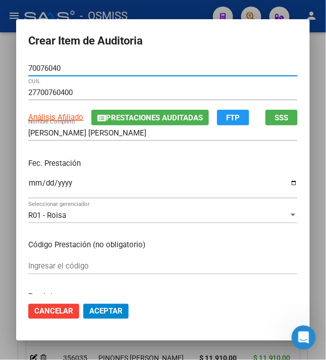
click at [28, 186] on input "Ingresar la fecha" at bounding box center [163, 187] width 270 height 16
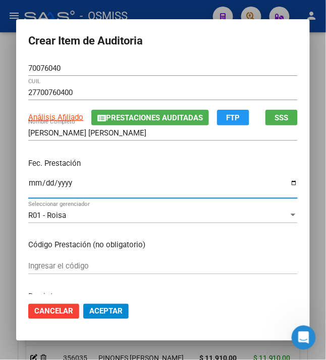
click at [195, 138] on div "[PERSON_NAME] [PERSON_NAME] Nombre Completo" at bounding box center [163, 132] width 270 height 15
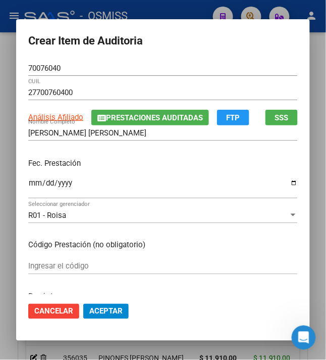
click at [185, 174] on div "Fec. Prestación [DATE] Ingresar la fecha" at bounding box center [163, 179] width 270 height 58
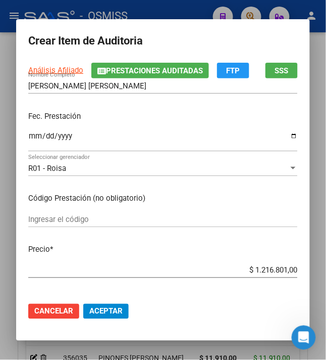
scroll to position [67, 0]
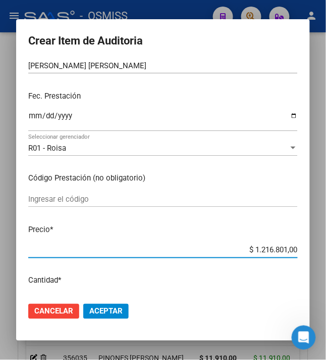
drag, startPoint x: 281, startPoint y: 250, endPoint x: 327, endPoint y: 249, distance: 46.0
click at [326, 249] on html "menu - OSMISS person Firma Express Inicio Calendario SSS Instructivos Contacto …" at bounding box center [163, 180] width 326 height 360
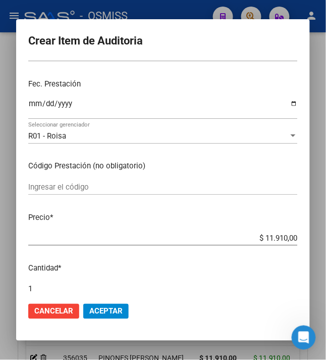
scroll to position [134, 0]
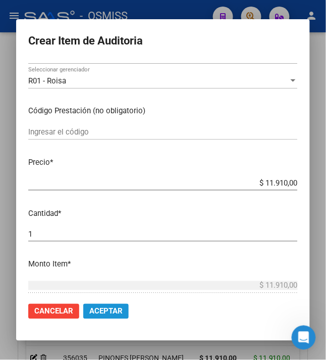
click at [107, 307] on span "Aceptar" at bounding box center [105, 311] width 33 height 9
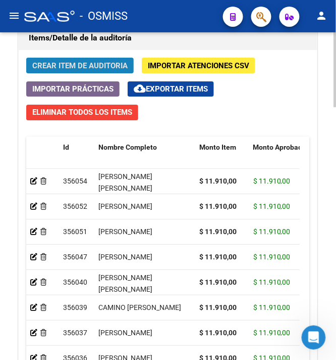
click at [53, 68] on span "Crear Item de Auditoria" at bounding box center [79, 65] width 95 height 9
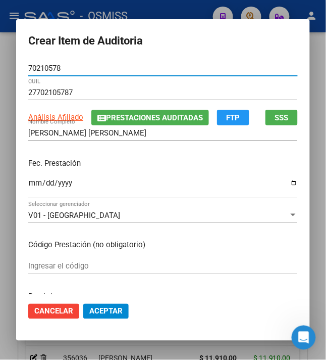
click at [28, 180] on input "Ingresar la fecha" at bounding box center [163, 187] width 270 height 16
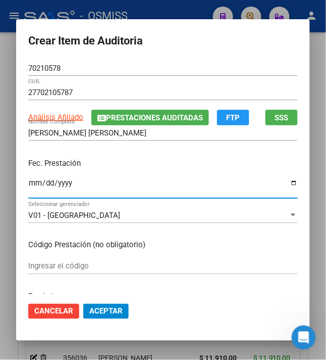
click at [115, 155] on div "Fec. Prestación [DATE] Ingresar la fecha" at bounding box center [163, 179] width 270 height 58
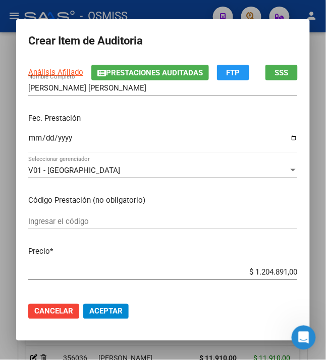
scroll to position [67, 0]
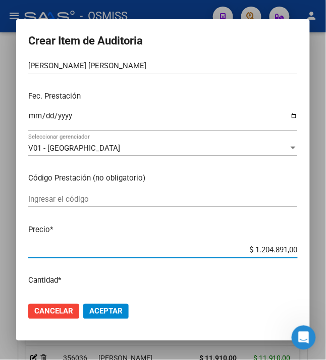
drag, startPoint x: 288, startPoint y: 249, endPoint x: 320, endPoint y: 243, distance: 32.4
click at [320, 243] on div "Crear Item de Auditoria 70210578 Nro Documento 27702105787 CUIL Análisis Afilia…" at bounding box center [163, 180] width 326 height 360
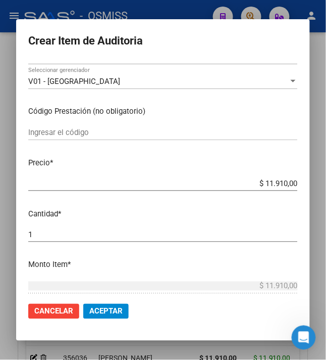
scroll to position [134, 0]
click at [105, 311] on span "Aceptar" at bounding box center [105, 311] width 33 height 9
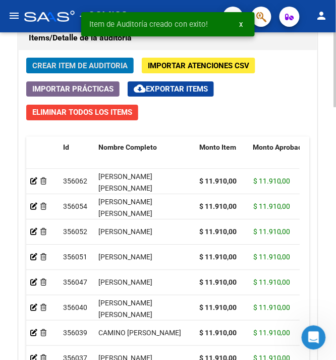
click at [72, 63] on span "Crear Item de Auditoria" at bounding box center [79, 65] width 95 height 9
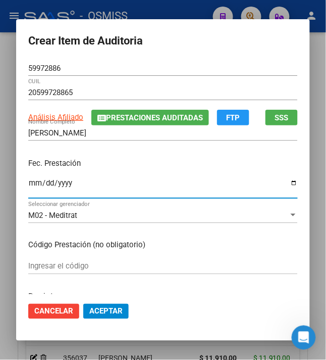
click at [28, 182] on input "Ingresar la fecha" at bounding box center [163, 187] width 270 height 16
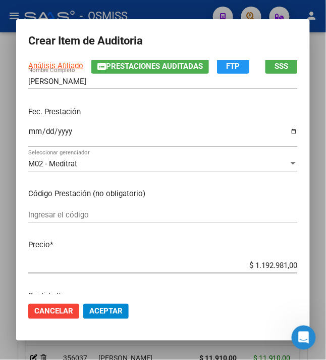
scroll to position [67, 0]
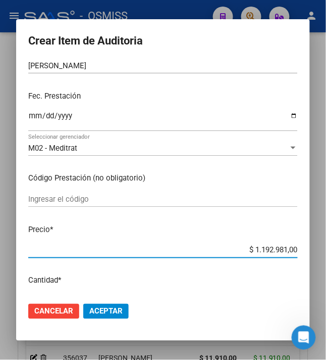
drag, startPoint x: 255, startPoint y: 248, endPoint x: 342, endPoint y: 235, distance: 88.3
click at [326, 235] on html "menu - OSMISS person Firma Express Inicio Calendario SSS Instructivos Contacto …" at bounding box center [163, 180] width 326 height 360
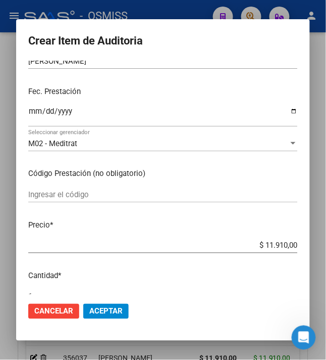
scroll to position [134, 0]
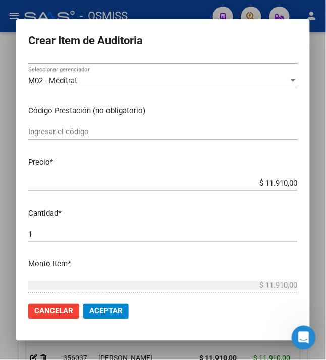
click at [109, 308] on span "Aceptar" at bounding box center [105, 311] width 33 height 9
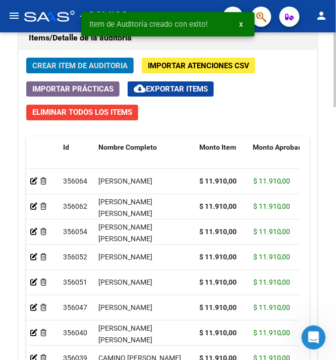
click at [81, 70] on span "Crear Item de Auditoria" at bounding box center [79, 65] width 95 height 9
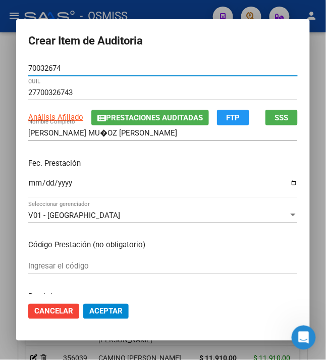
click at [67, 129] on input "[PERSON_NAME] MU�OZ [PERSON_NAME]" at bounding box center [163, 132] width 270 height 9
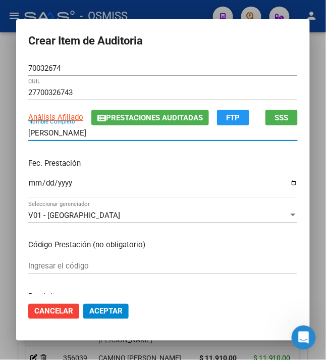
click at [33, 181] on input "Ingresar la fecha" at bounding box center [163, 187] width 270 height 16
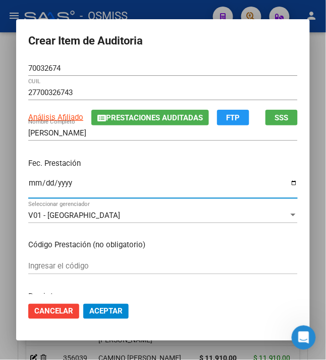
scroll to position [67, 0]
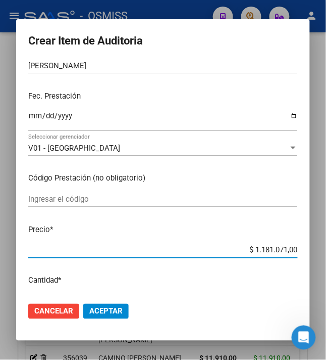
drag, startPoint x: 248, startPoint y: 251, endPoint x: 332, endPoint y: 251, distance: 84.4
click at [326, 251] on html "menu - OSMISS person Firma Express Inicio Calendario SSS Instructivos Contacto …" at bounding box center [163, 180] width 326 height 360
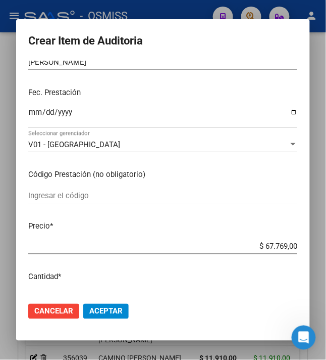
scroll to position [134, 0]
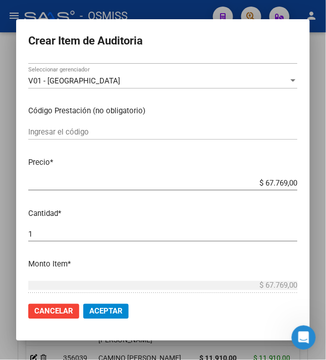
click at [96, 313] on span "Aceptar" at bounding box center [105, 311] width 33 height 9
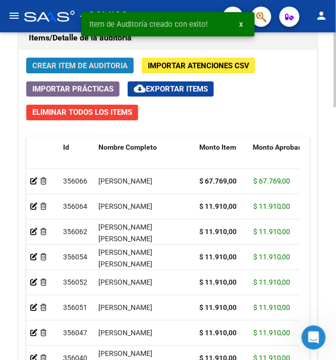
click at [49, 66] on span "Crear Item de Auditoria" at bounding box center [79, 65] width 95 height 9
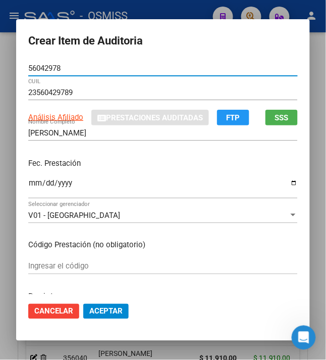
click at [28, 182] on input "Ingresar la fecha" at bounding box center [163, 187] width 270 height 16
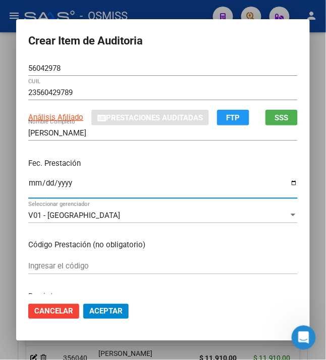
click at [190, 176] on div "Fec. Prestación [DATE] Ingresar la fecha" at bounding box center [163, 179] width 270 height 58
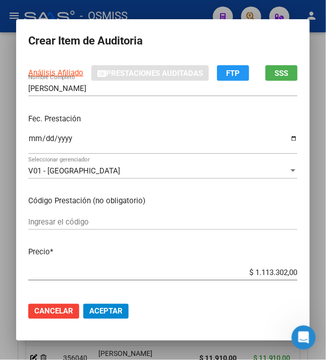
scroll to position [67, 0]
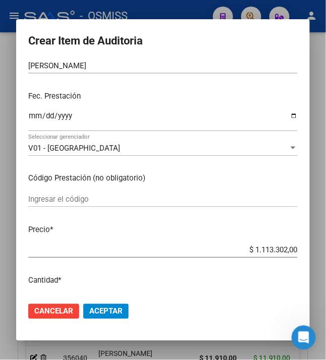
drag, startPoint x: 249, startPoint y: 249, endPoint x: 342, endPoint y: 257, distance: 93.8
click at [326, 257] on html "menu - OSMISS person Firma Express Inicio Calendario SSS Instructivos Contacto …" at bounding box center [163, 180] width 326 height 360
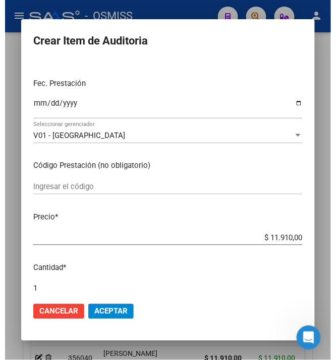
scroll to position [202, 0]
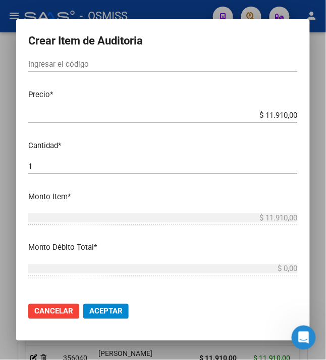
click at [101, 310] on span "Aceptar" at bounding box center [105, 311] width 33 height 9
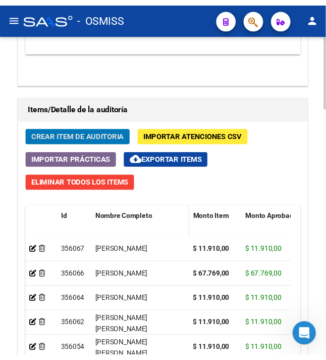
scroll to position [900, 0]
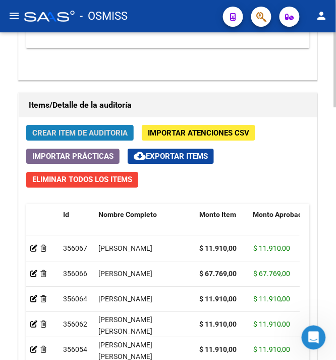
click at [85, 126] on button "Crear Item de Auditoria" at bounding box center [80, 133] width 108 height 16
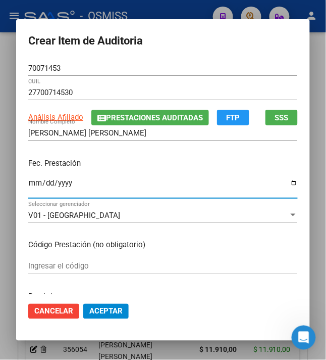
click at [30, 182] on input "Ingresar la fecha" at bounding box center [163, 187] width 270 height 16
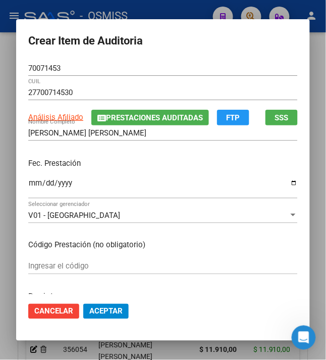
click at [100, 170] on div "Fec. Prestación [DATE] Ingresar la fecha" at bounding box center [163, 179] width 270 height 58
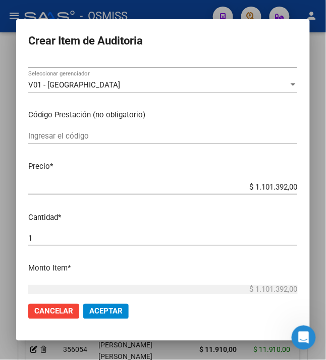
scroll to position [134, 0]
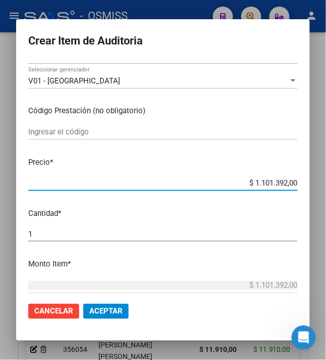
drag, startPoint x: 249, startPoint y: 182, endPoint x: 342, endPoint y: 186, distance: 93.6
click at [326, 186] on html "menu - OSMISS person Firma Express Inicio Calendario SSS Instructivos Contacto …" at bounding box center [163, 180] width 326 height 360
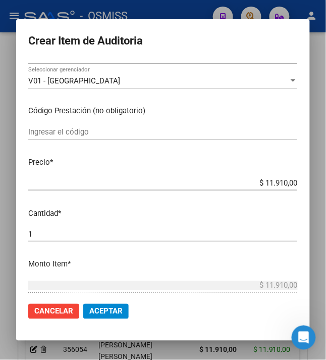
click at [101, 312] on span "Aceptar" at bounding box center [105, 311] width 33 height 9
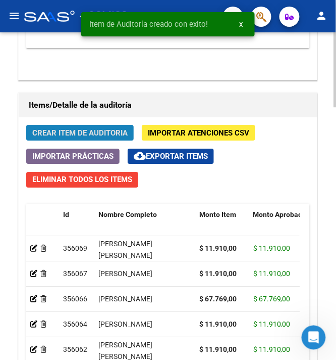
click at [80, 137] on span "Crear Item de Auditoria" at bounding box center [79, 132] width 95 height 9
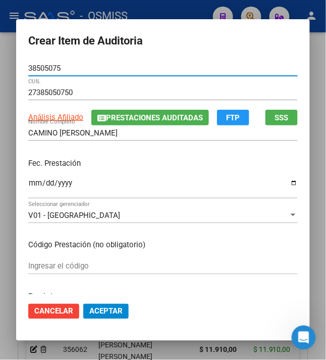
click at [28, 185] on input "Ingresar la fecha" at bounding box center [163, 187] width 270 height 16
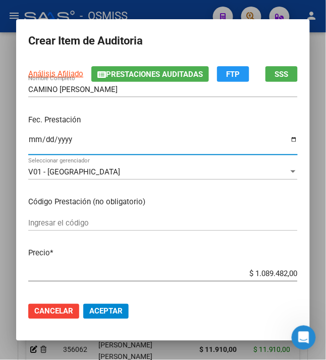
scroll to position [67, 0]
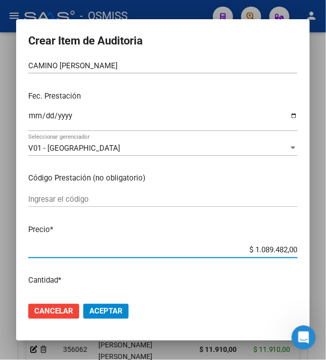
drag, startPoint x: 251, startPoint y: 250, endPoint x: 342, endPoint y: 251, distance: 91.5
click at [326, 251] on html "menu - OSMISS person Firma Express Inicio Calendario SSS Instructivos Contacto …" at bounding box center [163, 180] width 326 height 360
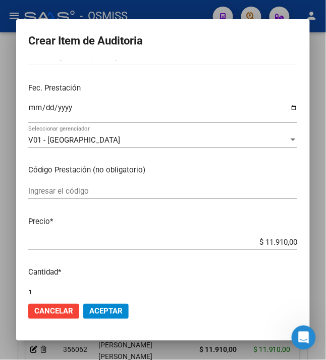
scroll to position [202, 0]
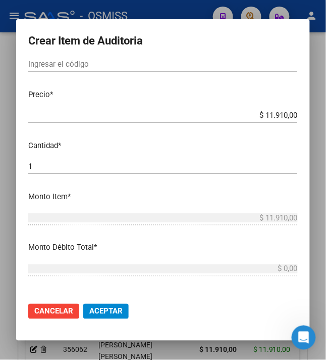
click at [98, 314] on span "Aceptar" at bounding box center [105, 311] width 33 height 9
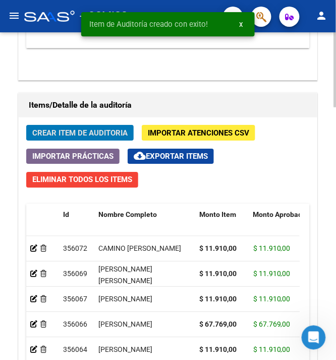
click at [97, 126] on button "Crear Item de Auditoria" at bounding box center [80, 133] width 108 height 16
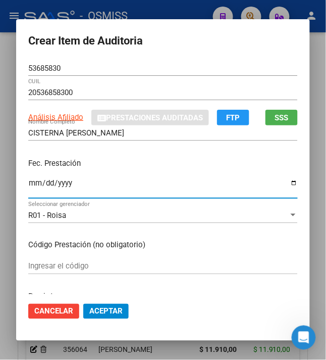
click at [28, 184] on input "Ingresar la fecha" at bounding box center [163, 187] width 270 height 16
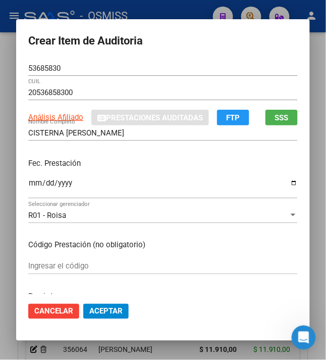
click at [214, 167] on p "Fec. Prestación" at bounding box center [163, 164] width 270 height 12
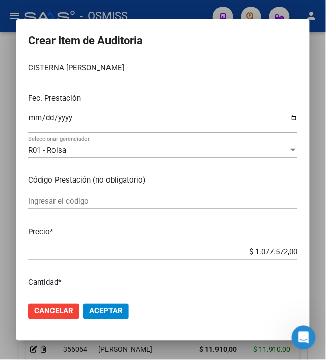
scroll to position [134, 0]
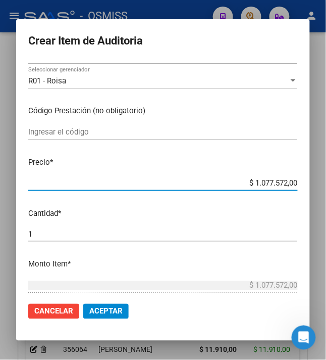
drag, startPoint x: 259, startPoint y: 182, endPoint x: 337, endPoint y: 187, distance: 78.5
click at [326, 187] on html "menu - OSMISS person Firma Express Inicio Calendario SSS Instructivos Contacto …" at bounding box center [163, 180] width 326 height 360
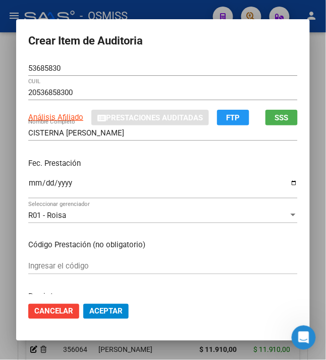
scroll to position [202, 0]
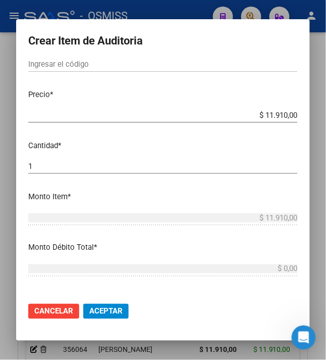
click at [100, 305] on button "Aceptar" at bounding box center [105, 311] width 45 height 15
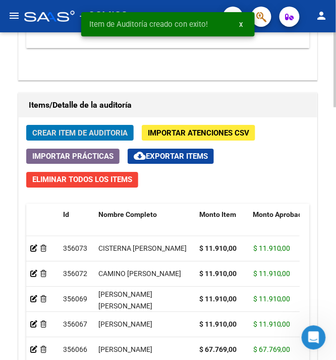
click at [95, 133] on span "Crear Item de Auditoria" at bounding box center [79, 132] width 95 height 9
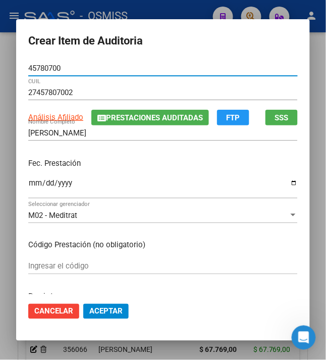
click at [28, 181] on input "Ingresar la fecha" at bounding box center [163, 187] width 270 height 16
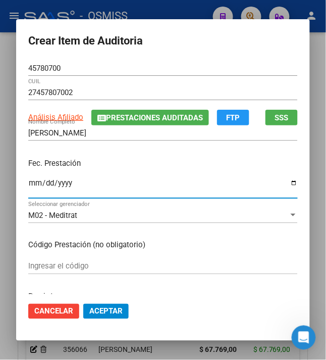
click at [108, 163] on p "Fec. Prestación" at bounding box center [163, 164] width 270 height 12
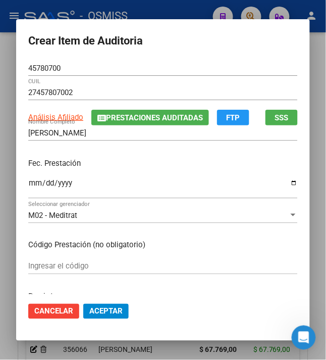
scroll to position [67, 0]
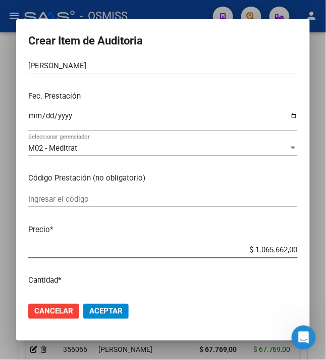
drag, startPoint x: 251, startPoint y: 250, endPoint x: 332, endPoint y: 249, distance: 81.8
click at [326, 249] on html "menu - OSMISS person Firma Express Inicio Calendario SSS Instructivos Contacto …" at bounding box center [163, 180] width 326 height 360
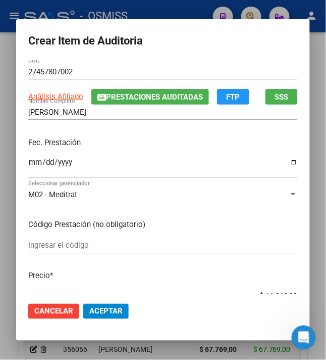
scroll to position [0, 0]
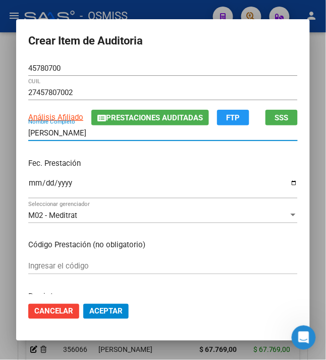
drag, startPoint x: 119, startPoint y: 134, endPoint x: 13, endPoint y: 134, distance: 106.6
click at [16, 134] on mat-dialog-content "45780700 Nro Documento 27457807002 CUIL Análisis Afiliado Prestaciones Auditada…" at bounding box center [163, 178] width 294 height 234
click at [95, 153] on div "Fec. Prestación [DATE] Ingresar la fecha" at bounding box center [163, 179] width 270 height 58
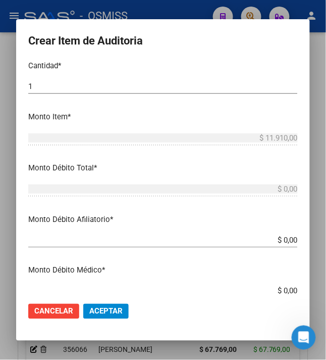
scroll to position [277, 0]
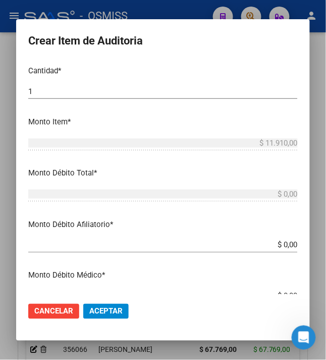
click at [107, 312] on span "Aceptar" at bounding box center [105, 311] width 33 height 9
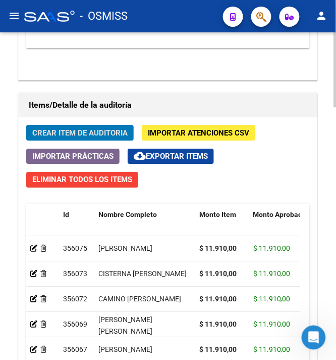
click at [51, 132] on span "Crear Item de Auditoria" at bounding box center [79, 132] width 95 height 9
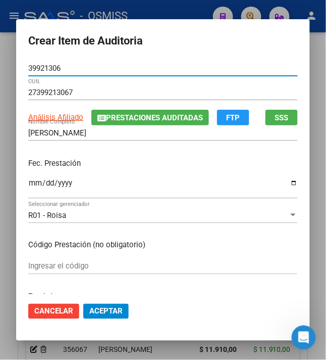
click at [28, 186] on input "Ingresar la fecha" at bounding box center [163, 187] width 270 height 16
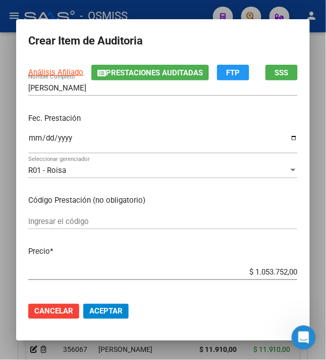
scroll to position [67, 0]
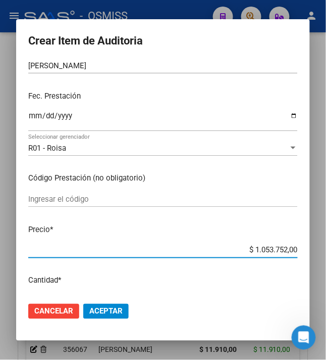
drag, startPoint x: 251, startPoint y: 252, endPoint x: 342, endPoint y: 254, distance: 91.5
click at [326, 254] on html "menu - OSMISS person Firma Express Inicio Calendario SSS Instructivos Contacto …" at bounding box center [163, 180] width 326 height 360
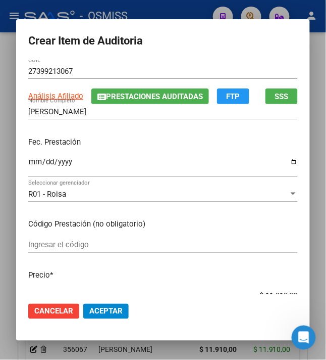
scroll to position [0, 0]
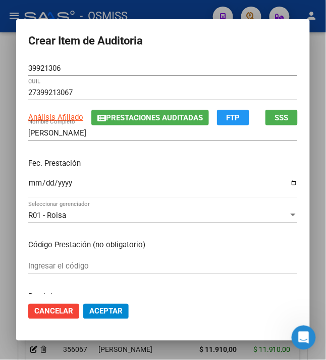
click at [116, 161] on p "Fec. Prestación" at bounding box center [163, 164] width 270 height 12
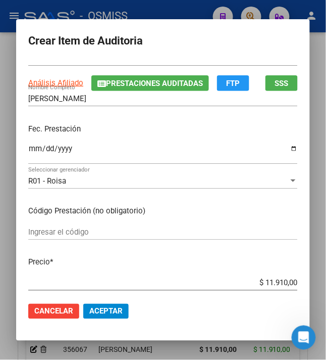
scroll to position [67, 0]
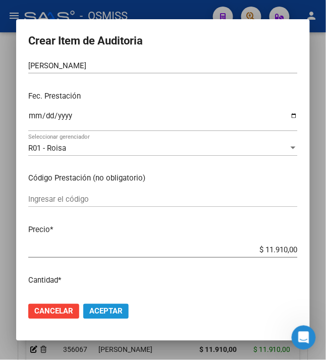
click at [103, 314] on span "Aceptar" at bounding box center [105, 311] width 33 height 9
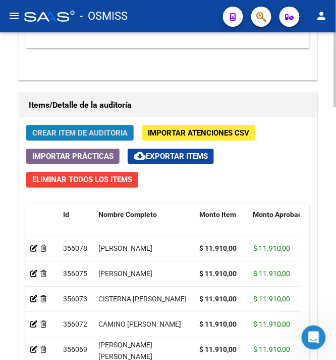
click at [91, 128] on button "Crear Item de Auditoria" at bounding box center [80, 133] width 108 height 16
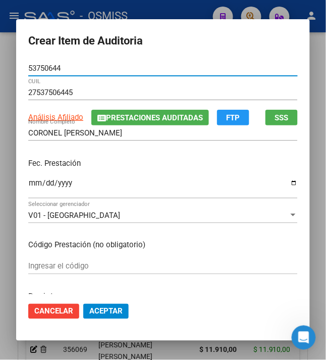
click at [29, 184] on input "Ingresar la fecha" at bounding box center [163, 187] width 270 height 16
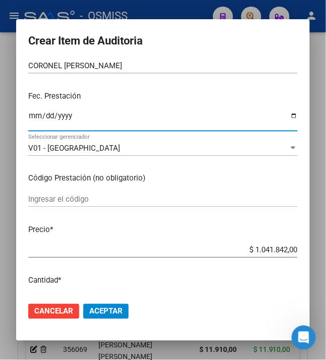
drag, startPoint x: 249, startPoint y: 250, endPoint x: 342, endPoint y: 253, distance: 93.0
click at [326, 253] on html "menu - OSMISS person Firma Express Inicio Calendario SSS Instructivos Contacto …" at bounding box center [163, 180] width 326 height 360
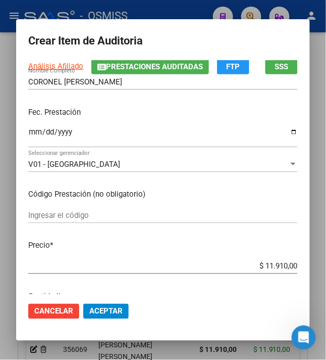
scroll to position [134, 0]
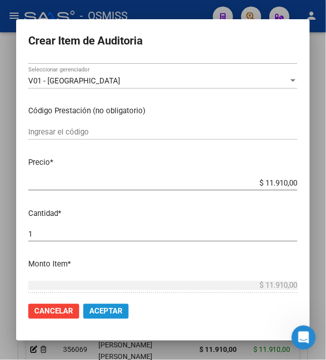
click at [107, 310] on span "Aceptar" at bounding box center [105, 311] width 33 height 9
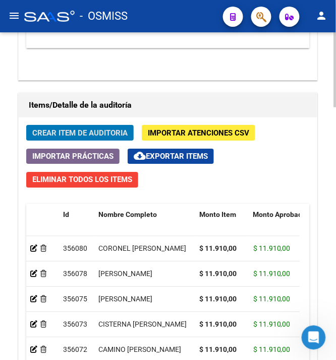
click at [104, 132] on span "Crear Item de Auditoria" at bounding box center [79, 132] width 95 height 9
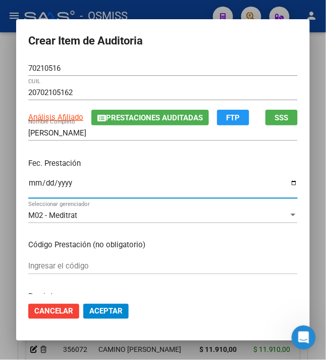
click at [28, 181] on input "Ingresar la fecha" at bounding box center [163, 187] width 270 height 16
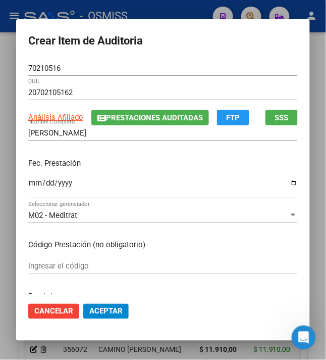
click at [144, 172] on div "Fec. Prestación [DATE] Ingresar la fecha" at bounding box center [163, 179] width 270 height 58
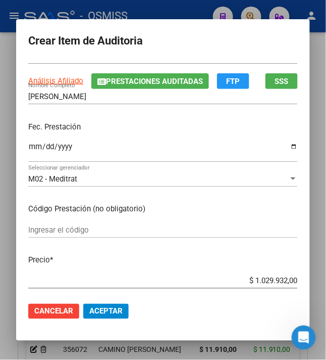
scroll to position [67, 0]
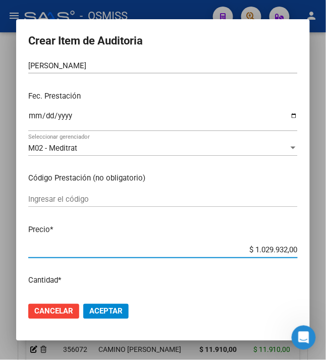
drag, startPoint x: 251, startPoint y: 251, endPoint x: 314, endPoint y: 241, distance: 63.9
click at [310, 242] on mat-dialog-content "70210516 Nro Documento 20702105162 CUIL Análisis Afiliado Prestaciones Auditada…" at bounding box center [163, 178] width 294 height 234
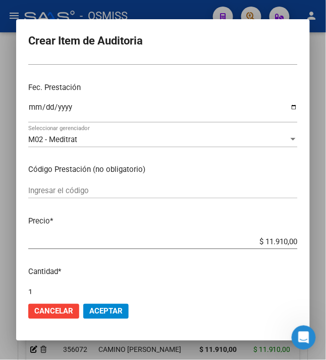
scroll to position [134, 0]
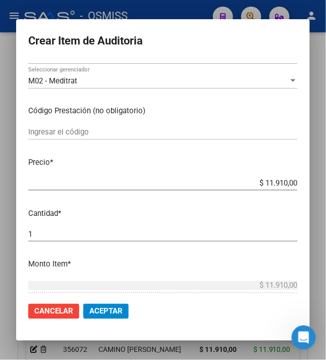
click at [101, 307] on span "Aceptar" at bounding box center [105, 311] width 33 height 9
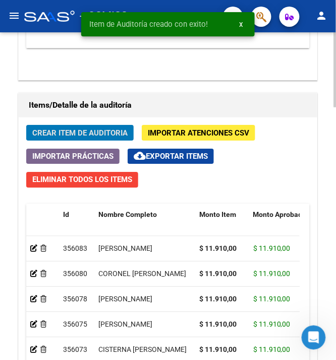
click at [61, 134] on span "Crear Item de Auditoria" at bounding box center [79, 132] width 95 height 9
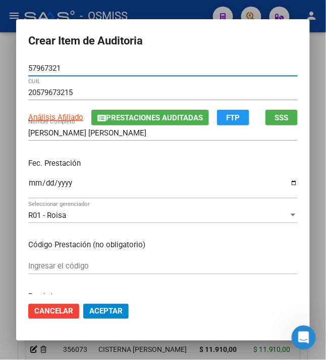
click at [28, 184] on input "Ingresar la fecha" at bounding box center [163, 187] width 270 height 16
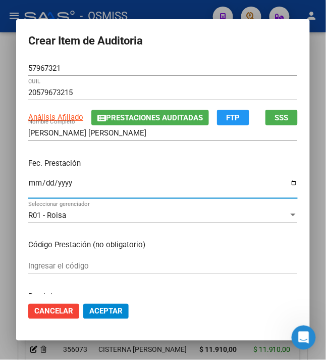
click at [138, 172] on div "Fec. Prestación [DATE] Ingresar la fecha" at bounding box center [163, 179] width 270 height 58
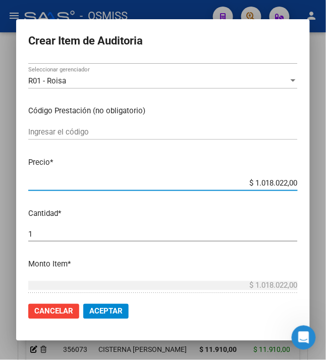
drag, startPoint x: 249, startPoint y: 184, endPoint x: 322, endPoint y: 190, distance: 74.1
click at [322, 190] on div "Crear Item de Auditoria 57967321 Nro Documento 20579673215 CUIL Análisis Afilia…" at bounding box center [163, 180] width 326 height 360
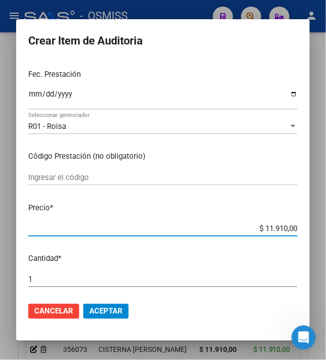
scroll to position [0, 0]
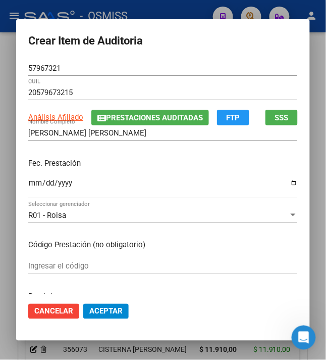
click at [118, 165] on p "Fec. Prestación" at bounding box center [163, 164] width 270 height 12
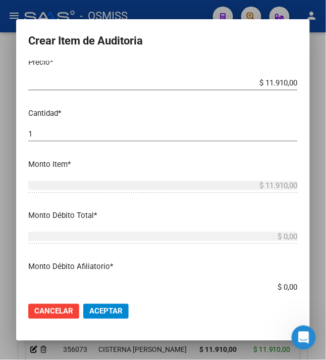
scroll to position [202, 0]
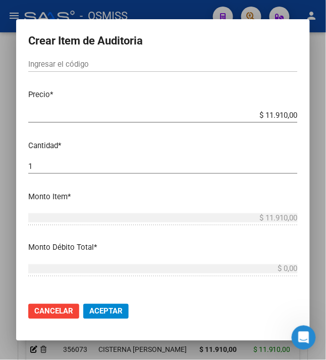
click at [110, 310] on span "Aceptar" at bounding box center [105, 311] width 33 height 9
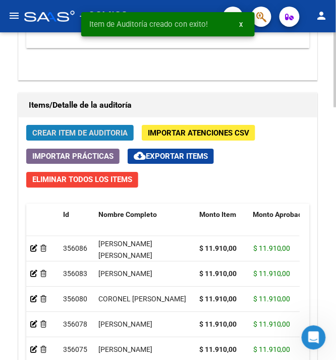
click at [104, 135] on span "Crear Item de Auditoria" at bounding box center [79, 132] width 95 height 9
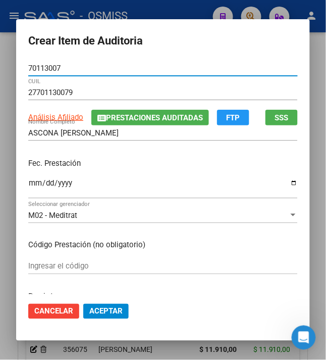
click at [28, 184] on input "Ingresar la fecha" at bounding box center [163, 187] width 270 height 16
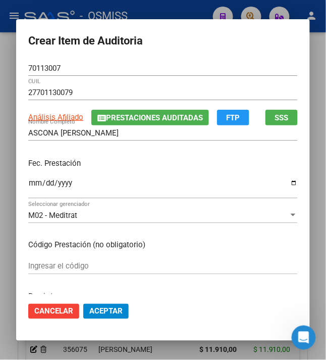
click at [135, 154] on div "Fec. Prestación [DATE] Ingresar la fecha" at bounding box center [163, 179] width 270 height 58
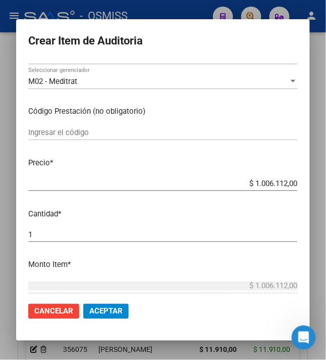
scroll to position [134, 0]
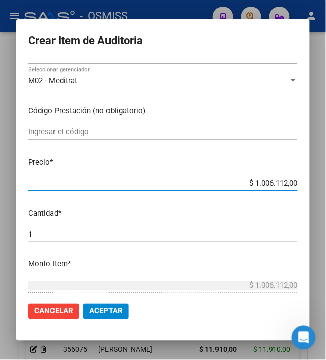
drag, startPoint x: 251, startPoint y: 182, endPoint x: 342, endPoint y: 190, distance: 91.8
click at [326, 190] on html "menu - OSMISS person Firma Express Inicio Calendario SSS Instructivos Contacto …" at bounding box center [163, 180] width 326 height 360
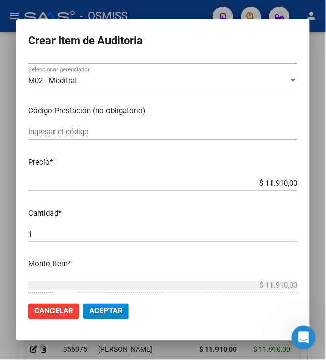
click at [102, 311] on span "Aceptar" at bounding box center [105, 311] width 33 height 9
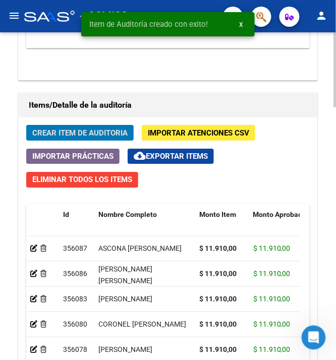
click at [112, 136] on span "Crear Item de Auditoria" at bounding box center [79, 132] width 95 height 9
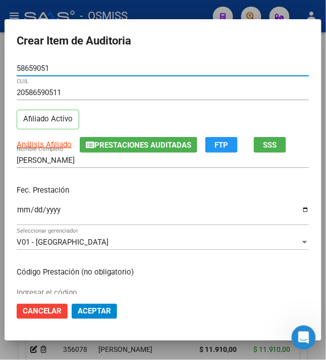
click at [21, 210] on input "Ingresar la fecha" at bounding box center [163, 214] width 293 height 16
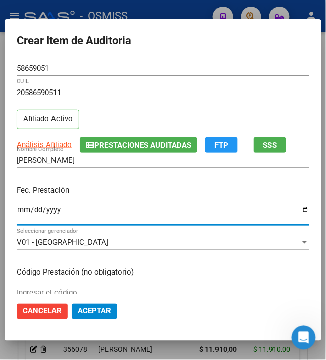
click at [155, 185] on p "Fec. Prestación" at bounding box center [163, 190] width 293 height 12
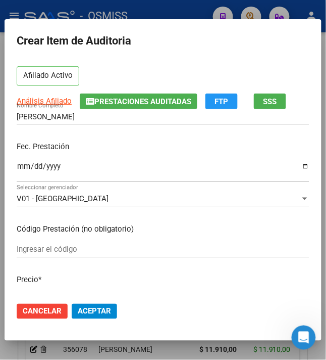
scroll to position [67, 0]
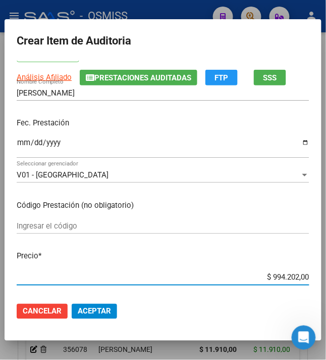
drag, startPoint x: 263, startPoint y: 278, endPoint x: 317, endPoint y: 275, distance: 54.1
click at [317, 275] on mat-dialog-content "58659051 Nro Documento 20586590511 CUIL Afiliado Activo Análisis Afiliado Prest…" at bounding box center [163, 178] width 317 height 234
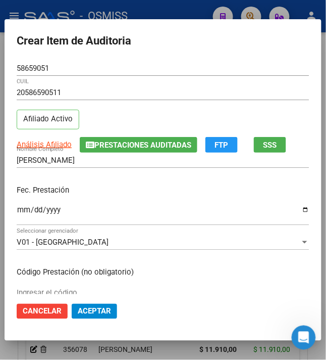
scroll to position [134, 0]
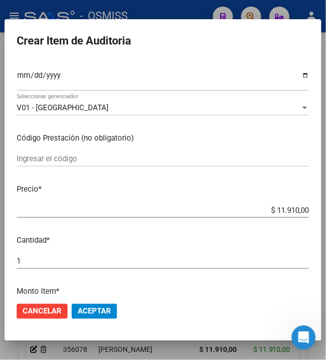
click at [88, 307] on span "Aceptar" at bounding box center [94, 311] width 33 height 9
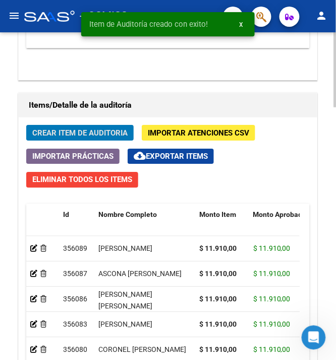
click at [75, 129] on span "Crear Item de Auditoria" at bounding box center [79, 132] width 95 height 9
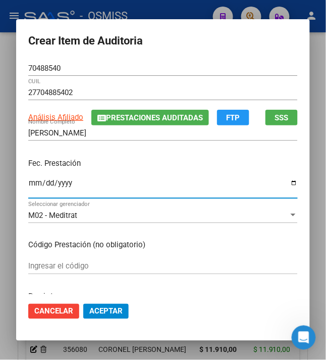
click at [28, 182] on input "Ingresar la fecha" at bounding box center [163, 187] width 270 height 16
click at [132, 150] on div "Fec. Prestación [DATE] Ingresar la fecha" at bounding box center [163, 179] width 270 height 58
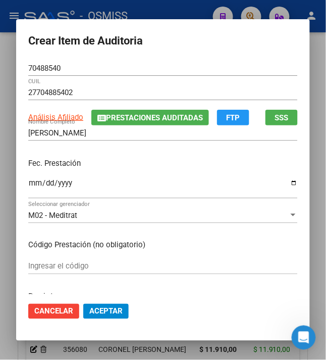
scroll to position [67, 0]
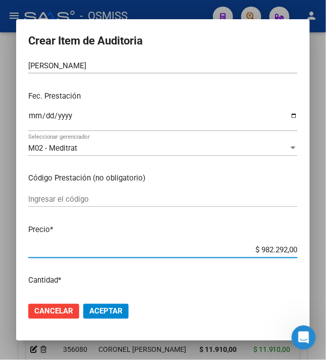
drag, startPoint x: 256, startPoint y: 249, endPoint x: 338, endPoint y: 237, distance: 83.7
click at [326, 237] on html "menu - OSMISS person Firma Express Inicio Calendario SSS Instructivos Contacto …" at bounding box center [163, 180] width 326 height 360
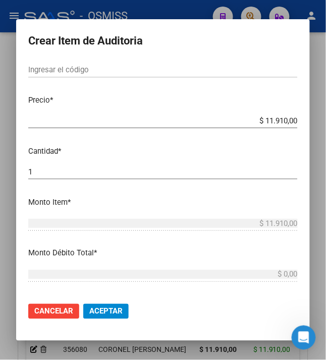
scroll to position [202, 0]
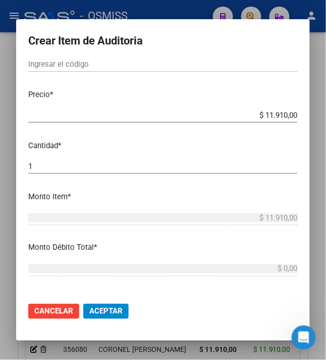
click at [100, 312] on span "Aceptar" at bounding box center [105, 311] width 33 height 9
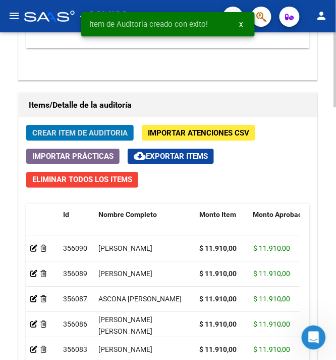
click at [59, 140] on button "Crear Item de Auditoria" at bounding box center [80, 133] width 108 height 16
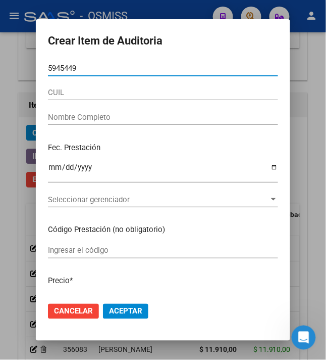
drag, startPoint x: 81, startPoint y: 66, endPoint x: 7, endPoint y: 73, distance: 74.7
click at [7, 73] on div "Crear Item de Auditoria 5945449 Nro Documento CUIL Nombre Completo Fec. Prestac…" at bounding box center [163, 180] width 326 height 360
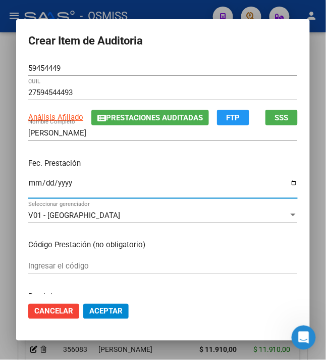
click at [30, 190] on input "Ingresar la fecha" at bounding box center [163, 187] width 270 height 16
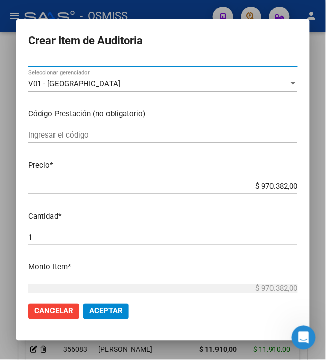
scroll to position [134, 0]
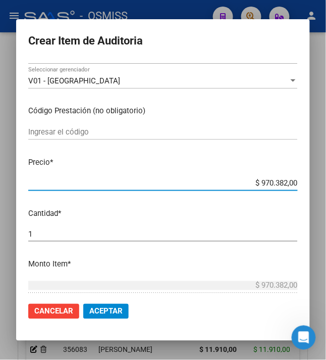
drag, startPoint x: 253, startPoint y: 181, endPoint x: 342, endPoint y: 189, distance: 89.3
click at [326, 189] on html "menu - OSMISS person Firma Express Inicio Calendario SSS Instructivos Contacto …" at bounding box center [163, 180] width 326 height 360
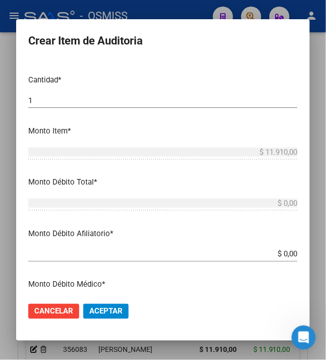
scroll to position [269, 0]
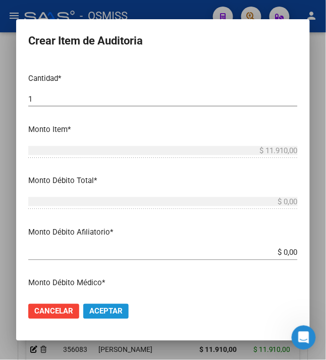
click at [103, 313] on span "Aceptar" at bounding box center [105, 311] width 33 height 9
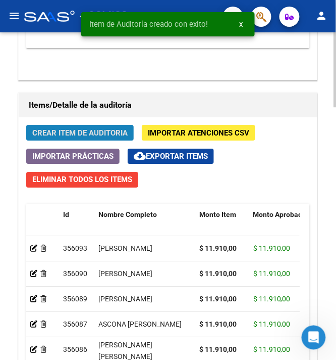
click at [62, 130] on span "Crear Item de Auditoria" at bounding box center [79, 132] width 95 height 9
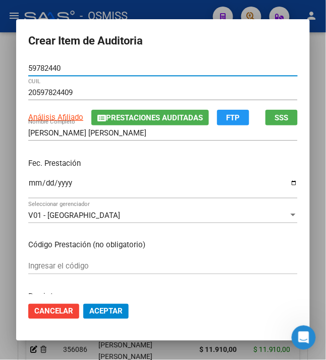
click at [31, 181] on input "Ingresar la fecha" at bounding box center [163, 187] width 270 height 16
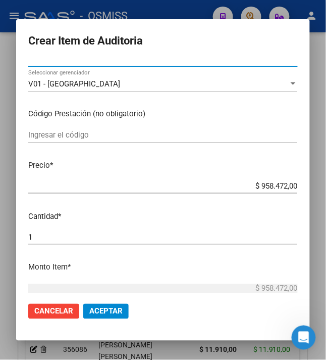
scroll to position [134, 0]
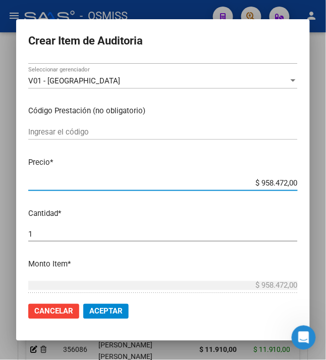
drag, startPoint x: 253, startPoint y: 182, endPoint x: 320, endPoint y: 194, distance: 68.3
click at [320, 194] on div "Crear Item de Auditoria 59782440 Nro Documento 20597824409 CUIL Análisis Afilia…" at bounding box center [163, 180] width 326 height 360
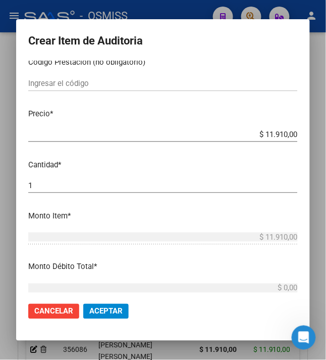
scroll to position [202, 0]
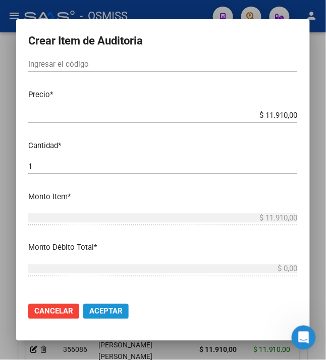
click at [92, 314] on span "Aceptar" at bounding box center [105, 311] width 33 height 9
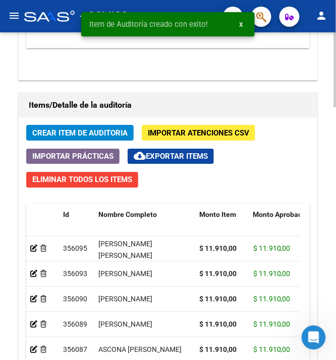
click at [63, 124] on div "Crear Item de Auditoria Importar Atenciones CSV Importar Prácticas cloud_downlo…" at bounding box center [168, 302] width 299 height 370
click at [59, 132] on span "Crear Item de Auditoria" at bounding box center [79, 132] width 95 height 9
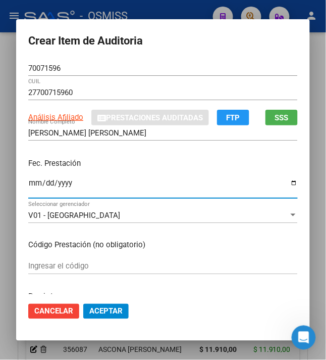
click at [29, 184] on input "Ingresar la fecha" at bounding box center [163, 187] width 270 height 16
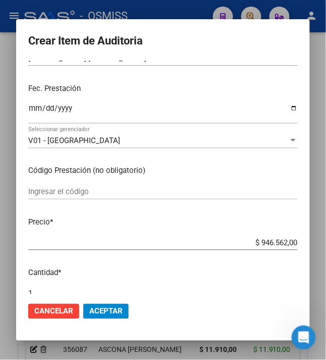
scroll to position [134, 0]
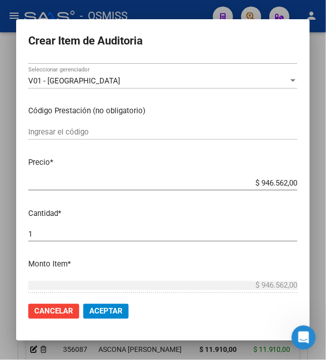
drag, startPoint x: 255, startPoint y: 183, endPoint x: 332, endPoint y: 187, distance: 77.9
click at [326, 187] on html "menu - OSMISS person Firma Express Inicio Calendario SSS Instructivos Contacto …" at bounding box center [163, 180] width 326 height 360
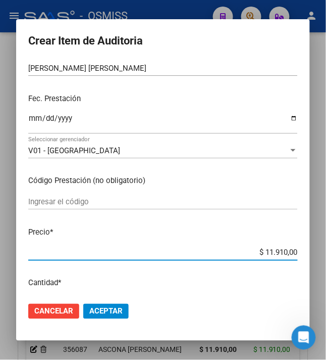
scroll to position [0, 0]
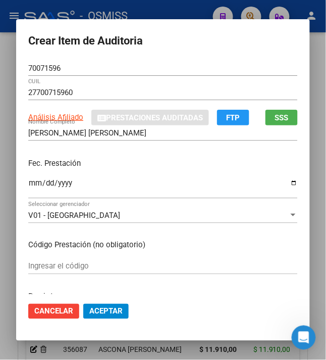
click at [151, 160] on p "Fec. Prestación" at bounding box center [163, 164] width 270 height 12
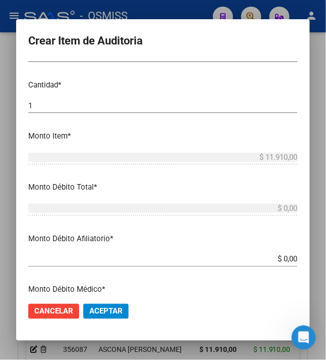
scroll to position [269, 0]
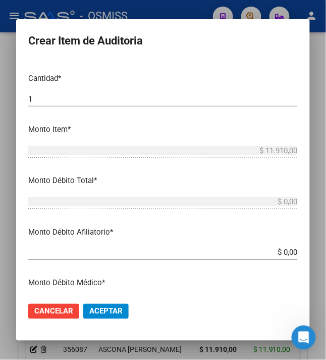
click at [103, 310] on span "Aceptar" at bounding box center [105, 311] width 33 height 9
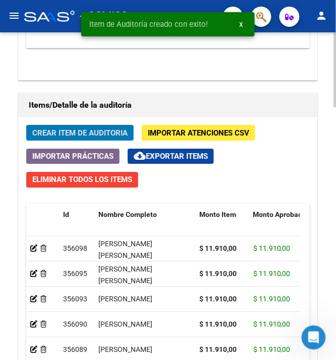
click at [93, 135] on span "Crear Item de Auditoria" at bounding box center [79, 132] width 95 height 9
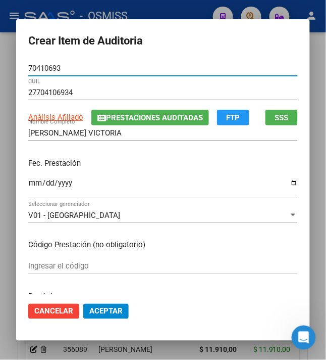
click at [28, 185] on input "Ingresar la fecha" at bounding box center [163, 187] width 270 height 16
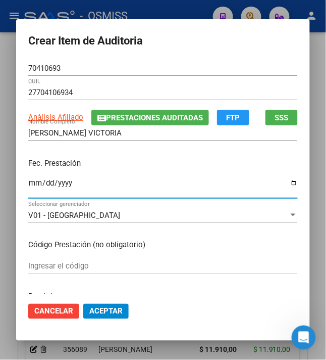
click at [116, 154] on div "Fec. Prestación [DATE] Ingresar la fecha" at bounding box center [163, 179] width 270 height 58
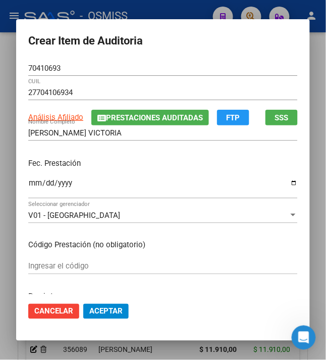
click at [116, 154] on div "Fec. Prestación [DATE] Ingresar la fecha" at bounding box center [163, 179] width 270 height 58
click at [124, 162] on p "Fec. Prestación" at bounding box center [163, 164] width 270 height 12
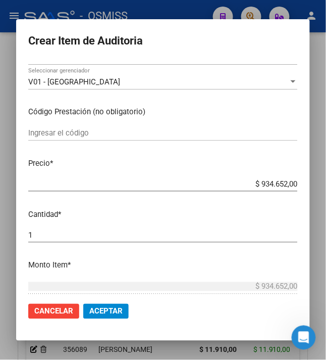
scroll to position [134, 0]
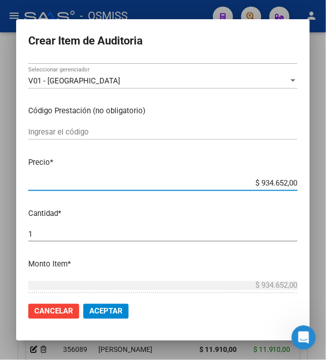
drag, startPoint x: 255, startPoint y: 180, endPoint x: 338, endPoint y: 195, distance: 84.6
click at [326, 195] on html "menu - OSMISS person Firma Express Inicio Calendario SSS Instructivos Contacto …" at bounding box center [163, 180] width 326 height 360
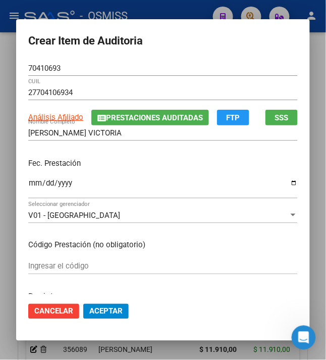
scroll to position [67, 0]
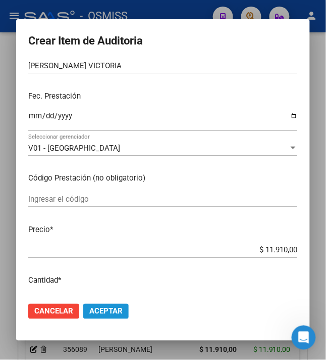
click at [103, 314] on span "Aceptar" at bounding box center [105, 311] width 33 height 9
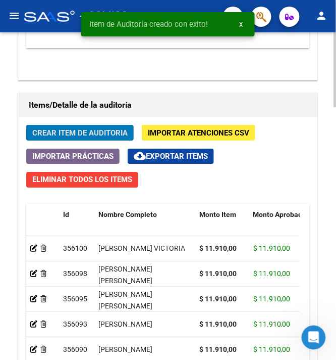
click at [85, 135] on span "Crear Item de Auditoria" at bounding box center [79, 132] width 95 height 9
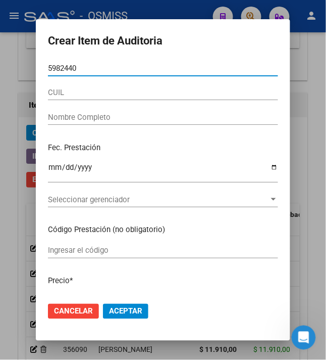
drag, startPoint x: 85, startPoint y: 71, endPoint x: 24, endPoint y: 67, distance: 60.7
click at [24, 67] on div "Crear Item de Auditoria 5982440 Nro Documento CUIL Nombre Completo Fec. Prestac…" at bounding box center [163, 180] width 326 height 360
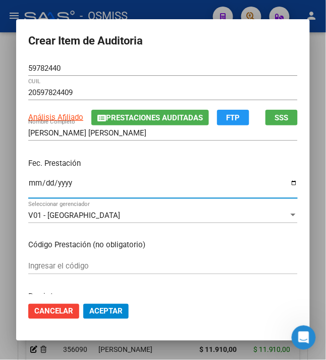
click at [28, 181] on input "Ingresar la fecha" at bounding box center [163, 187] width 270 height 16
click at [110, 155] on div "Fec. Prestación [DATE] Ingresar la fecha" at bounding box center [163, 179] width 270 height 58
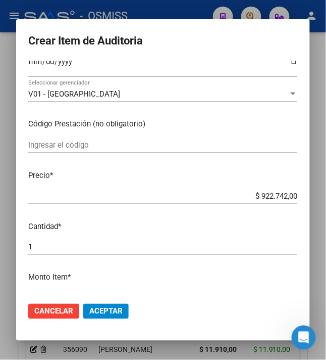
scroll to position [134, 0]
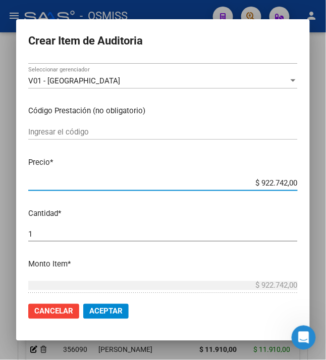
drag, startPoint x: 301, startPoint y: 180, endPoint x: 327, endPoint y: 177, distance: 26.5
click at [322, 182] on div "Crear Item de Auditoria 59782440 Nro Documento 20597824409 CUIL Análisis Afilia…" at bounding box center [163, 180] width 326 height 360
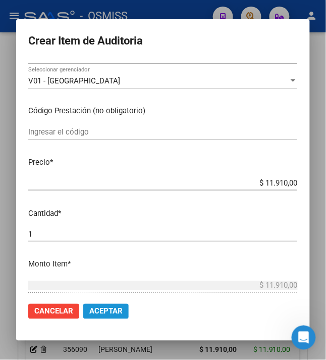
click at [105, 310] on span "Aceptar" at bounding box center [105, 311] width 33 height 9
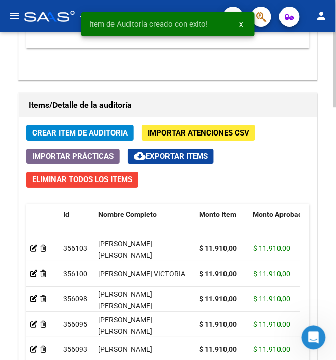
click at [39, 125] on div "Crear Item de Auditoria Importar Atenciones CSV Importar Prácticas cloud_downlo…" at bounding box center [168, 302] width 299 height 370
click at [40, 131] on span "Crear Item de Auditoria" at bounding box center [79, 132] width 95 height 9
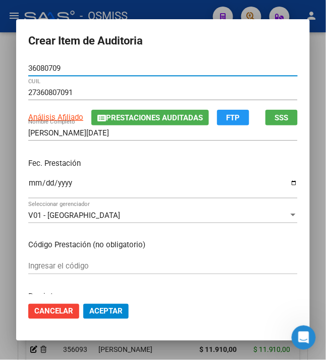
click at [28, 184] on input "Ingresar la fecha" at bounding box center [163, 187] width 270 height 16
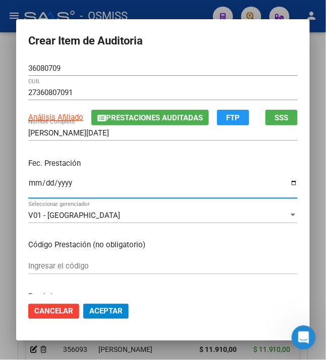
click at [118, 164] on p "Fec. Prestación" at bounding box center [163, 164] width 270 height 12
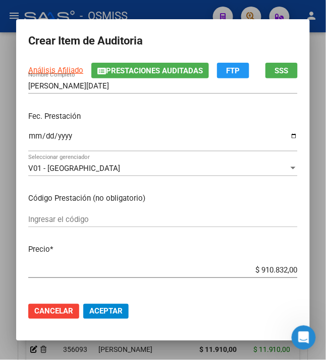
scroll to position [67, 0]
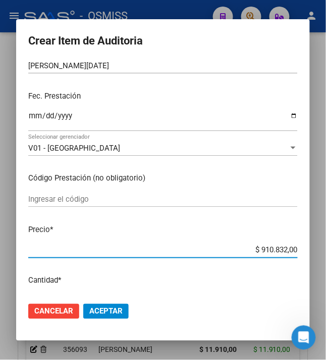
drag, startPoint x: 253, startPoint y: 250, endPoint x: 316, endPoint y: 250, distance: 63.7
click at [316, 250] on div "Crear Item de Auditoria 36080709 Nro Documento 27360807091 CUIL Análisis Afilia…" at bounding box center [163, 180] width 326 height 360
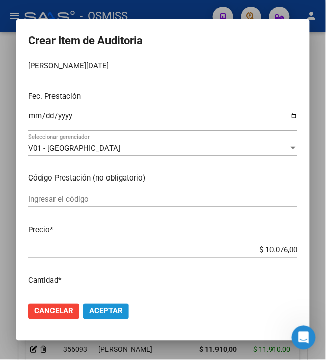
click at [92, 312] on span "Aceptar" at bounding box center [105, 311] width 33 height 9
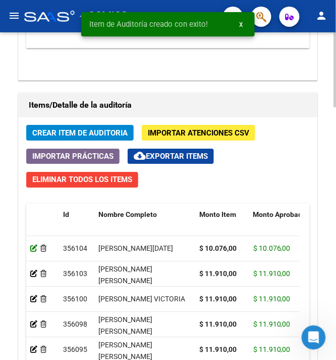
click at [33, 249] on icon at bounding box center [33, 248] width 7 height 7
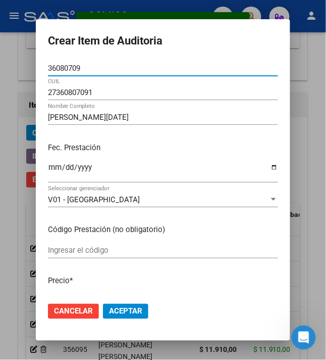
scroll to position [134, 0]
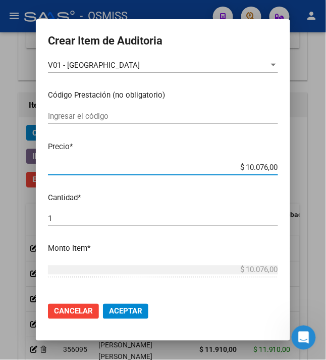
drag, startPoint x: 242, startPoint y: 168, endPoint x: 296, endPoint y: 177, distance: 53.8
click at [296, 177] on div "Crear Item de Auditoria 36080709 Nro Documento 27360807091 CUIL [PERSON_NAME][D…" at bounding box center [163, 180] width 326 height 360
click at [122, 314] on span "Aceptar" at bounding box center [125, 311] width 33 height 9
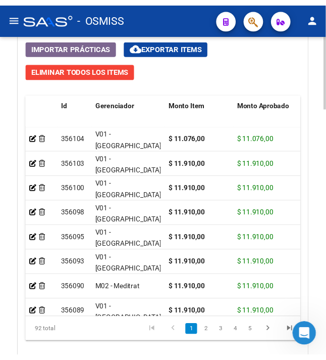
scroll to position [943, 0]
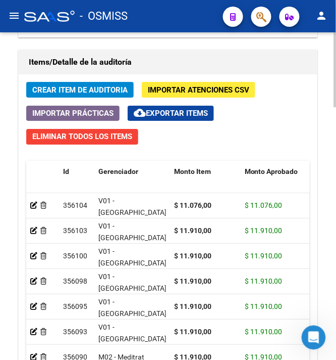
click at [41, 90] on span "Crear Item de Auditoria" at bounding box center [79, 89] width 95 height 9
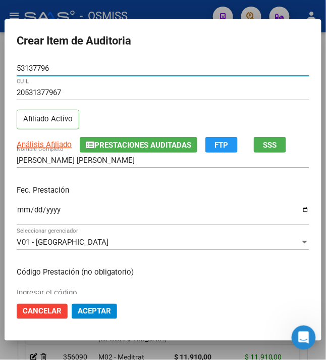
click at [17, 213] on input "Ingresar la fecha" at bounding box center [163, 214] width 293 height 16
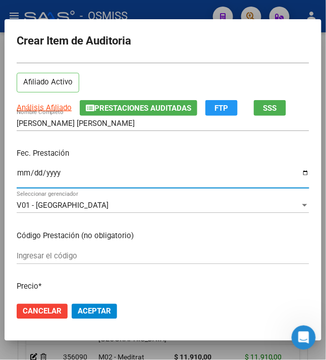
scroll to position [67, 0]
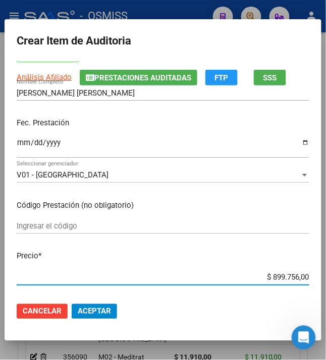
drag, startPoint x: 263, startPoint y: 279, endPoint x: 342, endPoint y: 279, distance: 79.3
click at [326, 279] on html "menu - OSMISS person Firma Express Inicio Calendario SSS Instructivos Contacto …" at bounding box center [163, 180] width 326 height 360
click at [278, 218] on div "Ingresar el código" at bounding box center [163, 225] width 293 height 15
drag, startPoint x: 267, startPoint y: 278, endPoint x: 342, endPoint y: 277, distance: 75.3
click at [326, 277] on html "menu - OSMISS person Firma Express Inicio Calendario SSS Instructivos Contacto …" at bounding box center [163, 180] width 326 height 360
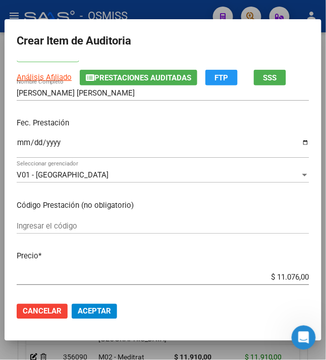
click at [87, 317] on button "Aceptar" at bounding box center [94, 311] width 45 height 15
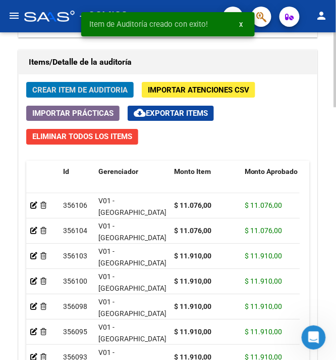
click at [69, 94] on span "Crear Item de Auditoria" at bounding box center [79, 89] width 95 height 9
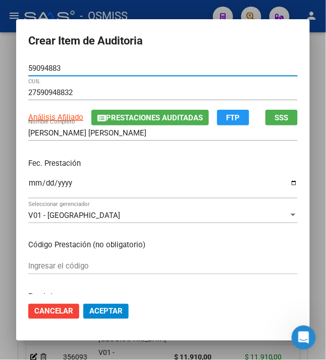
click at [28, 176] on div "Fec. Prestación Ingresar la fecha" at bounding box center [163, 179] width 270 height 58
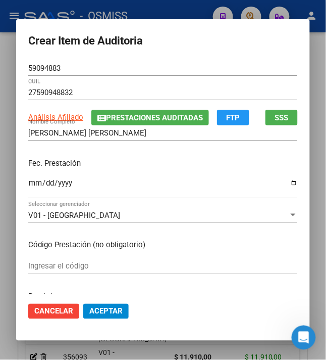
click at [28, 185] on input "Ingresar la fecha" at bounding box center [163, 187] width 270 height 16
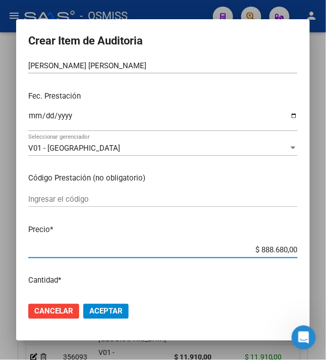
drag, startPoint x: 255, startPoint y: 248, endPoint x: 342, endPoint y: 257, distance: 87.9
click at [326, 257] on html "menu - OSMISS person Firma Express Inicio Calendario SSS Instructivos Contacto …" at bounding box center [163, 180] width 326 height 360
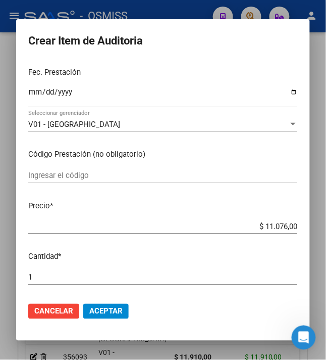
scroll to position [202, 0]
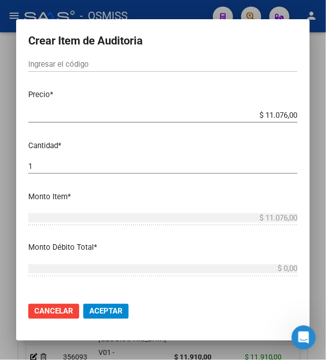
click at [92, 307] on span "Aceptar" at bounding box center [105, 311] width 33 height 9
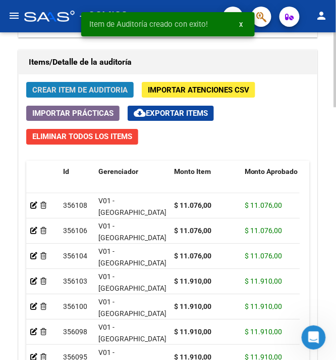
click at [66, 93] on span "Crear Item de Auditoria" at bounding box center [79, 89] width 95 height 9
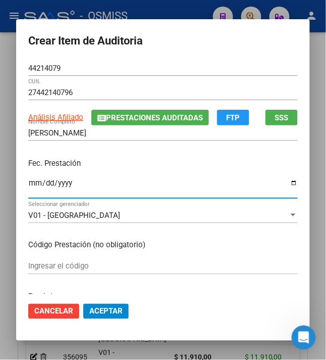
click at [28, 183] on input "Ingresar la fecha" at bounding box center [163, 187] width 270 height 16
click at [116, 154] on div "Fec. Prestación [DATE] Ingresar la fecha" at bounding box center [163, 179] width 270 height 58
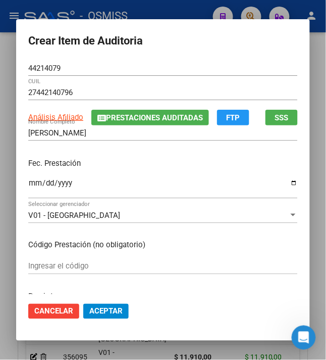
scroll to position [67, 0]
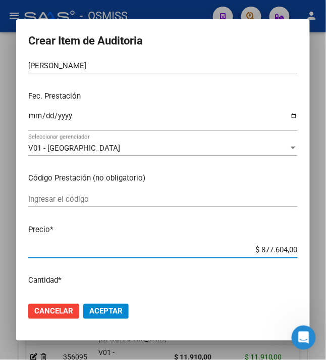
drag, startPoint x: 257, startPoint y: 248, endPoint x: 320, endPoint y: 238, distance: 64.3
click at [316, 239] on div "Crear Item de Auditoria 44214079 Nro Documento 27442140796 CUIL Análisis Afilia…" at bounding box center [163, 180] width 326 height 360
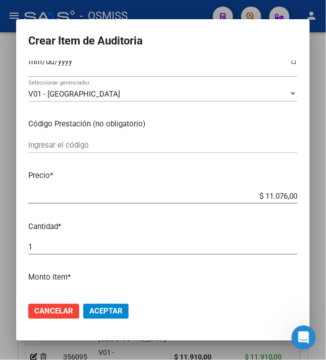
scroll to position [134, 0]
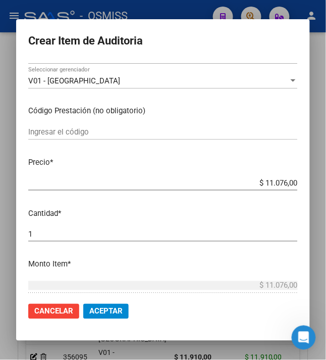
click at [97, 314] on span "Aceptar" at bounding box center [105, 311] width 33 height 9
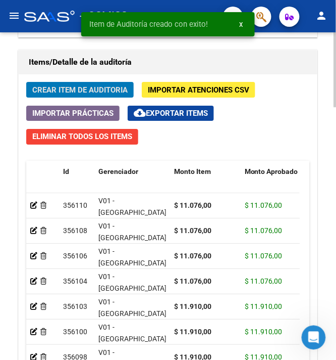
click at [91, 94] on span "Crear Item de Auditoria" at bounding box center [79, 89] width 95 height 9
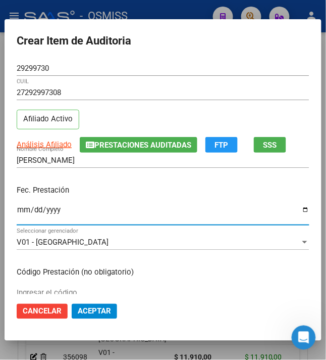
click at [18, 208] on input "Ingresar la fecha" at bounding box center [163, 214] width 293 height 16
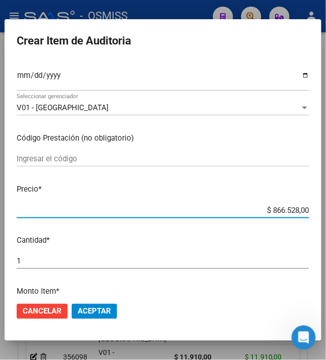
drag, startPoint x: 265, startPoint y: 208, endPoint x: 337, endPoint y: 213, distance: 72.9
click at [326, 213] on html "menu - OSMISS person Firma Express Inicio Calendario SSS Instructivos Contacto …" at bounding box center [163, 180] width 326 height 360
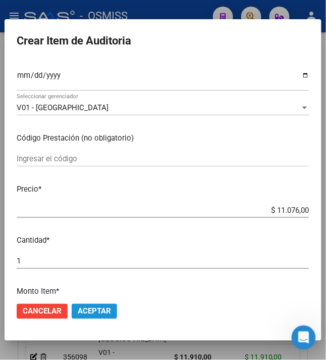
click at [85, 316] on button "Aceptar" at bounding box center [94, 311] width 45 height 15
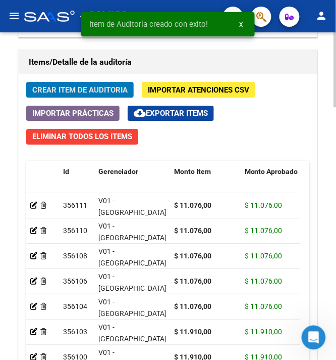
click at [100, 85] on button "Crear Item de Auditoria" at bounding box center [80, 90] width 108 height 16
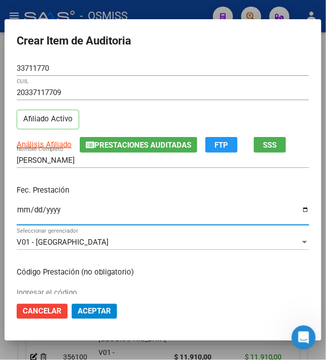
click at [17, 209] on input "Ingresar la fecha" at bounding box center [163, 214] width 293 height 16
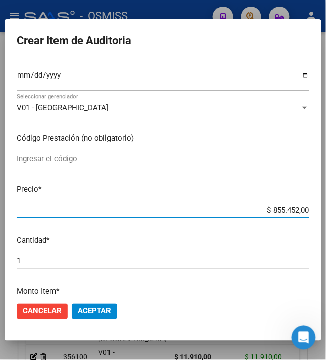
drag, startPoint x: 269, startPoint y: 212, endPoint x: 322, endPoint y: 215, distance: 53.1
click at [322, 215] on mat-dialog-content "33711770 Nro Documento 20337117709 CUIL Afiliado Activo Análisis Afiliado Prest…" at bounding box center [163, 178] width 317 height 234
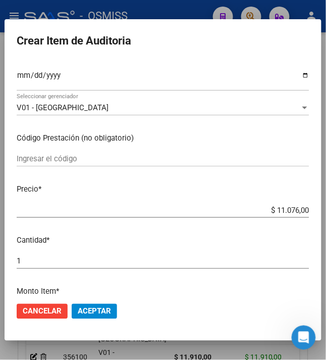
click at [89, 312] on span "Aceptar" at bounding box center [94, 311] width 33 height 9
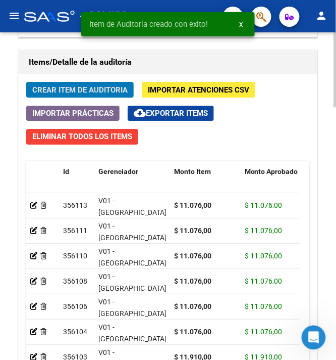
click at [91, 93] on span "Crear Item de Auditoria" at bounding box center [79, 89] width 95 height 9
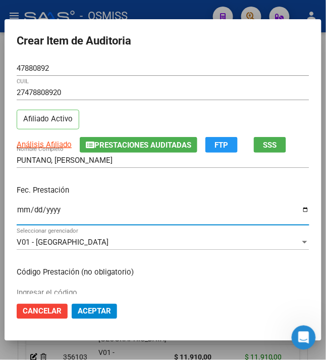
click at [17, 211] on input "Ingresar la fecha" at bounding box center [163, 214] width 293 height 16
click at [133, 195] on p "Fec. Prestación" at bounding box center [163, 190] width 293 height 12
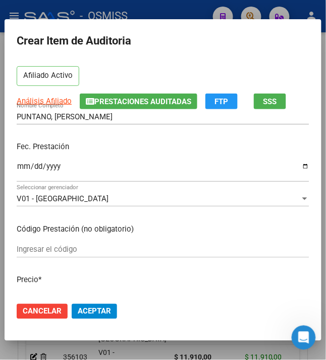
scroll to position [67, 0]
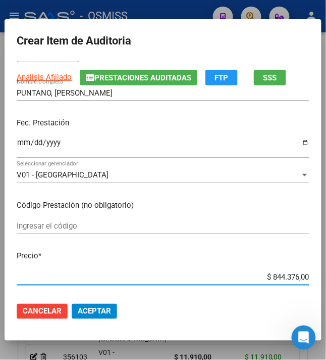
drag, startPoint x: 266, startPoint y: 276, endPoint x: 328, endPoint y: 271, distance: 62.3
click at [326, 271] on html "menu - OSMISS person Firma Express Inicio Calendario SSS Instructivos Contacto …" at bounding box center [163, 180] width 326 height 360
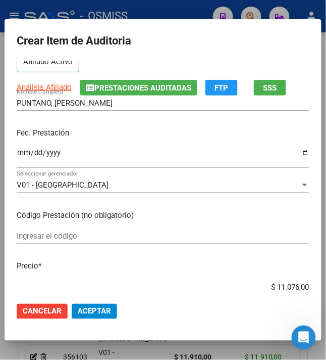
scroll to position [134, 0]
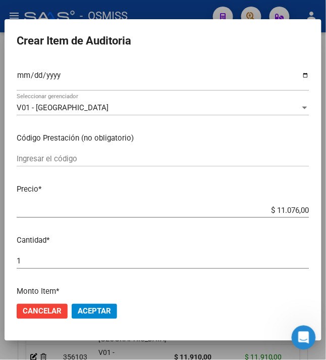
click at [89, 311] on span "Aceptar" at bounding box center [94, 311] width 33 height 9
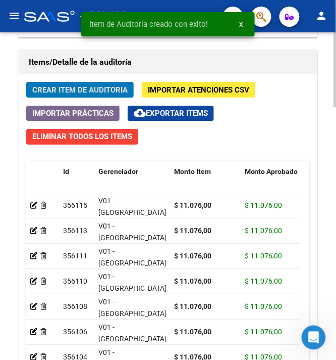
click at [106, 87] on span "Crear Item de Auditoria" at bounding box center [79, 89] width 95 height 9
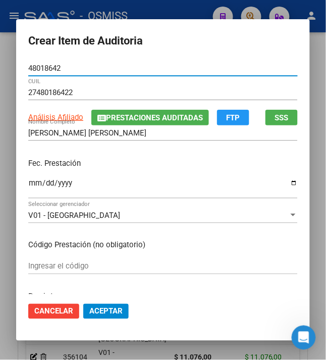
click at [28, 187] on input "Ingresar la fecha" at bounding box center [163, 187] width 270 height 16
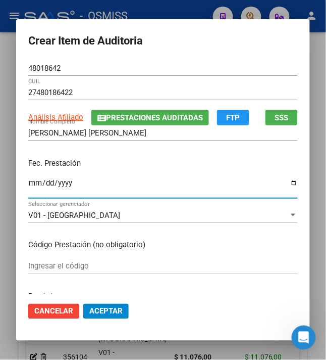
click at [28, 187] on input "Ingresar la fecha" at bounding box center [163, 187] width 270 height 16
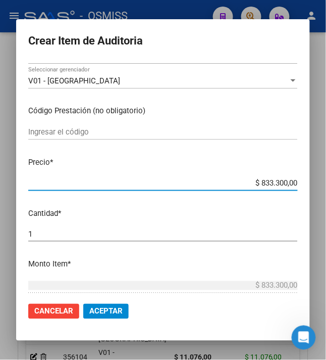
drag, startPoint x: 255, startPoint y: 181, endPoint x: 342, endPoint y: 196, distance: 88.7
click at [326, 196] on html "menu - OSMISS person Firma Express Inicio Calendario SSS Instructivos Contacto …" at bounding box center [163, 180] width 326 height 360
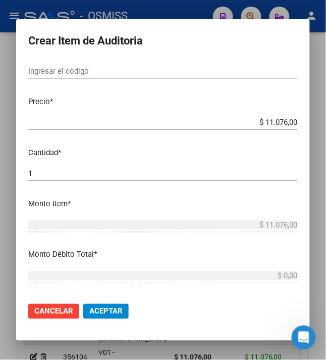
scroll to position [202, 0]
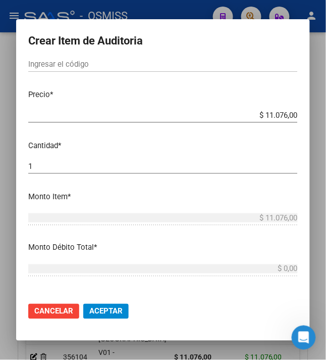
click at [104, 311] on span "Aceptar" at bounding box center [105, 311] width 33 height 9
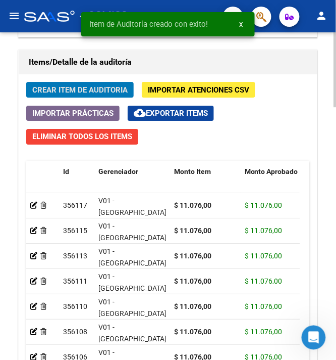
click at [117, 89] on span "Crear Item de Auditoria" at bounding box center [79, 89] width 95 height 9
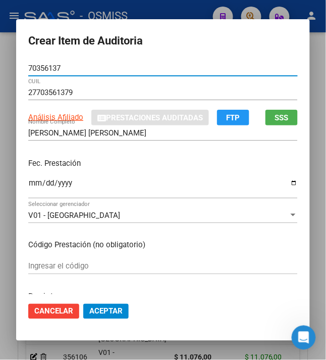
click at [33, 180] on input "Ingresar la fecha" at bounding box center [163, 187] width 270 height 16
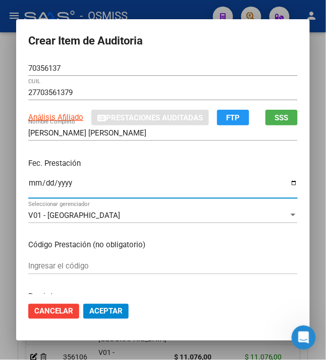
click at [104, 168] on p "Fec. Prestación" at bounding box center [163, 164] width 270 height 12
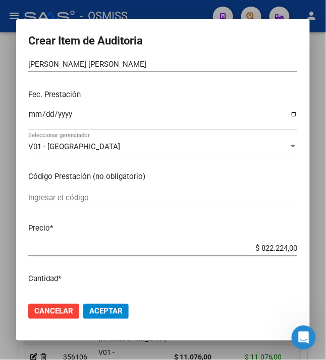
scroll to position [134, 0]
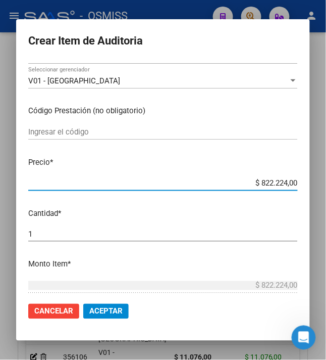
drag, startPoint x: 256, startPoint y: 183, endPoint x: 342, endPoint y: 182, distance: 86.4
click at [326, 182] on html "menu - OSMISS person Firma Express Inicio Calendario SSS Instructivos Contacto …" at bounding box center [163, 180] width 326 height 360
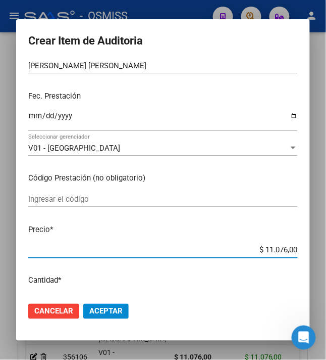
scroll to position [0, 0]
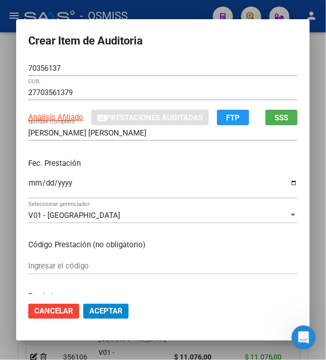
click at [105, 316] on button "Aceptar" at bounding box center [105, 311] width 45 height 15
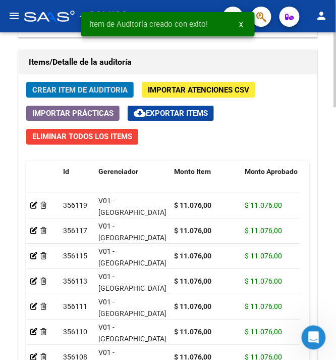
click at [101, 87] on span "Crear Item de Auditoria" at bounding box center [79, 89] width 95 height 9
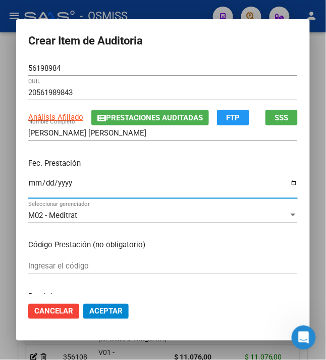
click at [33, 180] on input "Ingresar la fecha" at bounding box center [163, 187] width 270 height 16
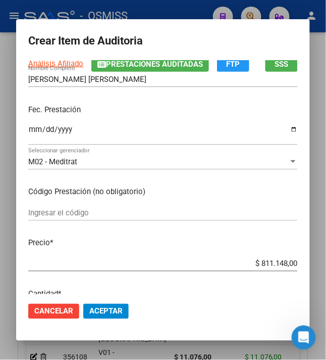
scroll to position [67, 0]
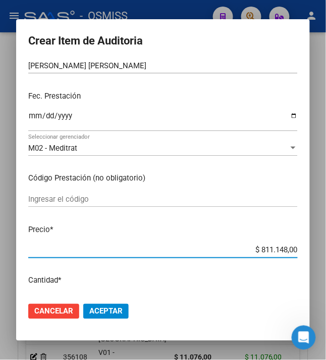
drag, startPoint x: 257, startPoint y: 250, endPoint x: 325, endPoint y: 246, distance: 68.3
click at [324, 246] on div "Crear Item de Auditoria 56198984 Nro Documento 20561989843 CUIL Análisis Afilia…" at bounding box center [163, 180] width 326 height 360
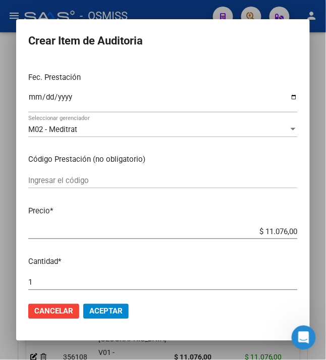
scroll to position [134, 0]
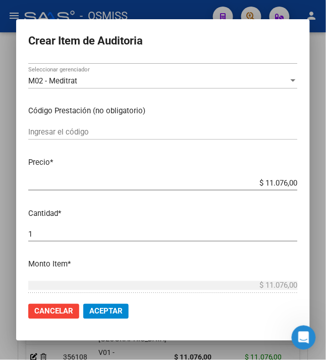
click at [98, 307] on span "Aceptar" at bounding box center [105, 311] width 33 height 9
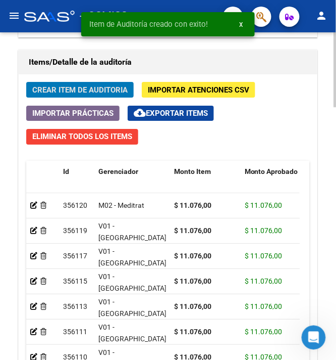
click at [55, 94] on span "Crear Item de Auditoria" at bounding box center [79, 89] width 95 height 9
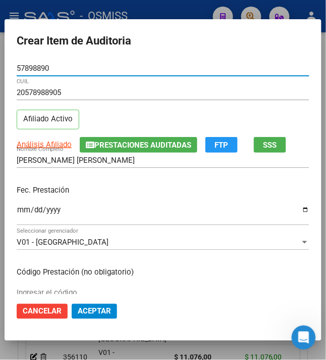
click at [17, 210] on input "Ingresar la fecha" at bounding box center [163, 214] width 293 height 16
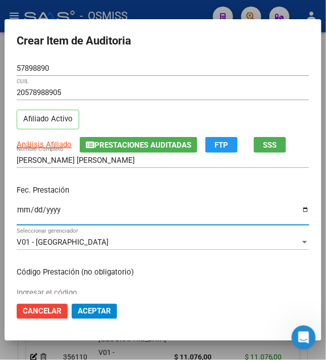
click at [86, 180] on div "Fec. Prestación [DATE] Ingresar la fecha" at bounding box center [163, 206] width 293 height 58
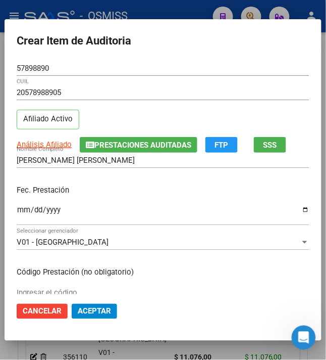
click at [167, 192] on p "Fec. Prestación" at bounding box center [163, 190] width 293 height 12
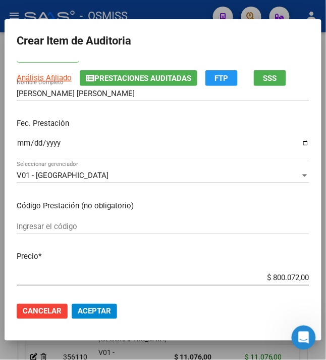
scroll to position [67, 0]
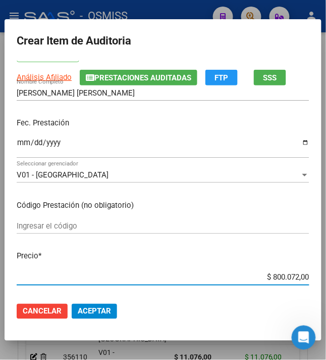
drag, startPoint x: 269, startPoint y: 273, endPoint x: 325, endPoint y: 273, distance: 56.6
click at [322, 273] on mat-dialog-content "57898890 Nro Documento 20578988905 CUIL Afiliado Activo Análisis Afiliado Prest…" at bounding box center [163, 178] width 317 height 234
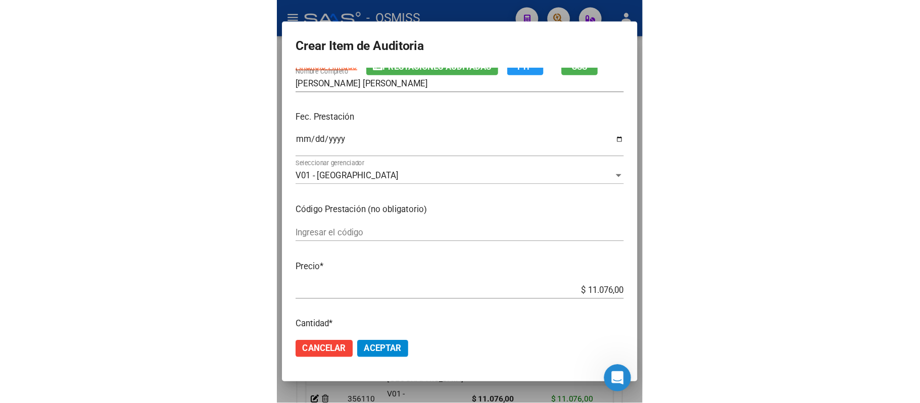
scroll to position [134, 0]
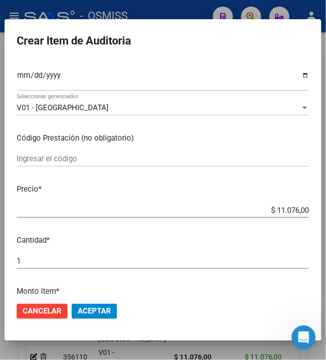
click at [92, 310] on span "Aceptar" at bounding box center [94, 311] width 33 height 9
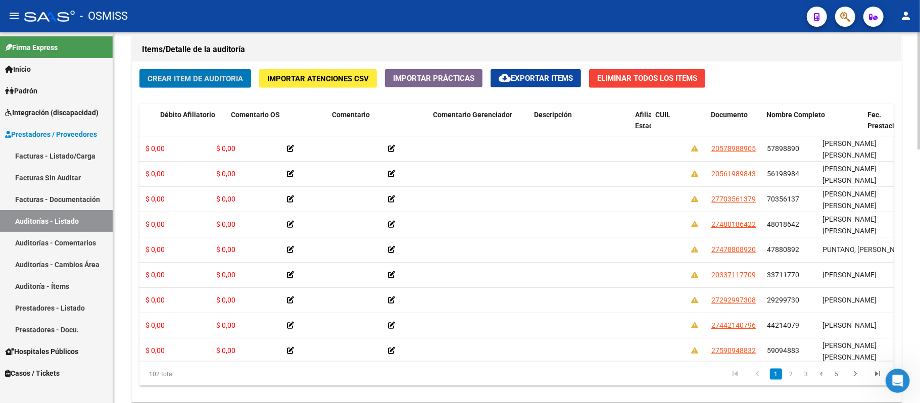
scroll to position [0, 425]
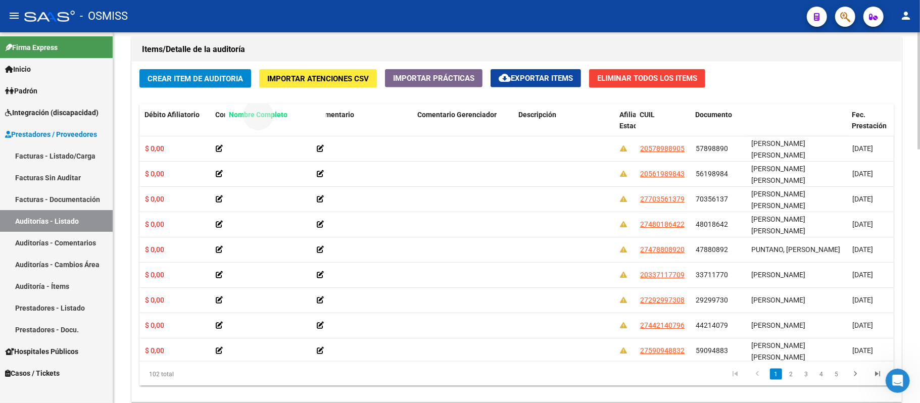
drag, startPoint x: 763, startPoint y: 114, endPoint x: 241, endPoint y: 124, distance: 522.0
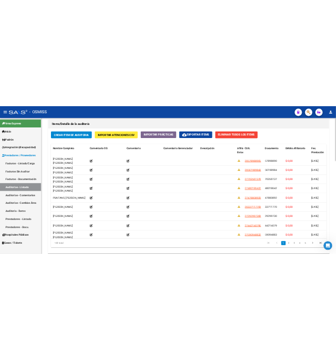
scroll to position [0, 0]
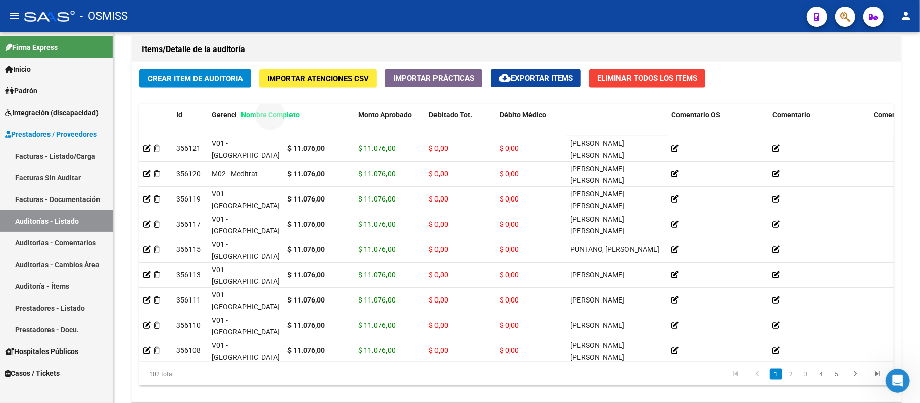
drag, startPoint x: 608, startPoint y: 119, endPoint x: 278, endPoint y: 116, distance: 330.4
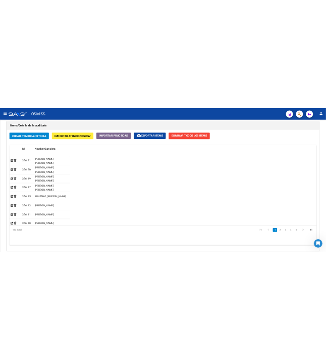
scroll to position [956, 0]
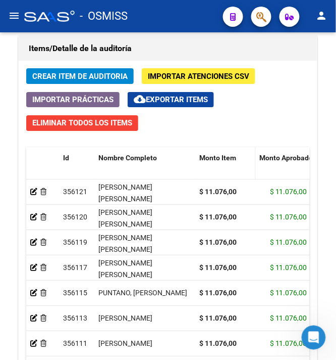
drag, startPoint x: 263, startPoint y: 162, endPoint x: 244, endPoint y: 160, distance: 19.3
click at [245, 161] on datatable-header-cell "Monto Item" at bounding box center [226, 169] width 61 height 44
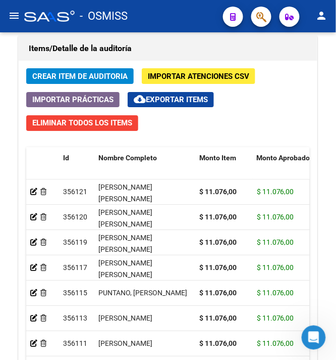
click at [87, 79] on span "Crear Item de Auditoria" at bounding box center [79, 76] width 95 height 9
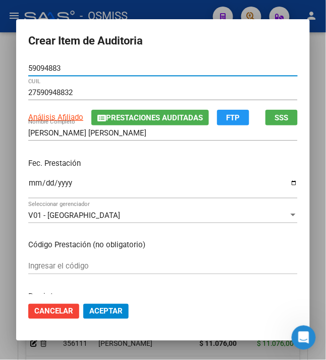
click at [29, 188] on input "Ingresar la fecha" at bounding box center [163, 187] width 270 height 16
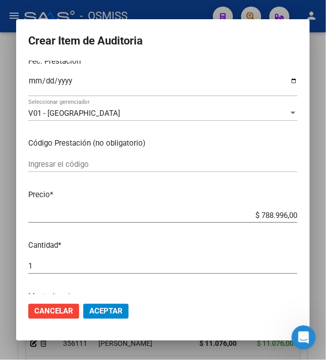
scroll to position [134, 0]
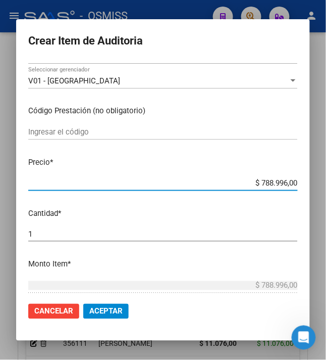
drag, startPoint x: 255, startPoint y: 182, endPoint x: 328, endPoint y: 181, distance: 72.8
click at [326, 181] on html "menu - OSMISS person Firma Express Inicio Calendario SSS Instructivos Contacto …" at bounding box center [163, 180] width 326 height 360
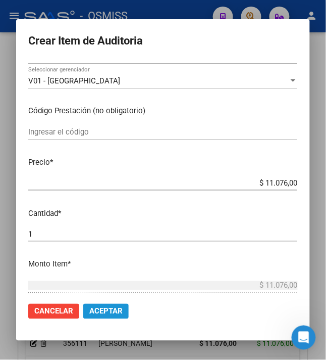
click at [104, 311] on span "Aceptar" at bounding box center [105, 311] width 33 height 9
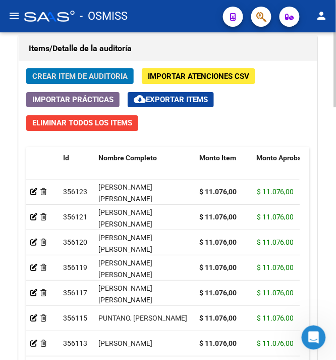
click at [83, 77] on span "Crear Item de Auditoria" at bounding box center [79, 76] width 95 height 9
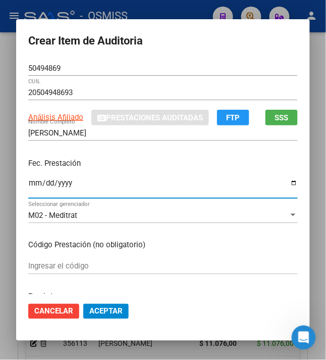
click at [28, 185] on input "Ingresar la fecha" at bounding box center [163, 187] width 270 height 16
click at [110, 167] on p "Fec. Prestación" at bounding box center [163, 164] width 270 height 12
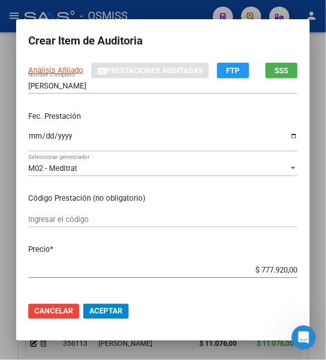
scroll to position [67, 0]
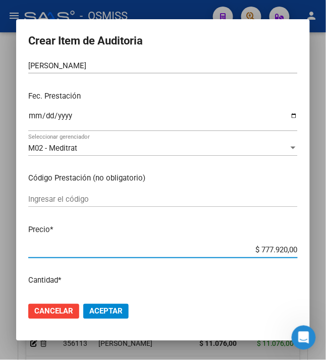
drag, startPoint x: 255, startPoint y: 249, endPoint x: 310, endPoint y: 245, distance: 54.7
click at [309, 245] on mat-dialog-content "50494869 Nro Documento 20504948693 CUIL Análisis Afiliado Prestaciones Auditada…" at bounding box center [163, 178] width 294 height 234
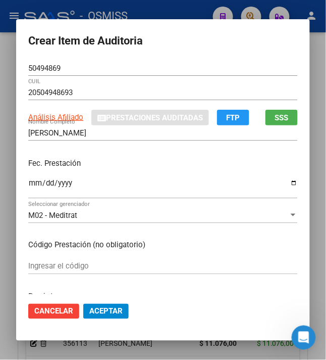
scroll to position [134, 0]
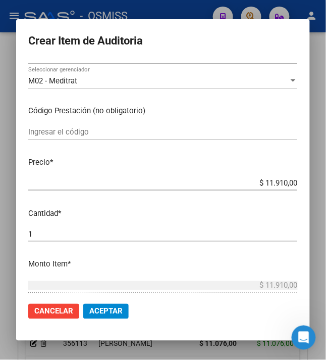
click at [102, 310] on span "Aceptar" at bounding box center [105, 311] width 33 height 9
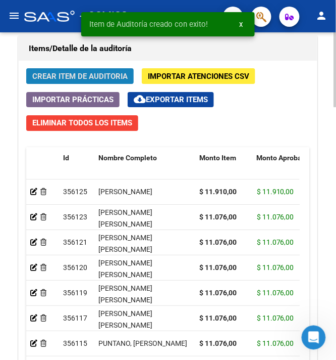
click at [70, 84] on button "Crear Item de Auditoria" at bounding box center [80, 76] width 108 height 16
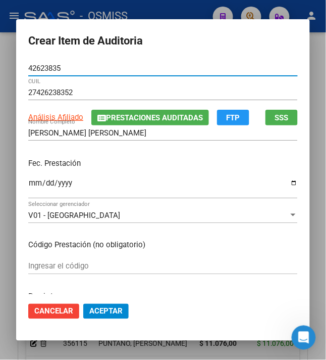
click at [28, 189] on input "Ingresar la fecha" at bounding box center [163, 187] width 270 height 16
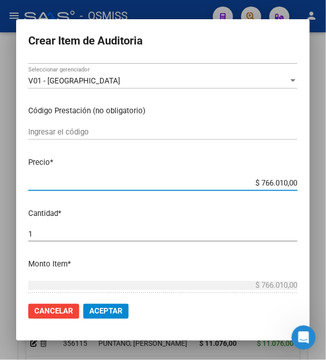
drag, startPoint x: 256, startPoint y: 179, endPoint x: 334, endPoint y: 192, distance: 80.0
click at [326, 192] on html "menu - OSMISS person Firma Express Inicio Calendario SSS Instructivos Contacto …" at bounding box center [163, 180] width 326 height 360
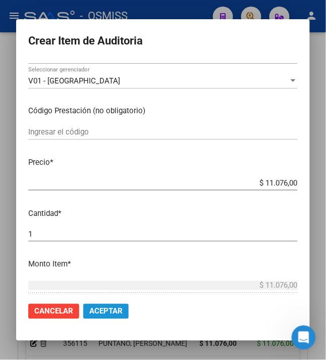
click at [102, 309] on span "Aceptar" at bounding box center [105, 311] width 33 height 9
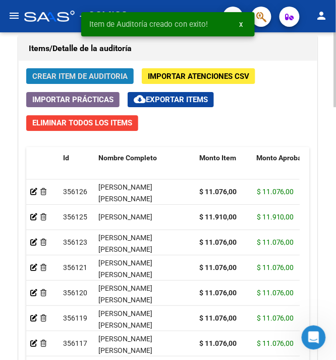
click at [93, 75] on span "Crear Item de Auditoria" at bounding box center [79, 76] width 95 height 9
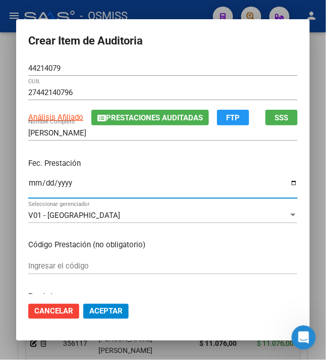
click at [28, 183] on input "Ingresar la fecha" at bounding box center [163, 187] width 270 height 16
click at [146, 173] on div "Fec. Prestación [DATE] Ingresar la fecha" at bounding box center [163, 179] width 270 height 58
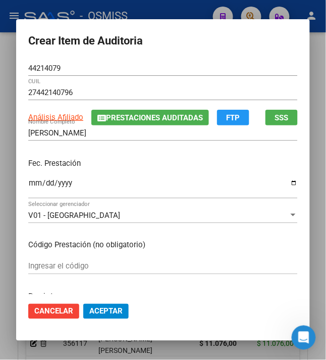
scroll to position [67, 0]
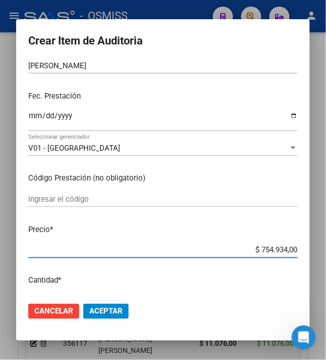
drag, startPoint x: 256, startPoint y: 249, endPoint x: 306, endPoint y: 252, distance: 50.1
click at [306, 252] on mat-dialog-content "44214079 Nro Documento 27442140796 CUIL Análisis Afiliado Prestaciones Auditada…" at bounding box center [163, 178] width 294 height 234
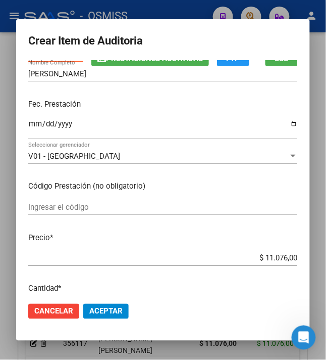
scroll to position [134, 0]
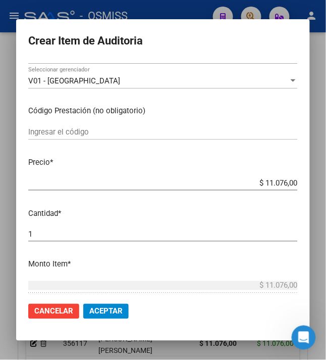
click at [104, 308] on span "Aceptar" at bounding box center [105, 311] width 33 height 9
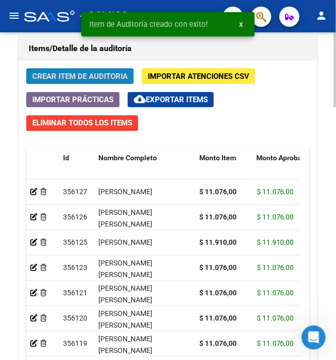
click at [95, 81] on span "Crear Item de Auditoria" at bounding box center [79, 76] width 95 height 9
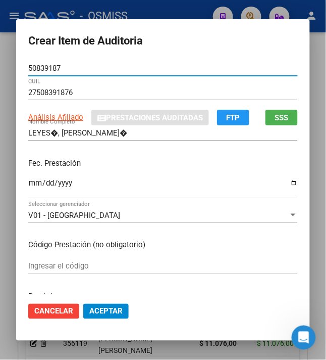
click at [46, 136] on input "LEYES�, [PERSON_NAME]�" at bounding box center [163, 132] width 270 height 9
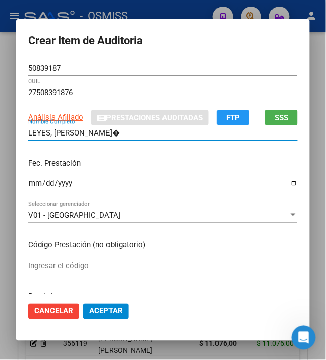
click at [124, 134] on input "LEYES, [PERSON_NAME]�" at bounding box center [163, 132] width 270 height 9
click at [35, 181] on input "Ingresar la fecha" at bounding box center [163, 187] width 270 height 16
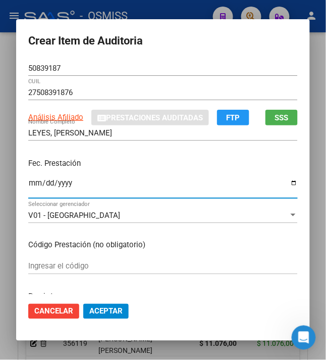
click at [29, 184] on input "Ingresar la fecha" at bounding box center [163, 187] width 270 height 16
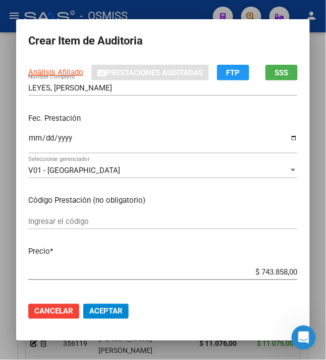
scroll to position [67, 0]
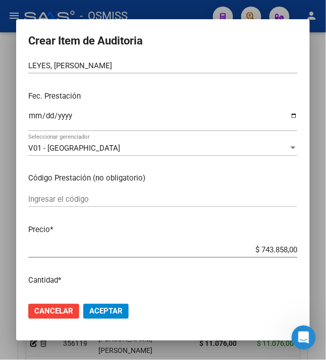
drag, startPoint x: 257, startPoint y: 251, endPoint x: 336, endPoint y: 241, distance: 80.3
click at [326, 241] on html "menu - OSMISS person Firma Express Inicio Calendario SSS Instructivos Contacto …" at bounding box center [163, 180] width 326 height 360
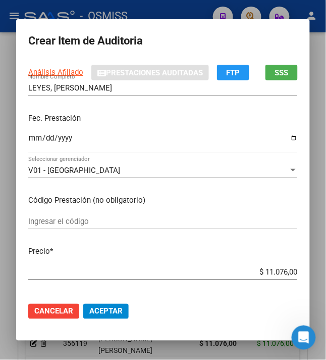
scroll to position [134, 0]
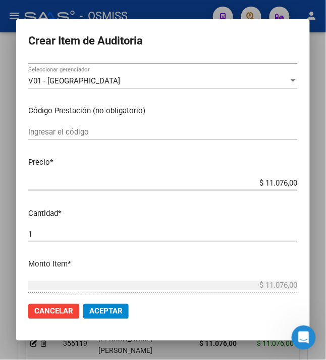
click at [103, 309] on span "Aceptar" at bounding box center [105, 311] width 33 height 9
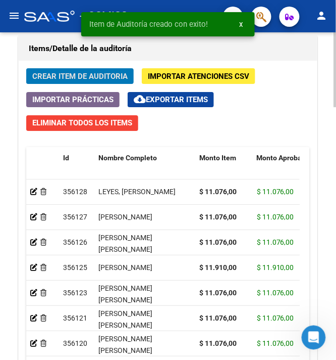
click at [75, 79] on span "Crear Item de Auditoria" at bounding box center [79, 76] width 95 height 9
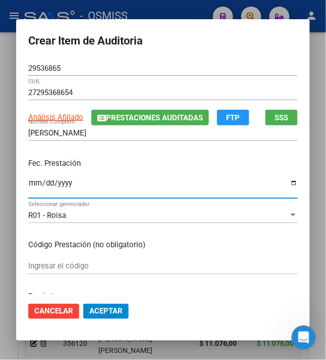
click at [28, 185] on input "Ingresar la fecha" at bounding box center [163, 187] width 270 height 16
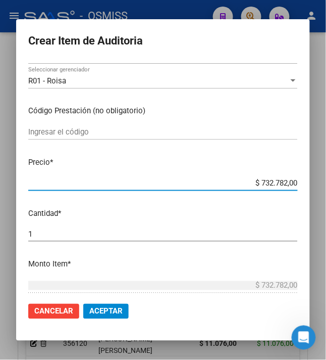
drag, startPoint x: 259, startPoint y: 181, endPoint x: 335, endPoint y: 176, distance: 76.9
click at [326, 178] on html "menu - OSMISS person Firma Express Inicio Calendario SSS Instructivos Contacto …" at bounding box center [163, 180] width 326 height 360
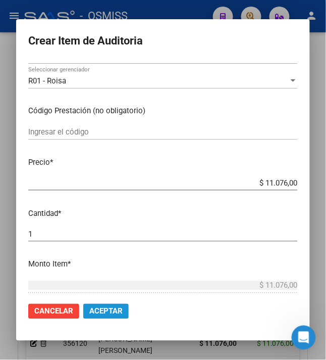
click at [101, 309] on span "Aceptar" at bounding box center [105, 311] width 33 height 9
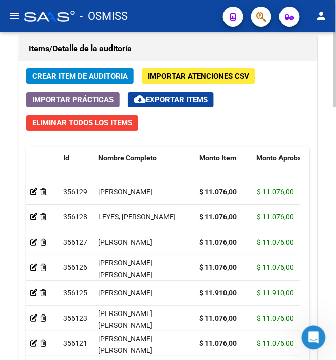
click at [81, 81] on span "Crear Item de Auditoria" at bounding box center [79, 76] width 95 height 9
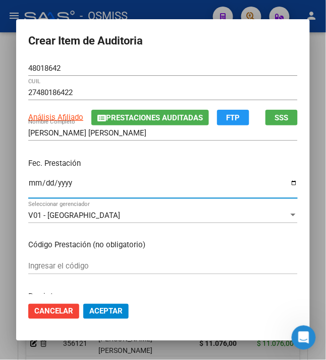
click at [30, 184] on input "Ingresar la fecha" at bounding box center [163, 187] width 270 height 16
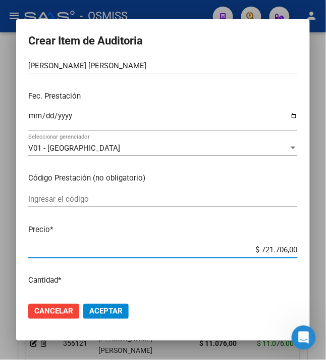
click at [326, 253] on html "menu - OSMISS person Firma Express Inicio Calendario SSS Instructivos Contacto …" at bounding box center [163, 180] width 326 height 360
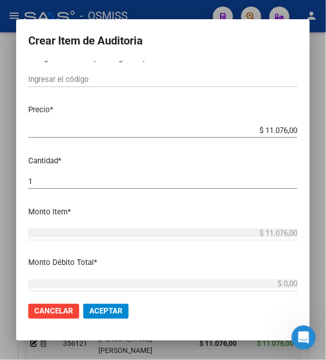
scroll to position [202, 0]
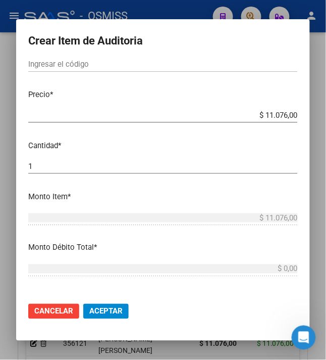
click at [102, 315] on span "Aceptar" at bounding box center [105, 311] width 33 height 9
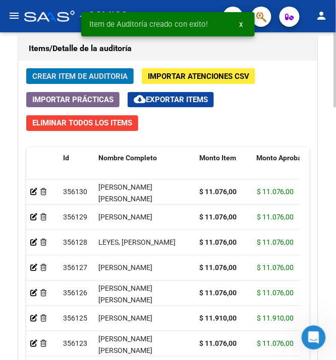
click at [63, 79] on span "Crear Item de Auditoria" at bounding box center [79, 76] width 95 height 9
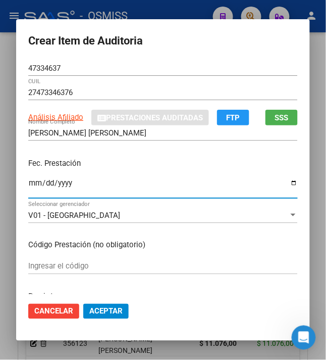
click at [28, 184] on input "Ingresar la fecha" at bounding box center [163, 187] width 270 height 16
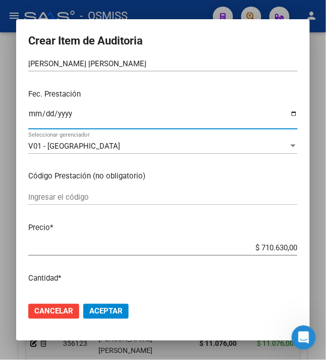
scroll to position [134, 0]
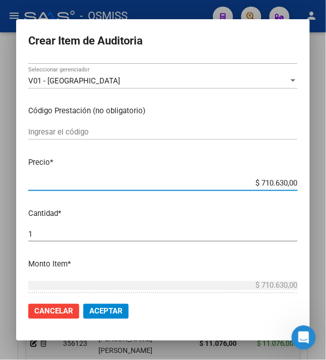
drag, startPoint x: 253, startPoint y: 182, endPoint x: 314, endPoint y: 188, distance: 61.5
click at [310, 188] on mat-dialog-content "47334637 Nro Documento 27473346376 CUIL Análisis Afiliado Prestaciones Auditada…" at bounding box center [163, 178] width 294 height 234
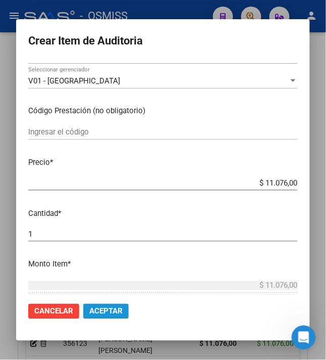
click at [108, 308] on span "Aceptar" at bounding box center [105, 311] width 33 height 9
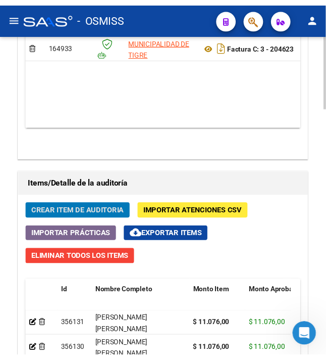
scroll to position [956, 0]
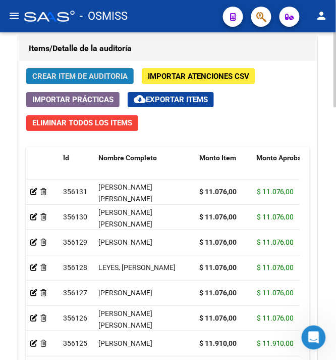
click at [94, 77] on span "Crear Item de Auditoria" at bounding box center [79, 76] width 95 height 9
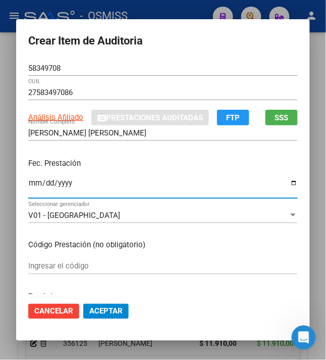
click at [28, 184] on input "Ingresar la fecha" at bounding box center [163, 187] width 270 height 16
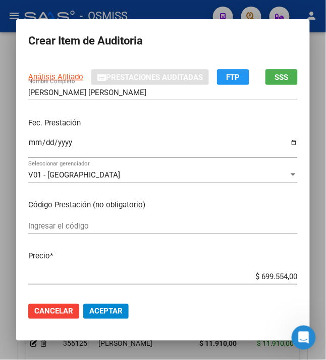
scroll to position [67, 0]
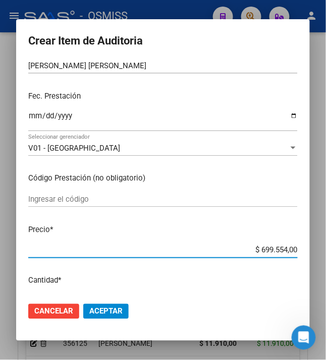
drag, startPoint x: 256, startPoint y: 254, endPoint x: 310, endPoint y: 251, distance: 54.1
click at [310, 251] on mat-dialog-content "58349708 Nro Documento 27583497086 CUIL Análisis Afiliado Prestaciones Auditada…" at bounding box center [163, 178] width 294 height 234
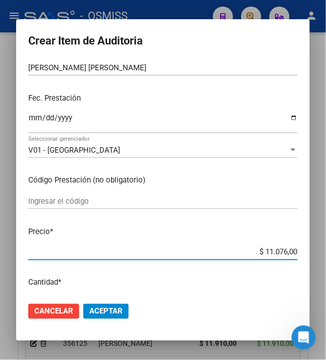
scroll to position [0, 0]
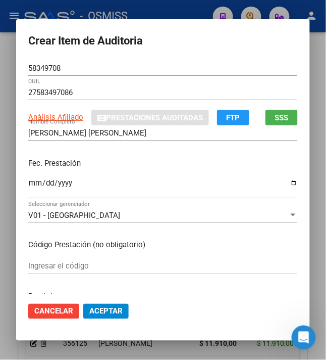
click at [141, 176] on div "Fec. Prestación [DATE] Ingresar la fecha" at bounding box center [163, 179] width 270 height 58
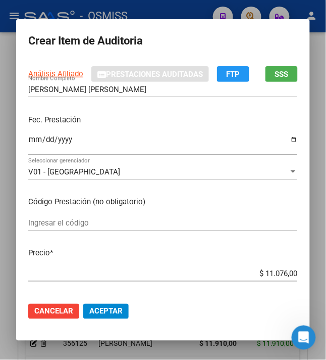
scroll to position [67, 0]
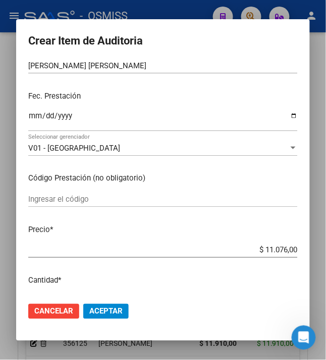
click at [104, 308] on span "Aceptar" at bounding box center [105, 311] width 33 height 9
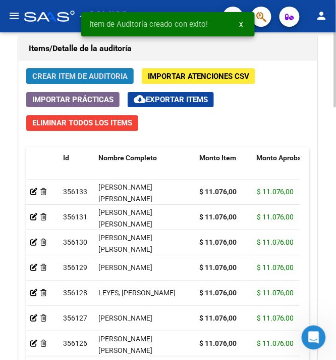
click at [71, 71] on button "Crear Item de Auditoria" at bounding box center [80, 76] width 108 height 16
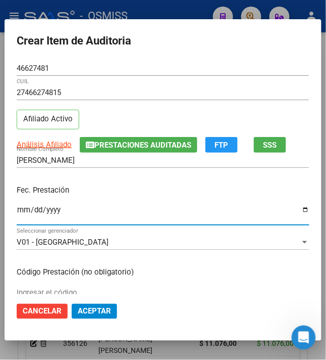
click at [17, 215] on input "Ingresar la fecha" at bounding box center [163, 214] width 293 height 16
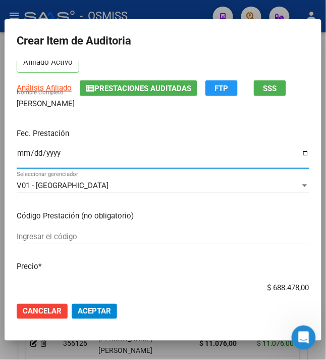
scroll to position [134, 0]
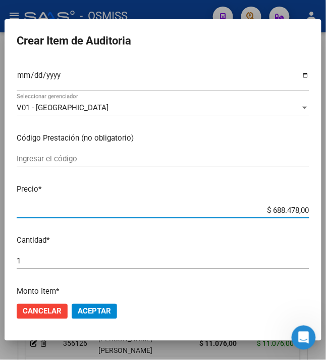
drag, startPoint x: 265, startPoint y: 213, endPoint x: 316, endPoint y: 203, distance: 52.6
click at [316, 203] on mat-dialog-content "46627481 Nro Documento 27466274815 CUIL Afiliado Activo Análisis Afiliado Prest…" at bounding box center [163, 178] width 317 height 234
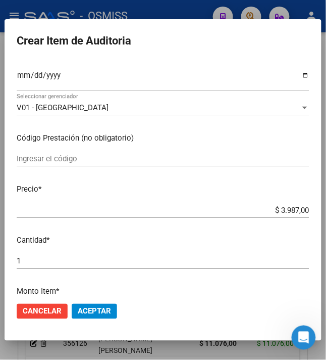
click at [91, 312] on span "Aceptar" at bounding box center [94, 311] width 33 height 9
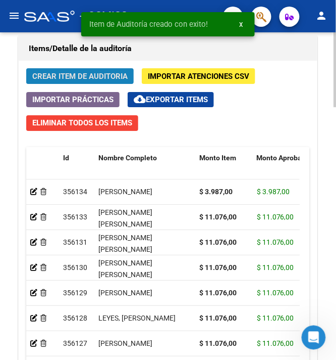
click at [47, 79] on span "Crear Item de Auditoria" at bounding box center [79, 76] width 95 height 9
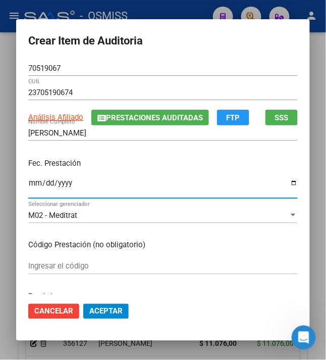
click at [28, 188] on input "Ingresar la fecha" at bounding box center [163, 187] width 270 height 16
click at [170, 166] on p "Fec. Prestación" at bounding box center [163, 164] width 270 height 12
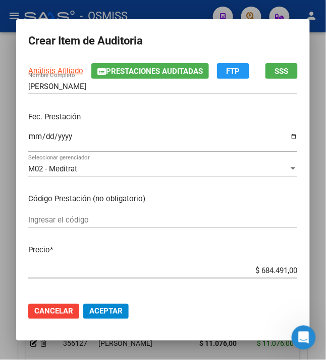
scroll to position [67, 0]
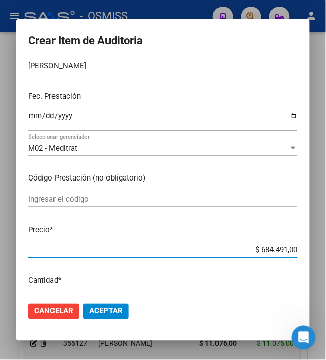
drag, startPoint x: 253, startPoint y: 251, endPoint x: 331, endPoint y: 253, distance: 78.3
click at [326, 253] on html "menu - OSMISS person Firma Express Inicio Calendario SSS Instructivos Contacto …" at bounding box center [163, 180] width 326 height 360
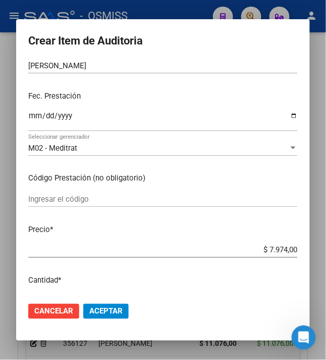
click at [105, 307] on span "Aceptar" at bounding box center [105, 311] width 33 height 9
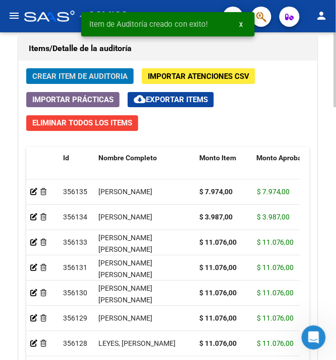
click at [91, 65] on div "Crear Item de Auditoria Importar Atenciones CSV Importar Prácticas cloud_downlo…" at bounding box center [168, 246] width 299 height 370
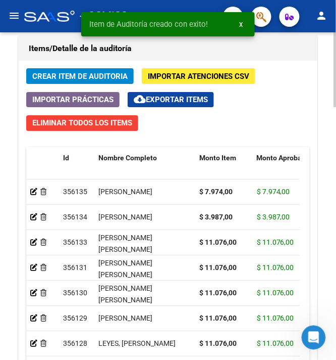
click at [85, 79] on span "Crear Item de Auditoria" at bounding box center [79, 76] width 95 height 9
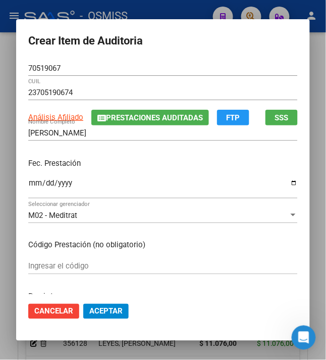
click at [28, 181] on input "Ingresar la fecha" at bounding box center [163, 187] width 270 height 16
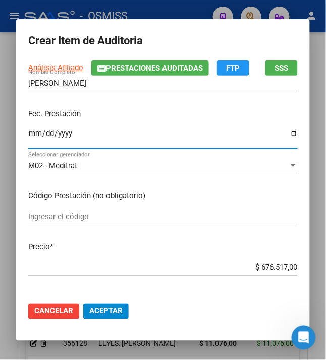
scroll to position [134, 0]
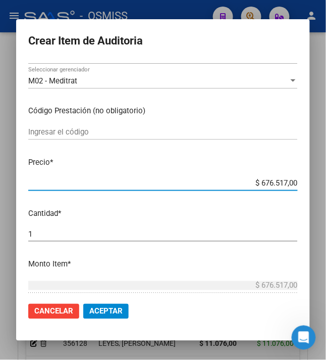
drag, startPoint x: 257, startPoint y: 182, endPoint x: 346, endPoint y: 184, distance: 89.0
click at [326, 184] on html "menu - OSMISS person Firma Express Inicio Calendario SSS Instructivos Contacto …" at bounding box center [163, 180] width 326 height 360
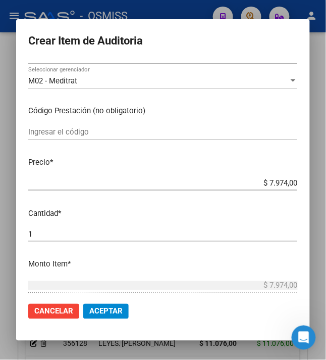
scroll to position [202, 0]
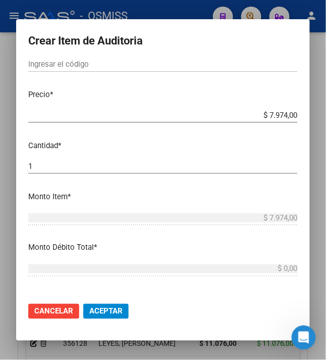
click at [98, 310] on span "Aceptar" at bounding box center [105, 311] width 33 height 9
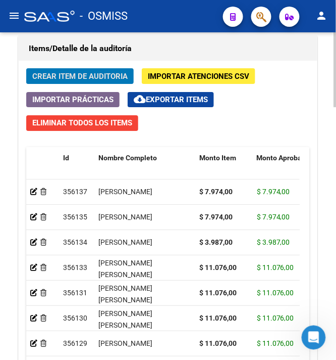
click at [59, 77] on span "Crear Item de Auditoria" at bounding box center [79, 76] width 95 height 9
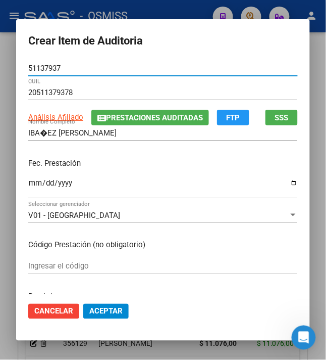
click at [39, 133] on input "IBA�EZ [PERSON_NAME]" at bounding box center [163, 132] width 270 height 9
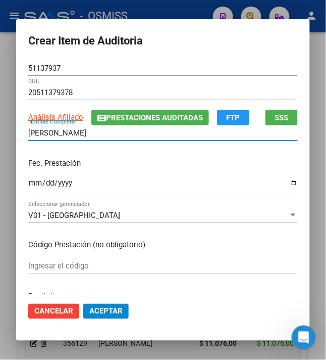
click at [28, 181] on input "Ingresar la fecha" at bounding box center [163, 187] width 270 height 16
click at [145, 166] on p "Fec. Prestación" at bounding box center [163, 164] width 270 height 12
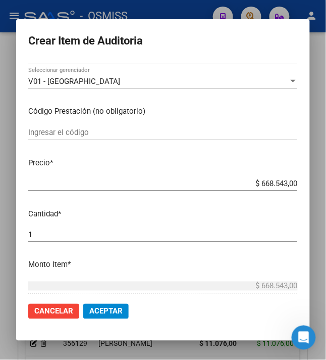
scroll to position [134, 0]
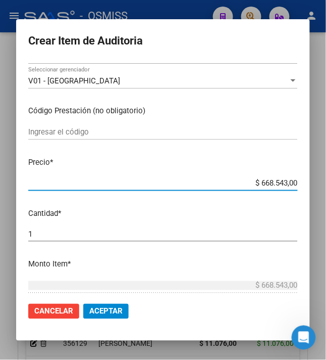
drag, startPoint x: 257, startPoint y: 182, endPoint x: 330, endPoint y: 187, distance: 73.4
click at [326, 190] on html "menu - OSMISS person Firma Express Inicio Calendario SSS Instructivos Contacto …" at bounding box center [163, 180] width 326 height 360
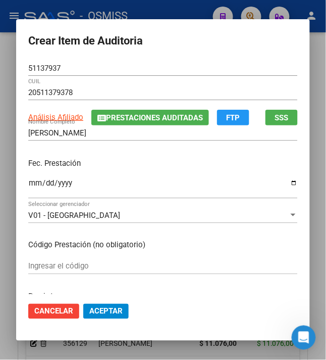
scroll to position [202, 0]
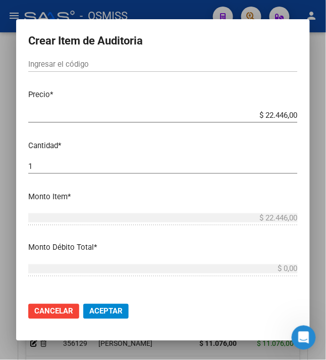
click at [106, 307] on span "Aceptar" at bounding box center [105, 311] width 33 height 9
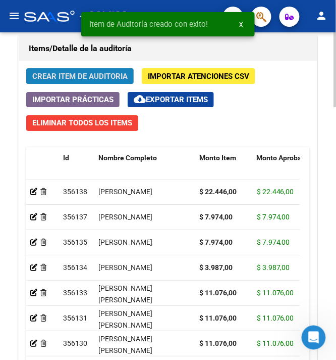
click at [99, 77] on span "Crear Item de Auditoria" at bounding box center [79, 76] width 95 height 9
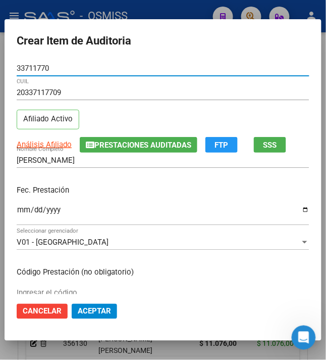
click at [17, 211] on input "Ingresar la fecha" at bounding box center [163, 214] width 293 height 16
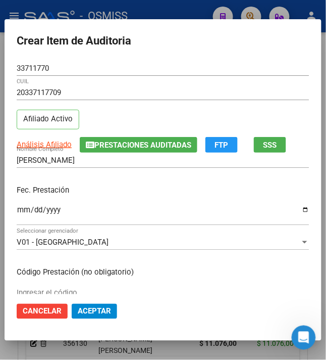
scroll to position [67, 0]
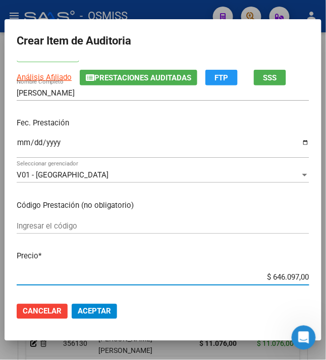
drag, startPoint x: 266, startPoint y: 279, endPoint x: 342, endPoint y: 277, distance: 75.8
click at [326, 277] on html "menu - OSMISS person Firma Express Inicio Calendario SSS Instructivos Contacto …" at bounding box center [163, 180] width 326 height 360
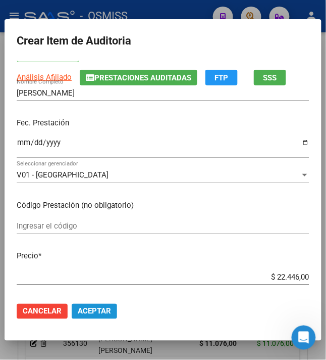
click at [99, 308] on span "Aceptar" at bounding box center [94, 311] width 33 height 9
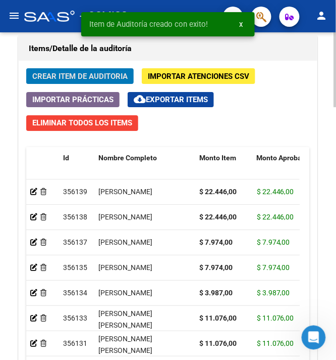
click at [75, 80] on span "Crear Item de Auditoria" at bounding box center [79, 76] width 95 height 9
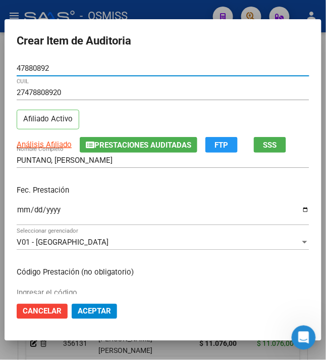
click at [21, 207] on input "Ingresar la fecha" at bounding box center [163, 214] width 293 height 16
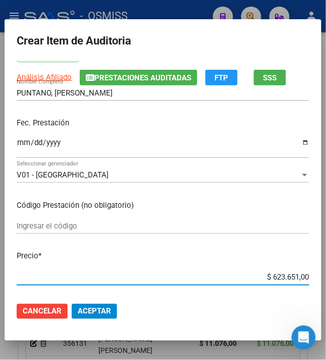
scroll to position [90, 0]
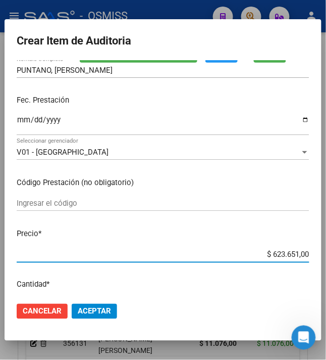
drag, startPoint x: 265, startPoint y: 276, endPoint x: 346, endPoint y: 279, distance: 80.4
click at [326, 279] on html "menu - OSMISS person Firma Express Inicio Calendario SSS Instructivos Contacto …" at bounding box center [163, 180] width 326 height 360
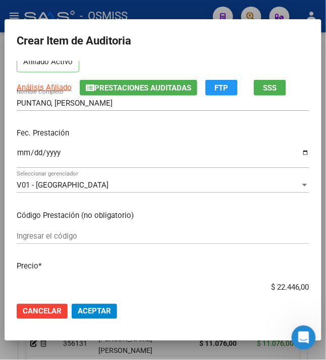
scroll to position [134, 0]
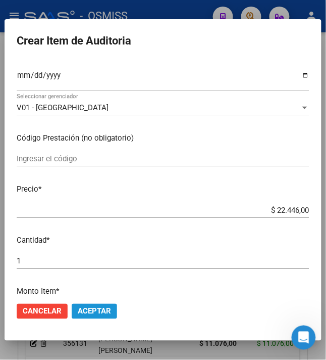
click at [100, 309] on span "Aceptar" at bounding box center [94, 311] width 33 height 9
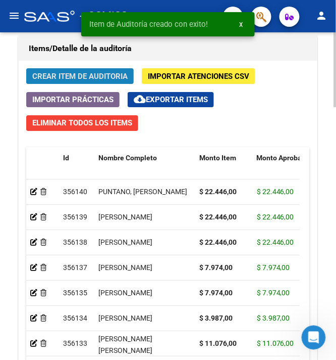
click at [80, 77] on span "Crear Item de Auditoria" at bounding box center [79, 76] width 95 height 9
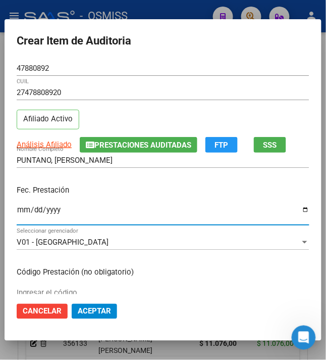
click at [17, 207] on input "Ingresar la fecha" at bounding box center [163, 214] width 293 height 16
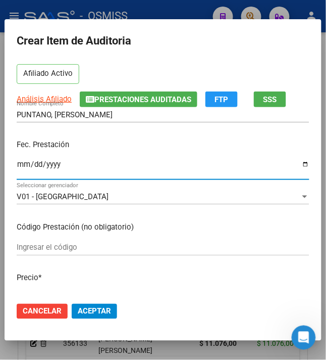
scroll to position [67, 0]
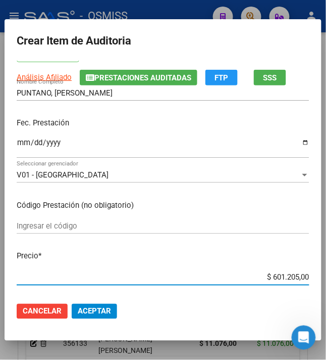
drag, startPoint x: 263, startPoint y: 277, endPoint x: 297, endPoint y: 276, distance: 33.9
click at [297, 276] on input "$ 601.205,00" at bounding box center [163, 277] width 293 height 9
click at [275, 257] on p "Precio *" at bounding box center [163, 257] width 293 height 12
drag, startPoint x: 266, startPoint y: 273, endPoint x: 341, endPoint y: 274, distance: 74.8
click at [326, 274] on html "menu - OSMISS person Firma Express Inicio Calendario SSS Instructivos Contacto …" at bounding box center [163, 180] width 326 height 360
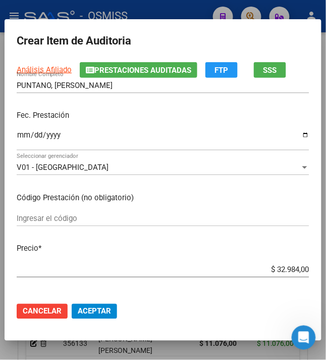
scroll to position [134, 0]
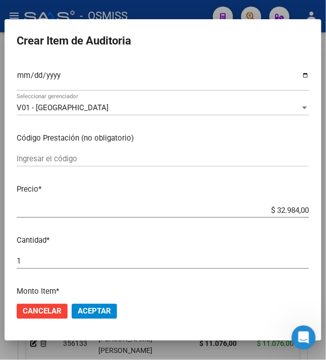
click at [92, 310] on span "Aceptar" at bounding box center [94, 311] width 33 height 9
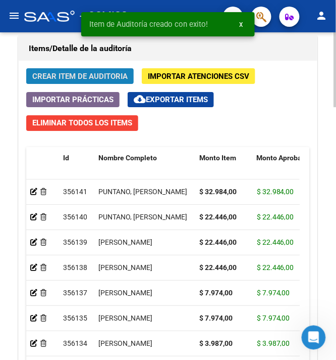
click at [49, 75] on span "Crear Item de Auditoria" at bounding box center [79, 76] width 95 height 9
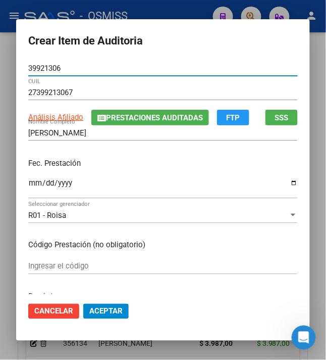
click at [30, 186] on input "Ingresar la fecha" at bounding box center [163, 187] width 270 height 16
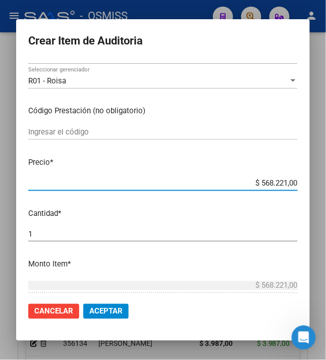
drag, startPoint x: 265, startPoint y: 182, endPoint x: 342, endPoint y: 192, distance: 76.9
click at [326, 192] on html "menu - OSMISS person Firma Express Inicio Calendario SSS Instructivos Contacto …" at bounding box center [163, 180] width 326 height 360
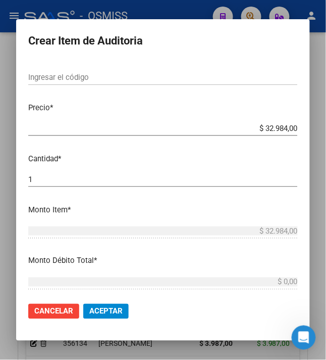
scroll to position [202, 0]
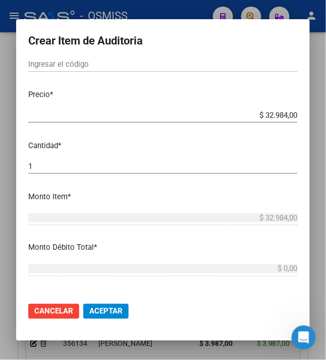
click at [101, 311] on span "Aceptar" at bounding box center [105, 311] width 33 height 9
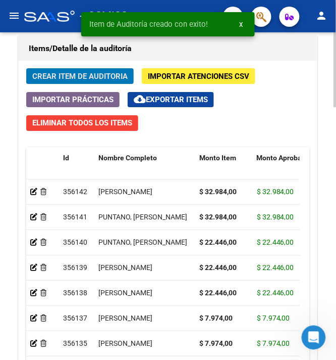
click at [89, 81] on span "Crear Item de Auditoria" at bounding box center [79, 76] width 95 height 9
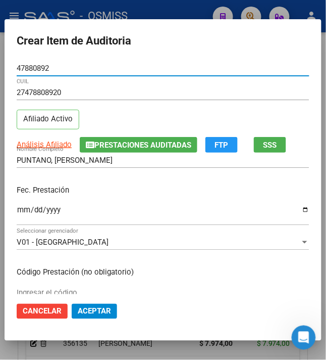
click at [18, 211] on input "Ingresar la fecha" at bounding box center [163, 214] width 293 height 16
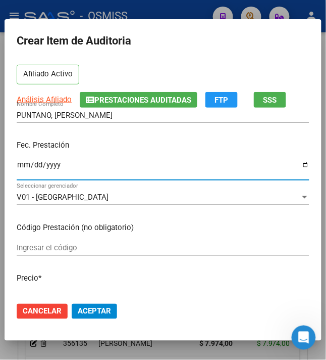
scroll to position [67, 0]
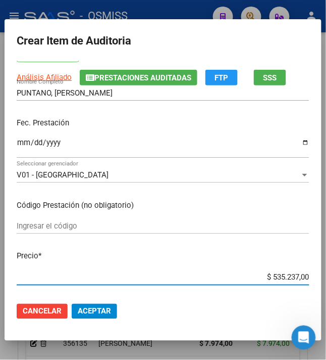
drag, startPoint x: 265, startPoint y: 275, endPoint x: 316, endPoint y: 274, distance: 51.5
click at [316, 274] on mat-dialog-content "47880892 Nro Documento 27478808920 CUIL Afiliado Activo Análisis Afiliado Prest…" at bounding box center [163, 178] width 317 height 234
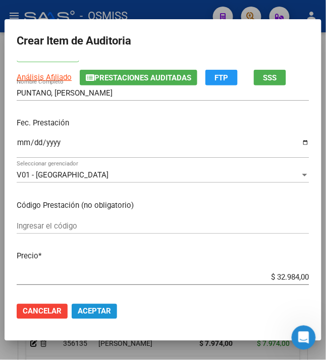
click at [92, 316] on button "Aceptar" at bounding box center [94, 311] width 45 height 15
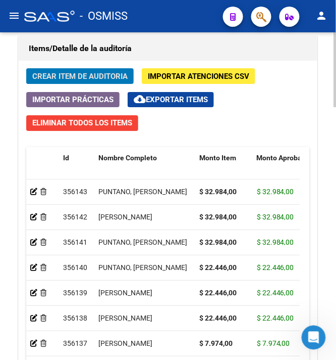
click at [62, 81] on span "Crear Item de Auditoria" at bounding box center [79, 76] width 95 height 9
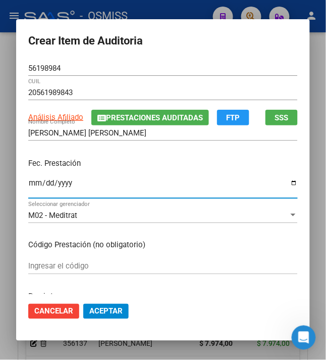
click at [28, 187] on input "Ingresar la fecha" at bounding box center [163, 187] width 270 height 16
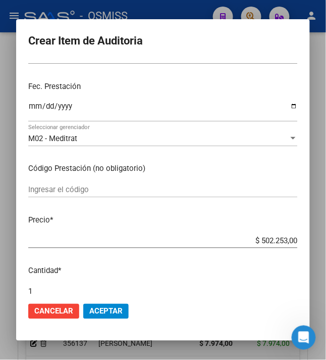
scroll to position [134, 0]
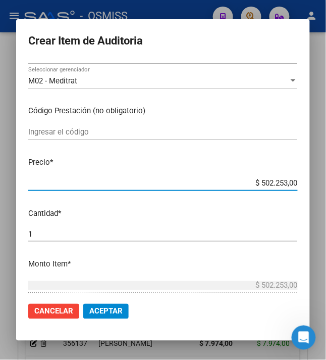
drag, startPoint x: 255, startPoint y: 182, endPoint x: 328, endPoint y: 180, distance: 73.3
click at [326, 180] on html "menu - OSMISS person Firma Express Inicio Calendario SSS Instructivos Contacto …" at bounding box center [163, 180] width 326 height 360
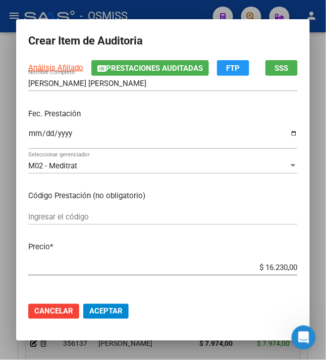
scroll to position [67, 0]
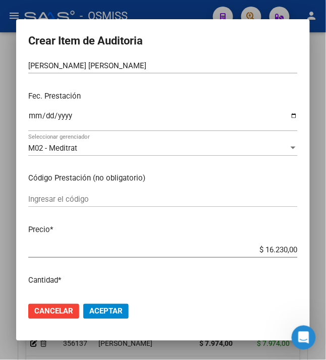
click at [109, 314] on span "Aceptar" at bounding box center [105, 311] width 33 height 9
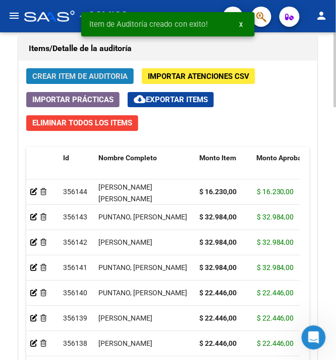
click at [99, 76] on span "Crear Item de Auditoria" at bounding box center [79, 76] width 95 height 9
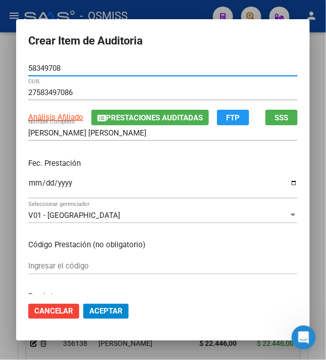
click at [28, 187] on input "Ingresar la fecha" at bounding box center [163, 187] width 270 height 16
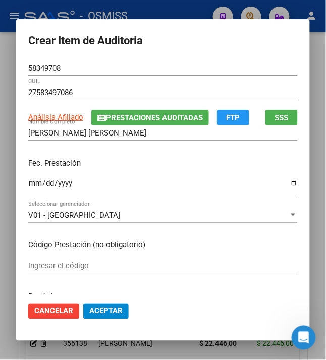
click at [126, 160] on p "Fec. Prestación" at bounding box center [163, 164] width 270 height 12
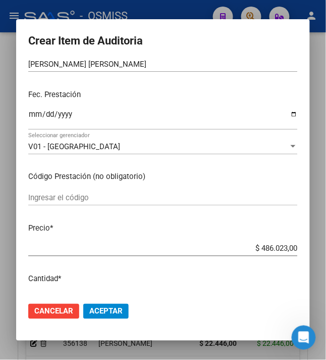
scroll to position [134, 0]
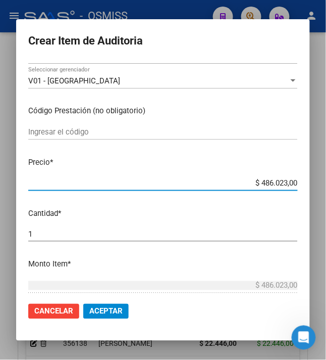
drag, startPoint x: 255, startPoint y: 180, endPoint x: 336, endPoint y: 185, distance: 81.0
click at [326, 190] on html "menu - OSMISS person Firma Express Inicio Calendario SSS Instructivos Contacto …" at bounding box center [163, 180] width 326 height 360
drag, startPoint x: 279, startPoint y: 185, endPoint x: 338, endPoint y: 182, distance: 59.2
click at [326, 182] on html "menu - OSMISS person Firma Express Inicio Calendario SSS Instructivos Contacto …" at bounding box center [163, 180] width 326 height 360
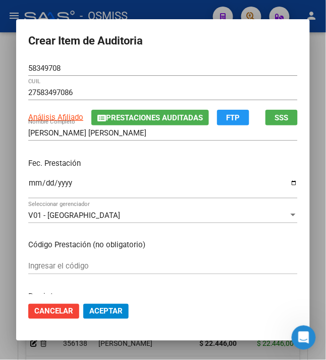
scroll to position [67, 0]
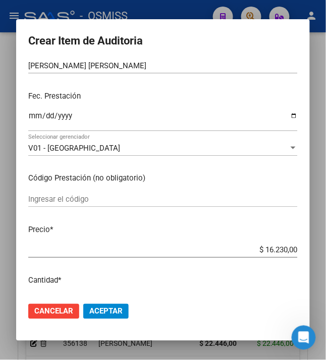
click at [102, 316] on button "Aceptar" at bounding box center [105, 311] width 45 height 15
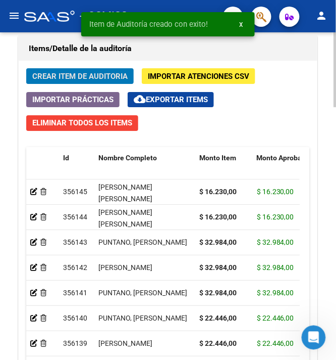
click at [99, 81] on span "Crear Item de Auditoria" at bounding box center [79, 76] width 95 height 9
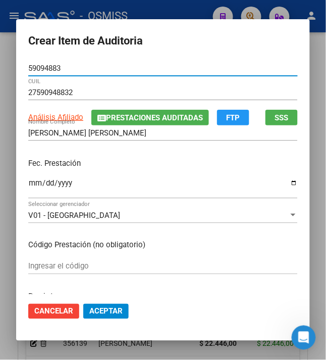
click at [28, 183] on input "Ingresar la fecha" at bounding box center [163, 187] width 270 height 16
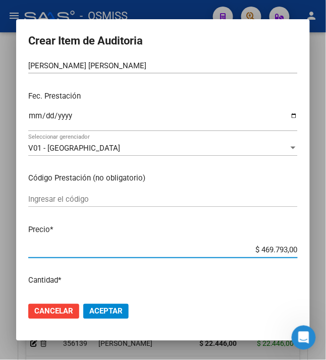
drag, startPoint x: 254, startPoint y: 251, endPoint x: 348, endPoint y: 253, distance: 94.0
click at [326, 253] on html "menu - OSMISS person Firma Express Inicio Calendario SSS Instructivos Contacto …" at bounding box center [163, 180] width 326 height 360
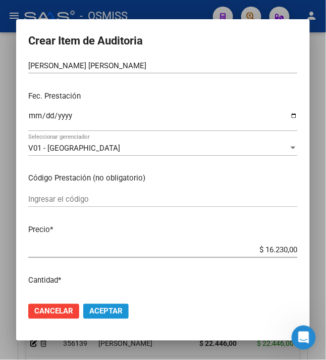
click at [98, 307] on span "Aceptar" at bounding box center [105, 311] width 33 height 9
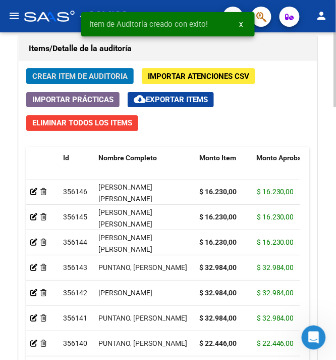
click at [87, 77] on span "Crear Item de Auditoria" at bounding box center [79, 76] width 95 height 9
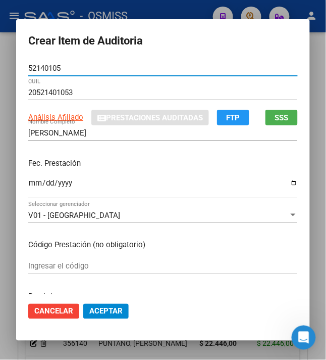
click at [28, 185] on input "Ingresar la fecha" at bounding box center [163, 187] width 270 height 16
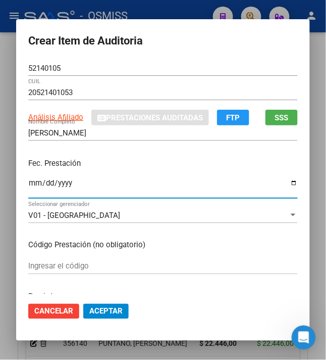
scroll to position [134, 0]
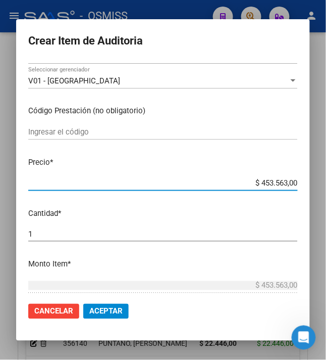
drag, startPoint x: 300, startPoint y: 188, endPoint x: 321, endPoint y: 186, distance: 21.8
click at [316, 189] on div "Crear Item de Auditoria 52140105 Nro Documento 20521401053 CUIL Análisis Afilia…" at bounding box center [163, 180] width 326 height 360
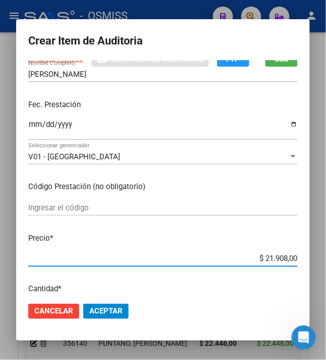
scroll to position [0, 0]
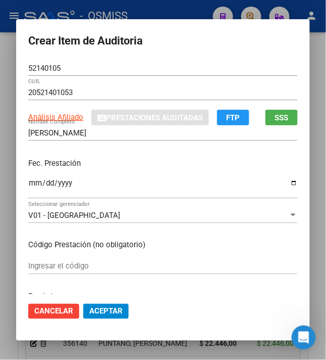
click at [30, 186] on input "[DATE]" at bounding box center [163, 187] width 270 height 16
click at [98, 308] on span "Aceptar" at bounding box center [105, 311] width 33 height 9
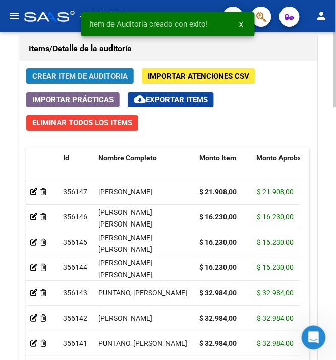
click at [79, 77] on span "Crear Item de Auditoria" at bounding box center [79, 76] width 95 height 9
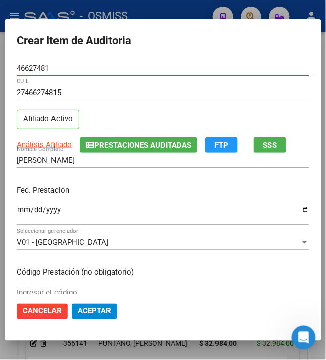
click at [17, 209] on input "Ingresar la fecha" at bounding box center [163, 214] width 293 height 16
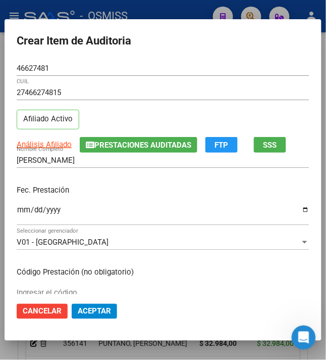
click at [169, 185] on p "Fec. Prestación" at bounding box center [163, 190] width 293 height 12
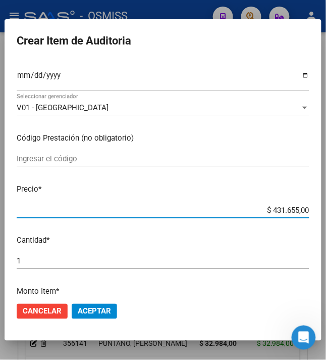
drag, startPoint x: 334, startPoint y: 207, endPoint x: 348, endPoint y: 207, distance: 13.1
click at [326, 207] on html "menu - OSMISS person Firma Express Inicio Calendario SSS Instructivos Contacto …" at bounding box center [163, 180] width 326 height 360
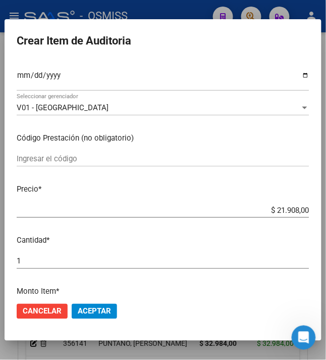
drag, startPoint x: 89, startPoint y: 308, endPoint x: 89, endPoint y: 298, distance: 10.1
click at [89, 308] on span "Aceptar" at bounding box center [94, 311] width 33 height 9
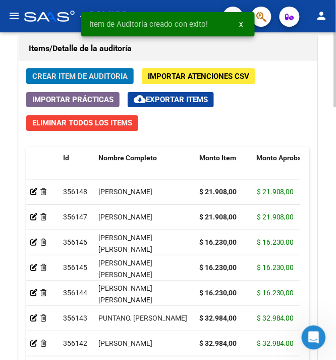
click at [105, 79] on span "Crear Item de Auditoria" at bounding box center [79, 76] width 95 height 9
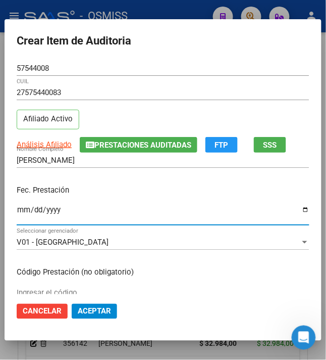
click at [17, 211] on input "Ingresar la fecha" at bounding box center [163, 214] width 293 height 16
click at [161, 197] on div "Fec. Prestación [DATE] Ingresar la fecha" at bounding box center [163, 206] width 293 height 58
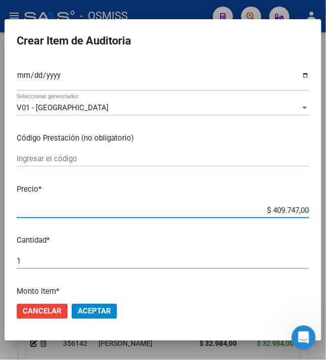
drag, startPoint x: 267, startPoint y: 209, endPoint x: 332, endPoint y: 214, distance: 64.9
click at [326, 214] on html "menu - OSMISS person Firma Express Inicio Calendario SSS Instructivos Contacto …" at bounding box center [163, 180] width 326 height 360
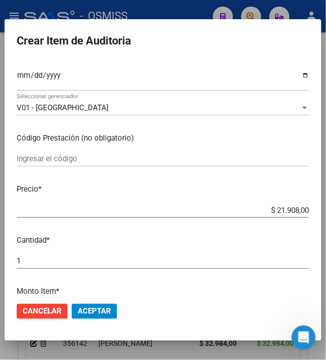
click at [89, 308] on span "Aceptar" at bounding box center [94, 311] width 33 height 9
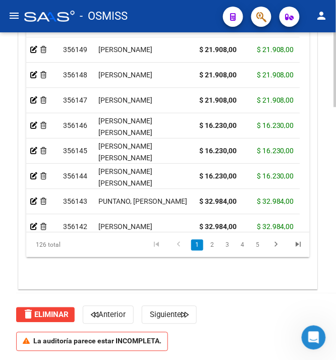
scroll to position [1102, 0]
